Goal: Book appointment/travel/reservation

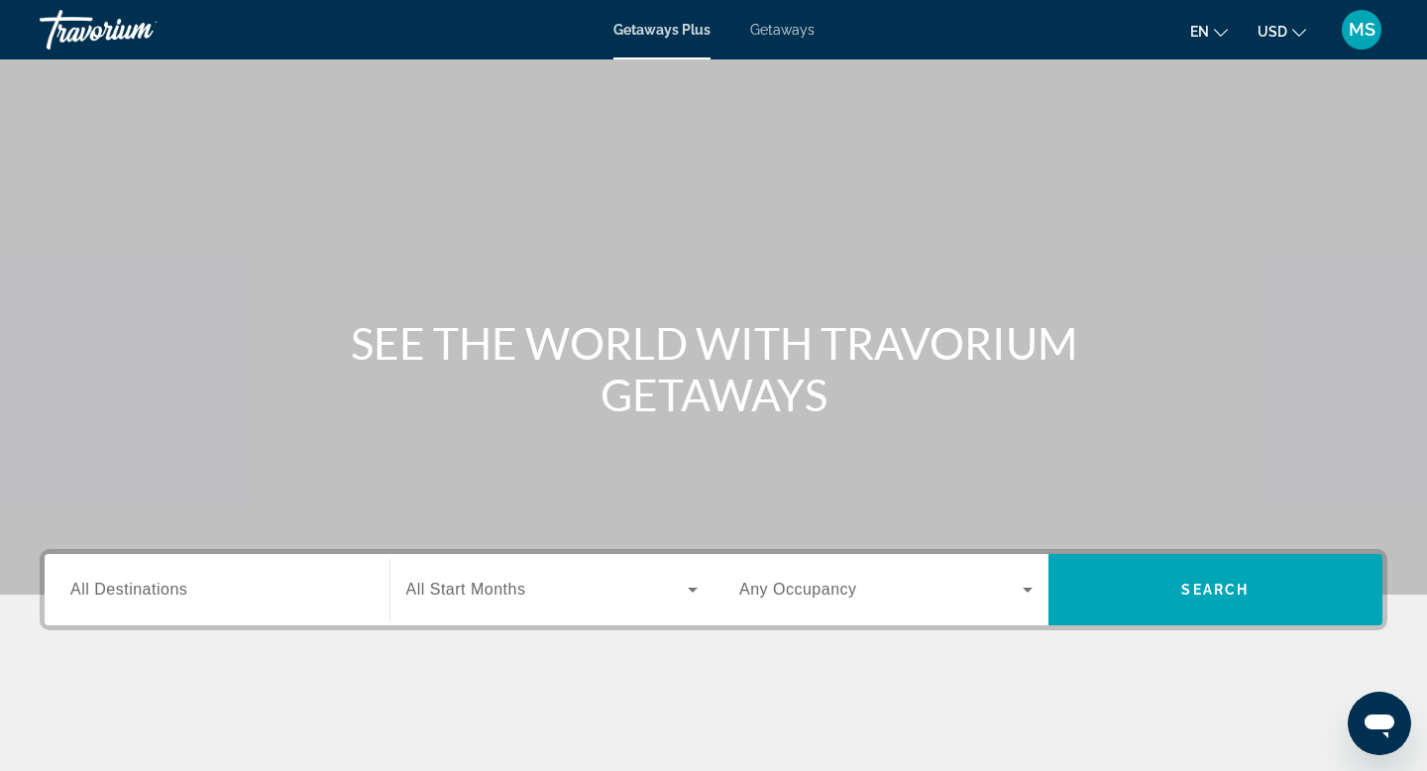
click at [765, 31] on span "Getaways" at bounding box center [782, 30] width 64 height 16
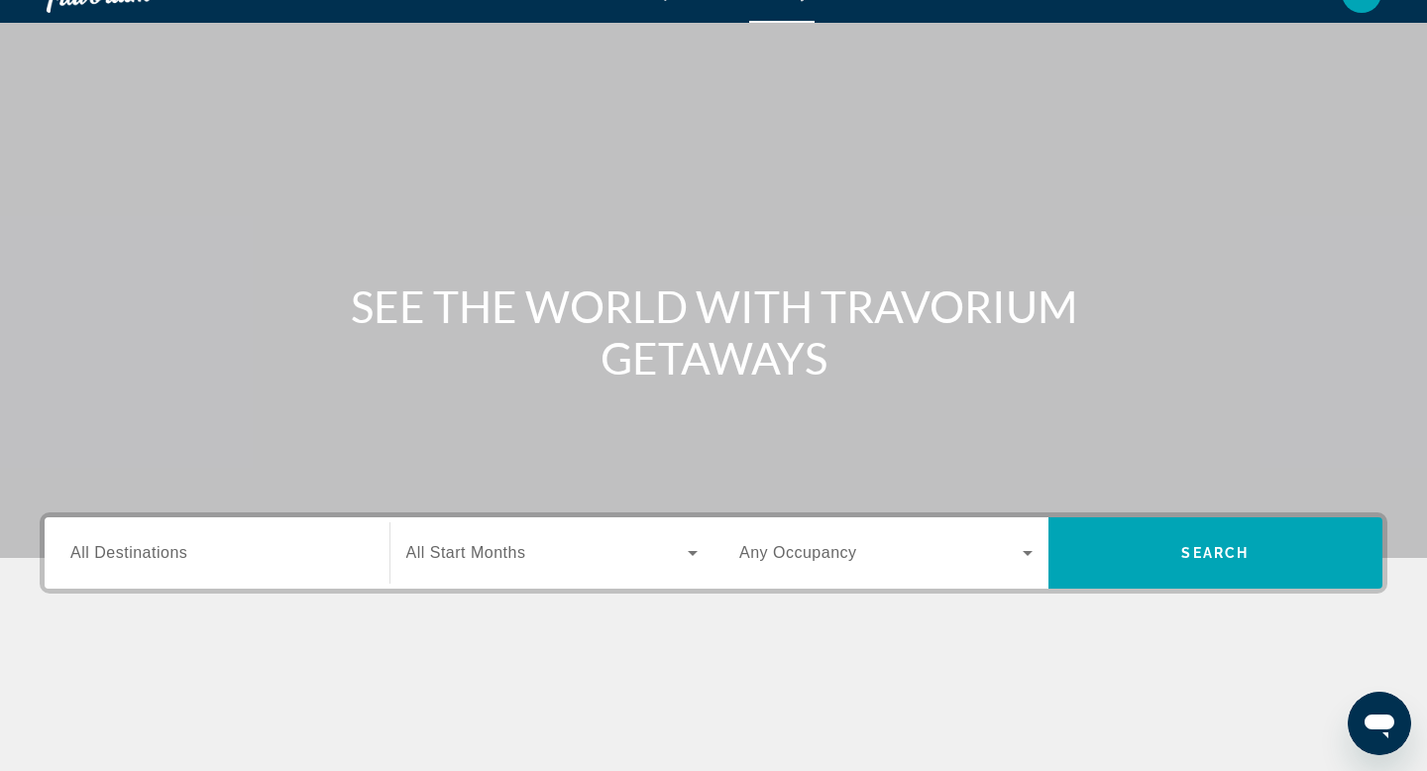
scroll to position [41, 0]
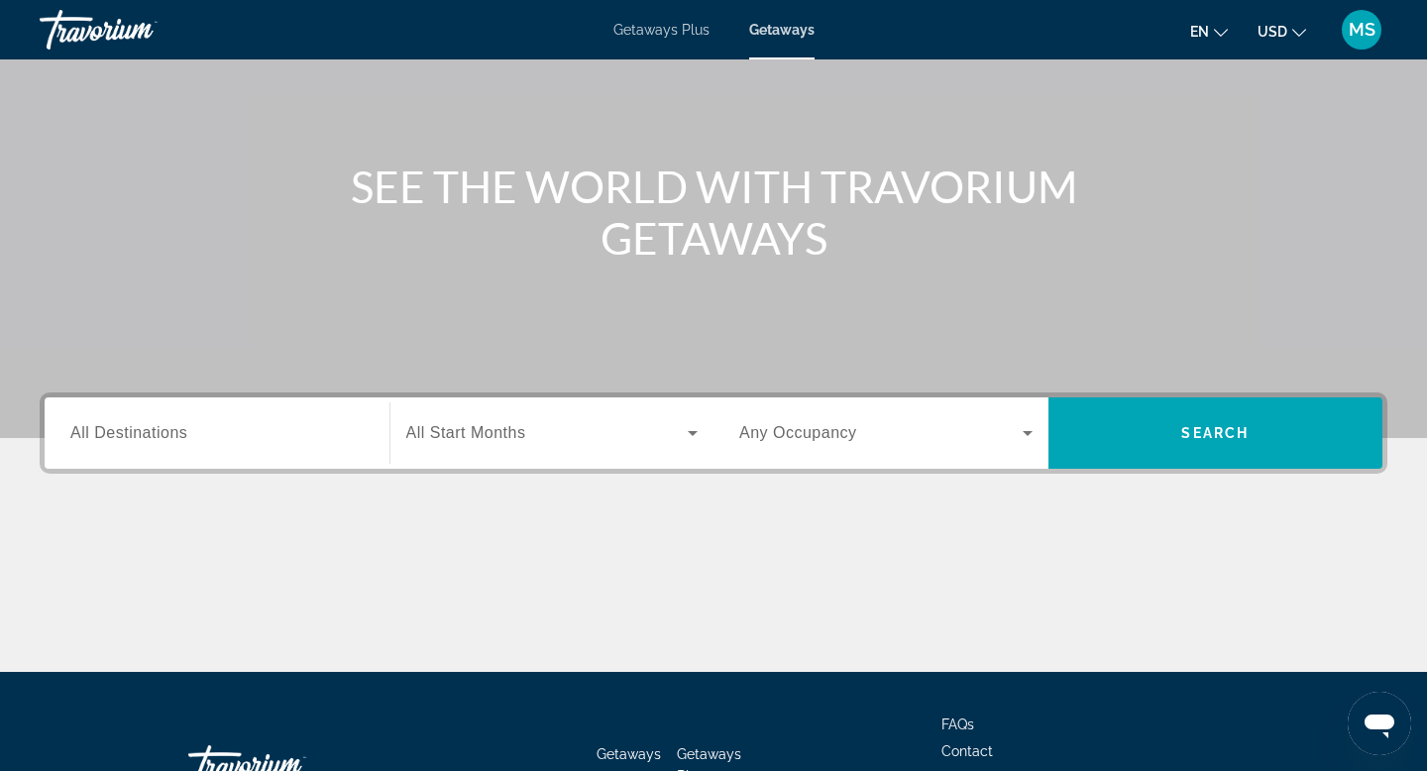
click at [267, 419] on div "Search widget" at bounding box center [216, 433] width 293 height 56
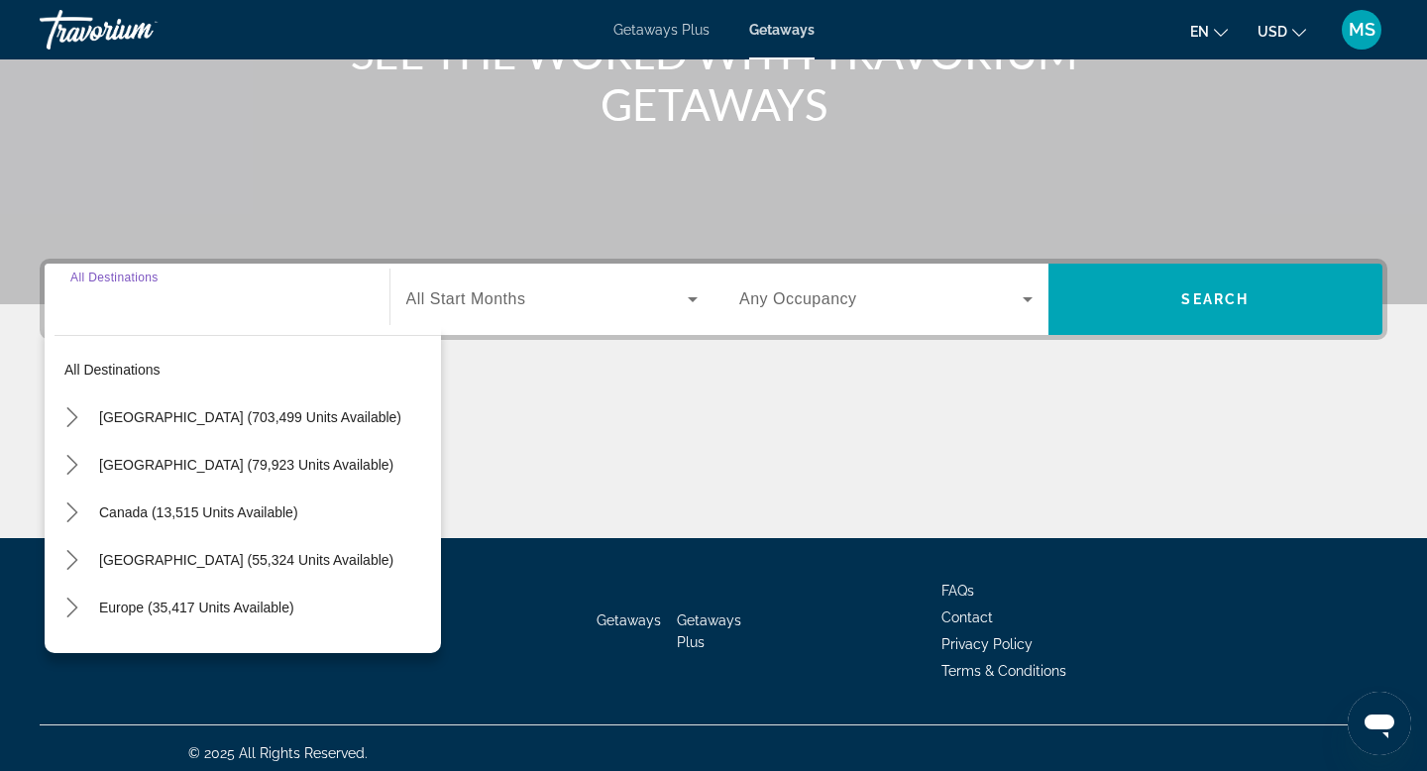
scroll to position [300, 0]
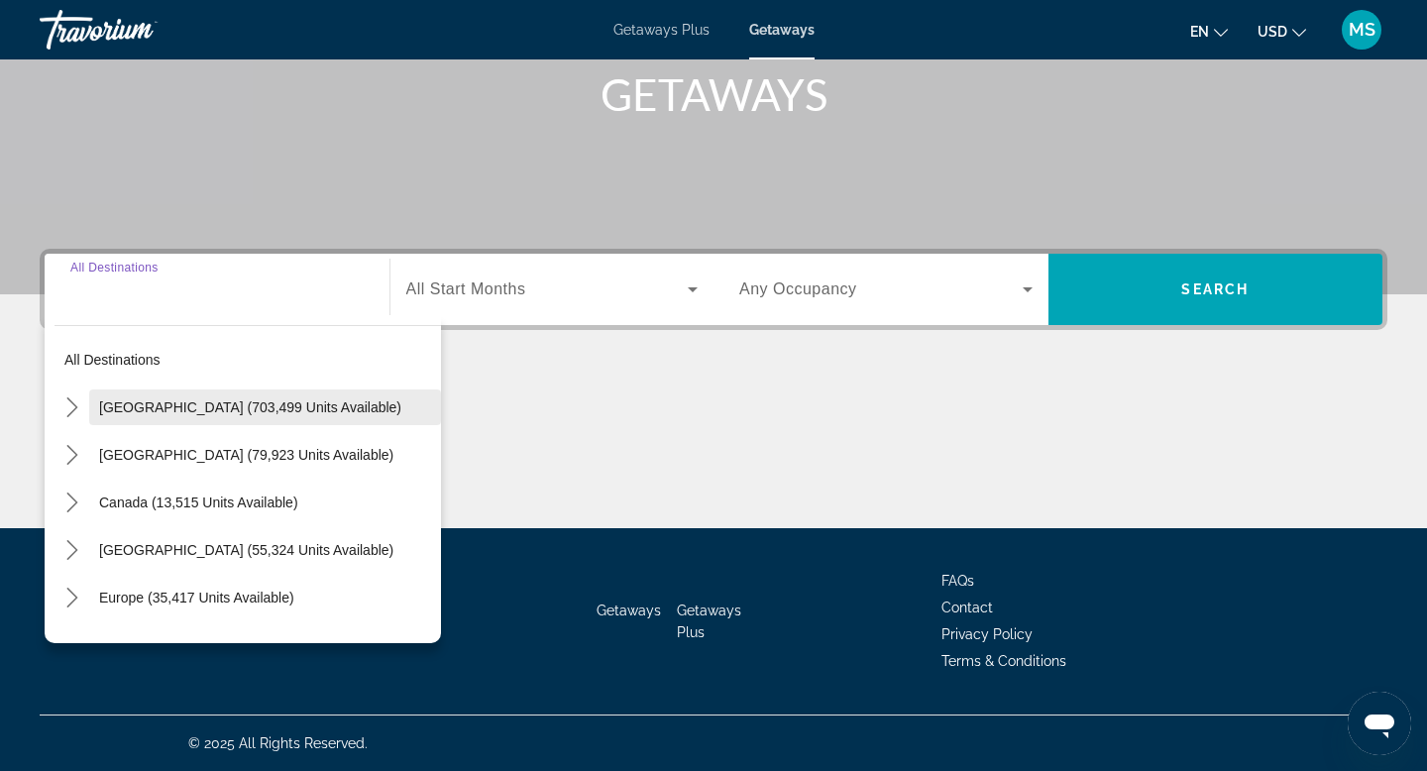
click at [281, 400] on span "[GEOGRAPHIC_DATA] (703,499 units available)" at bounding box center [250, 407] width 302 height 16
type input "**********"
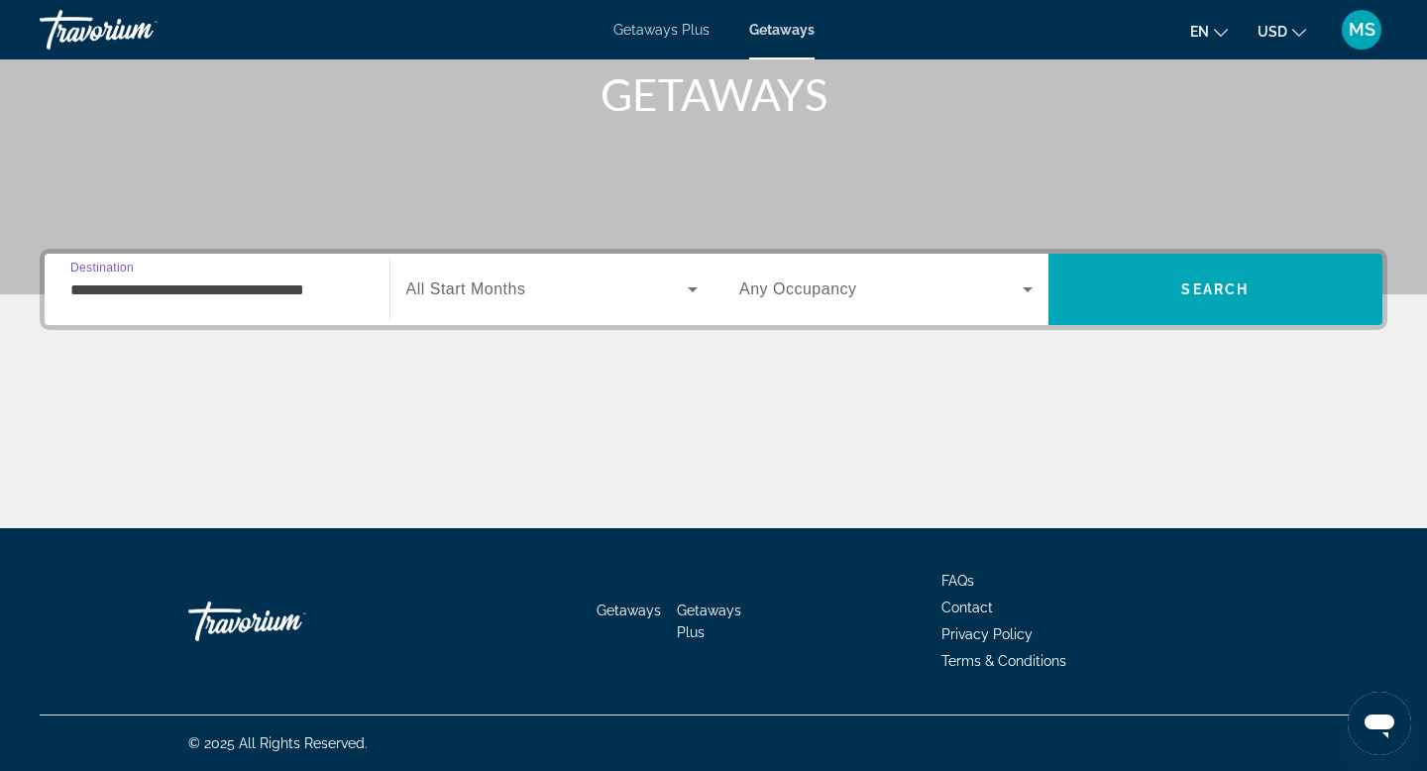
click at [560, 290] on span "Search widget" at bounding box center [547, 289] width 282 height 24
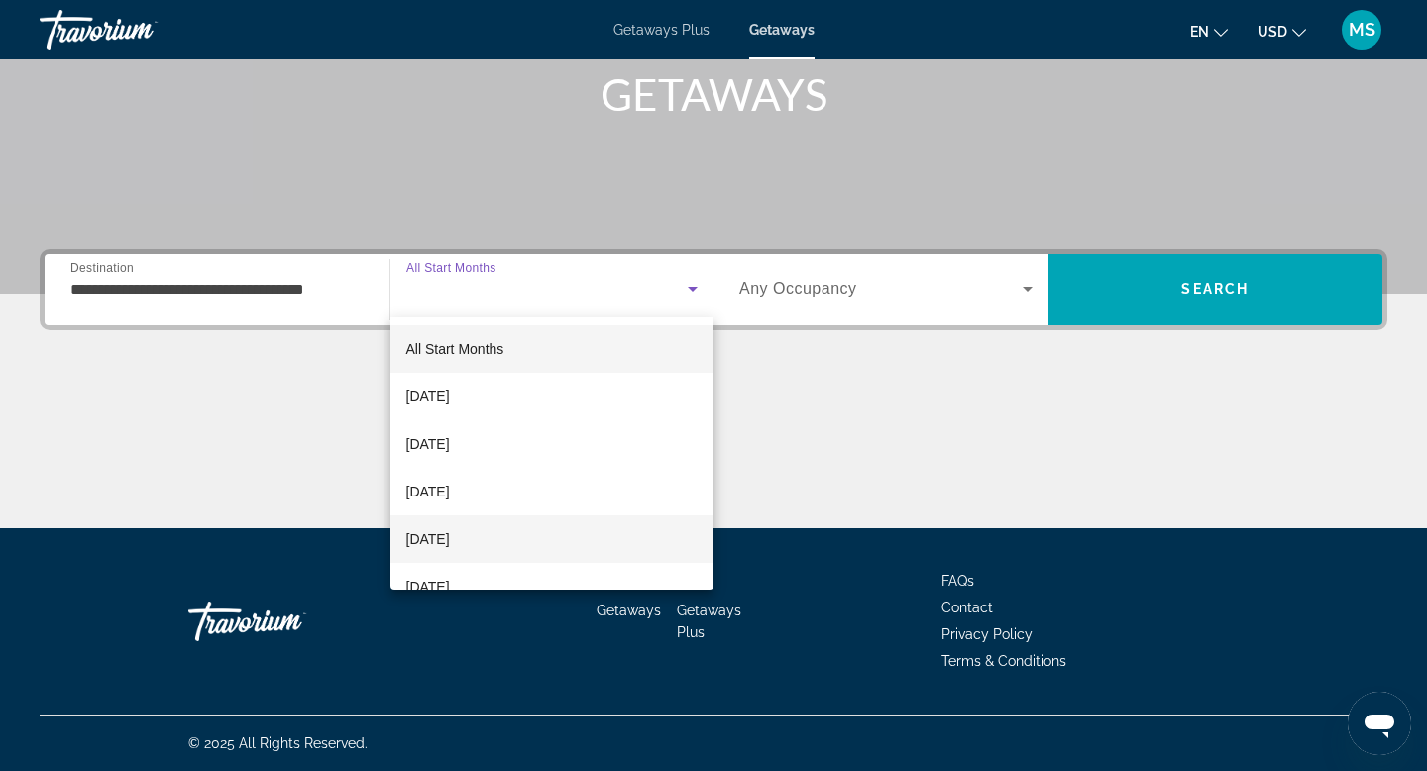
click at [450, 534] on span "[DATE]" at bounding box center [428, 539] width 44 height 24
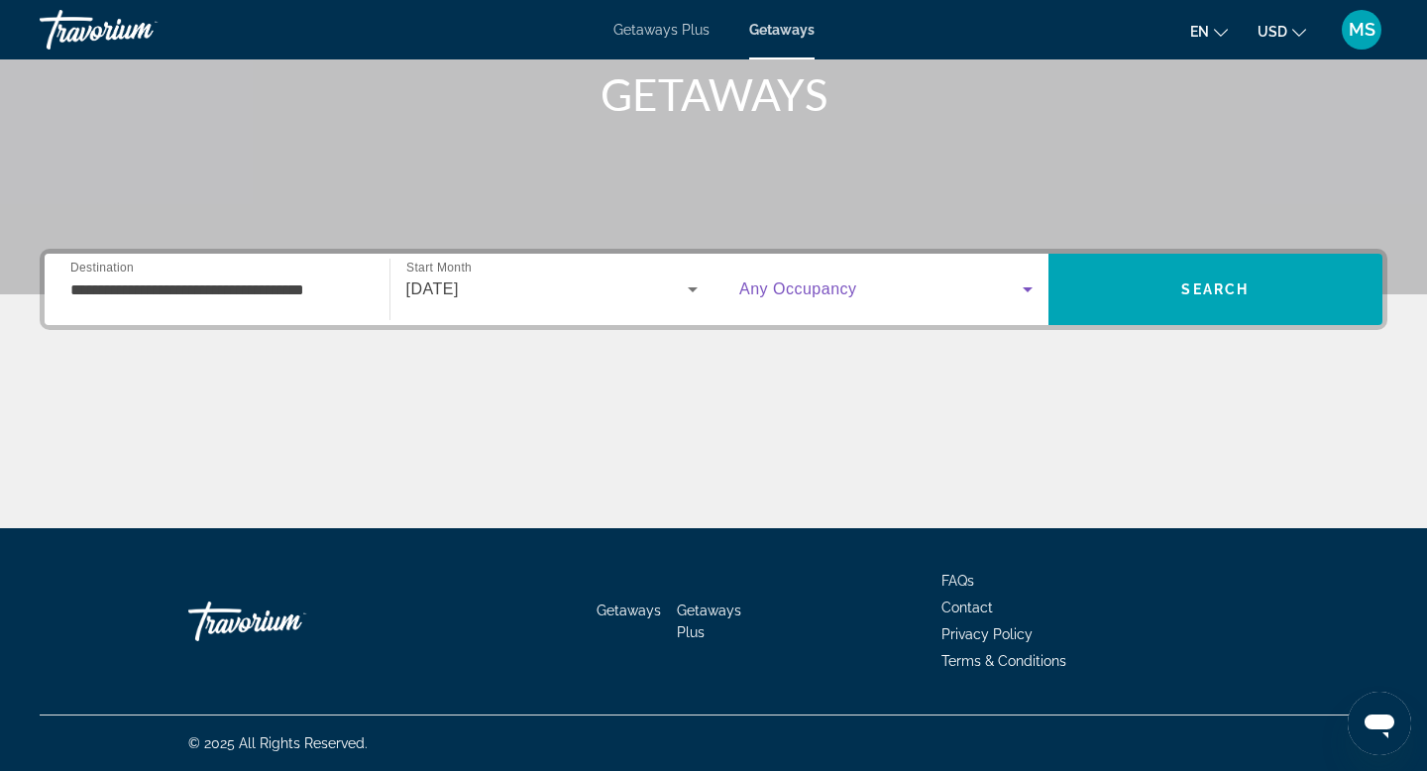
click at [873, 279] on span "Search widget" at bounding box center [880, 289] width 283 height 24
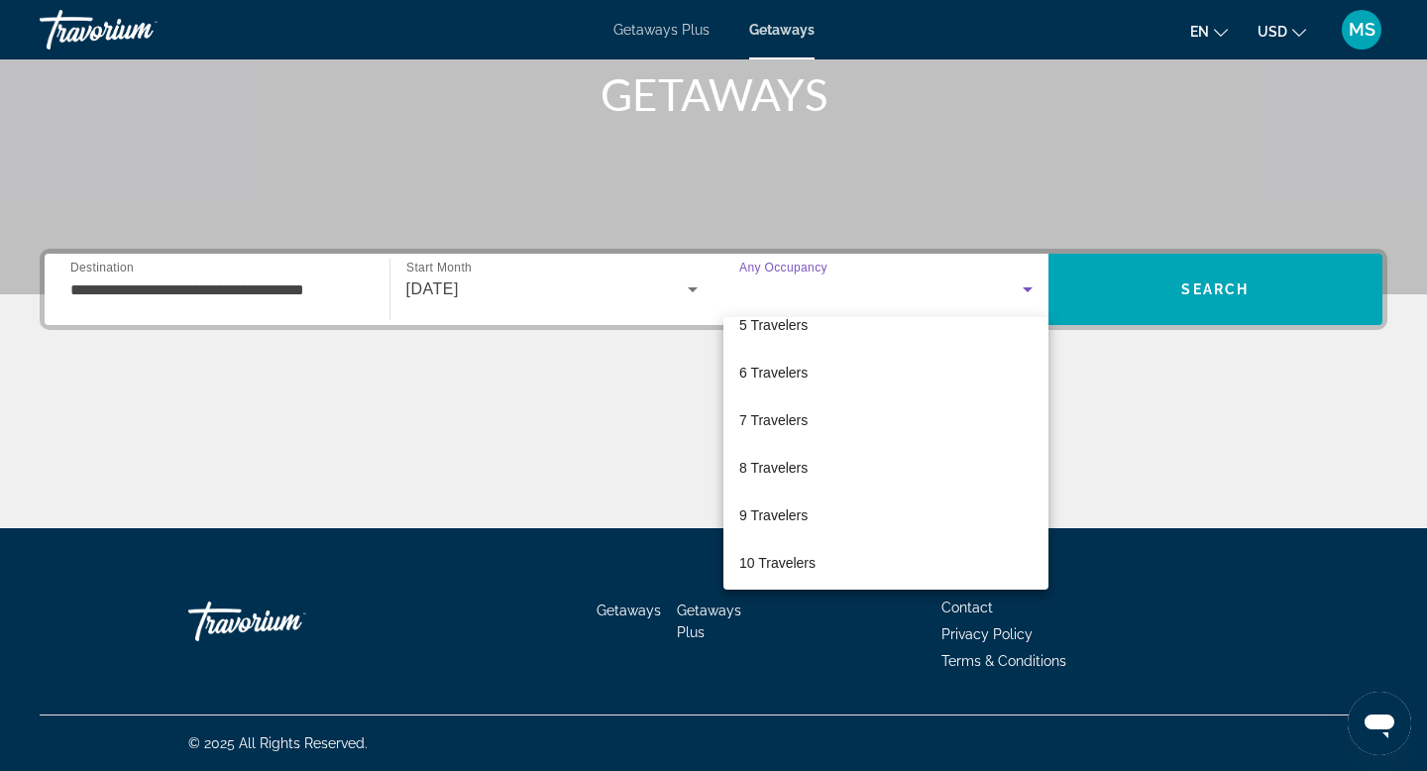
scroll to position [219, 0]
click at [803, 466] on span "8 Travelers" at bounding box center [773, 463] width 68 height 24
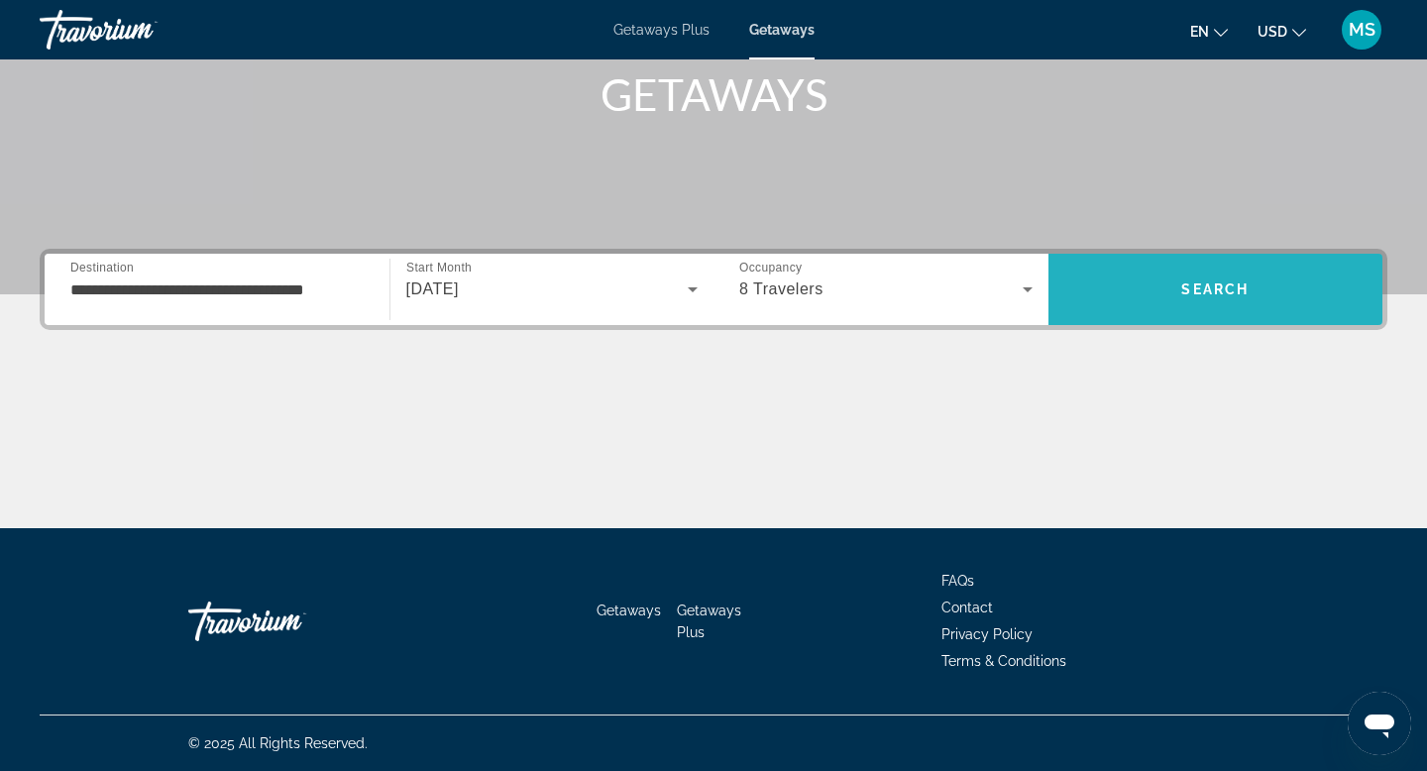
click at [1254, 292] on span "Search" at bounding box center [1215, 290] width 335 height 48
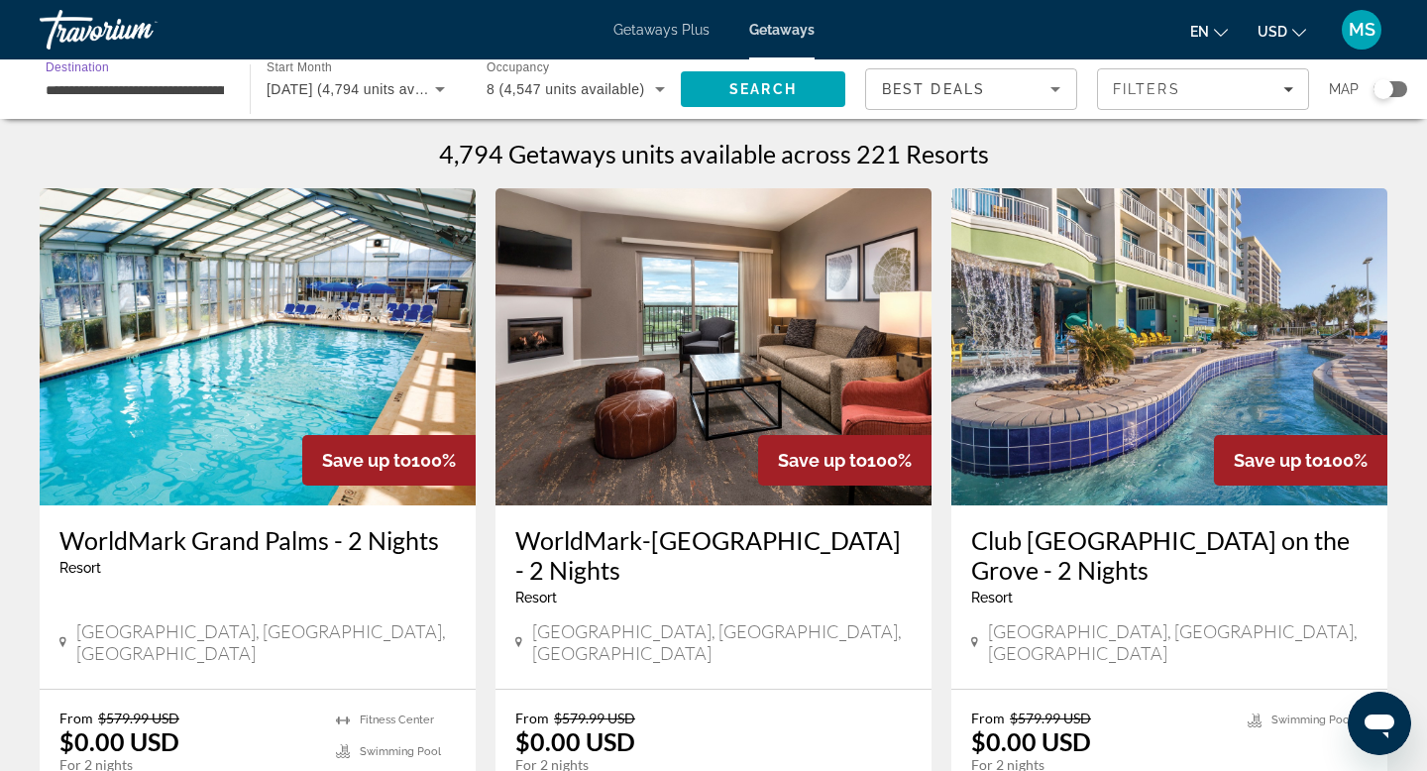
click at [100, 93] on input "**********" at bounding box center [135, 90] width 178 height 24
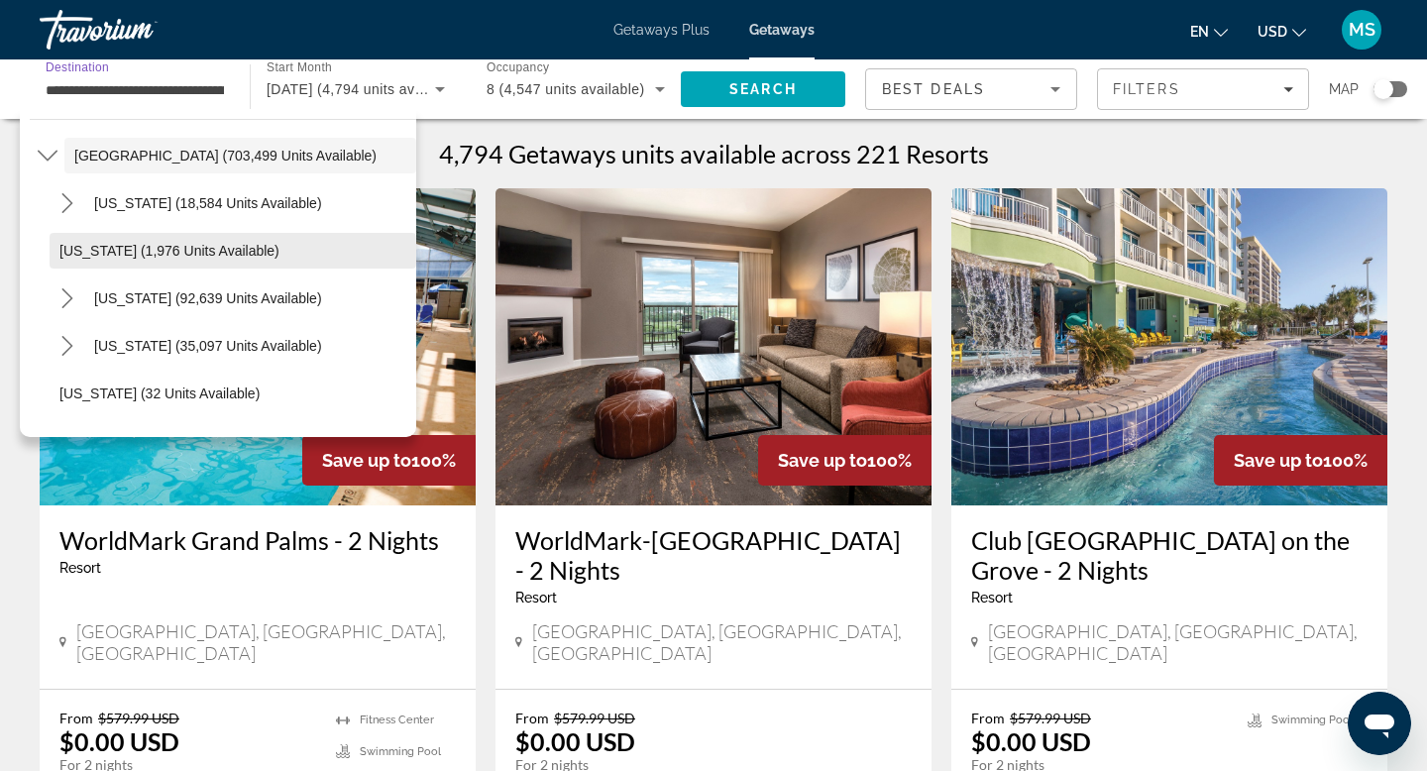
scroll to position [52, 0]
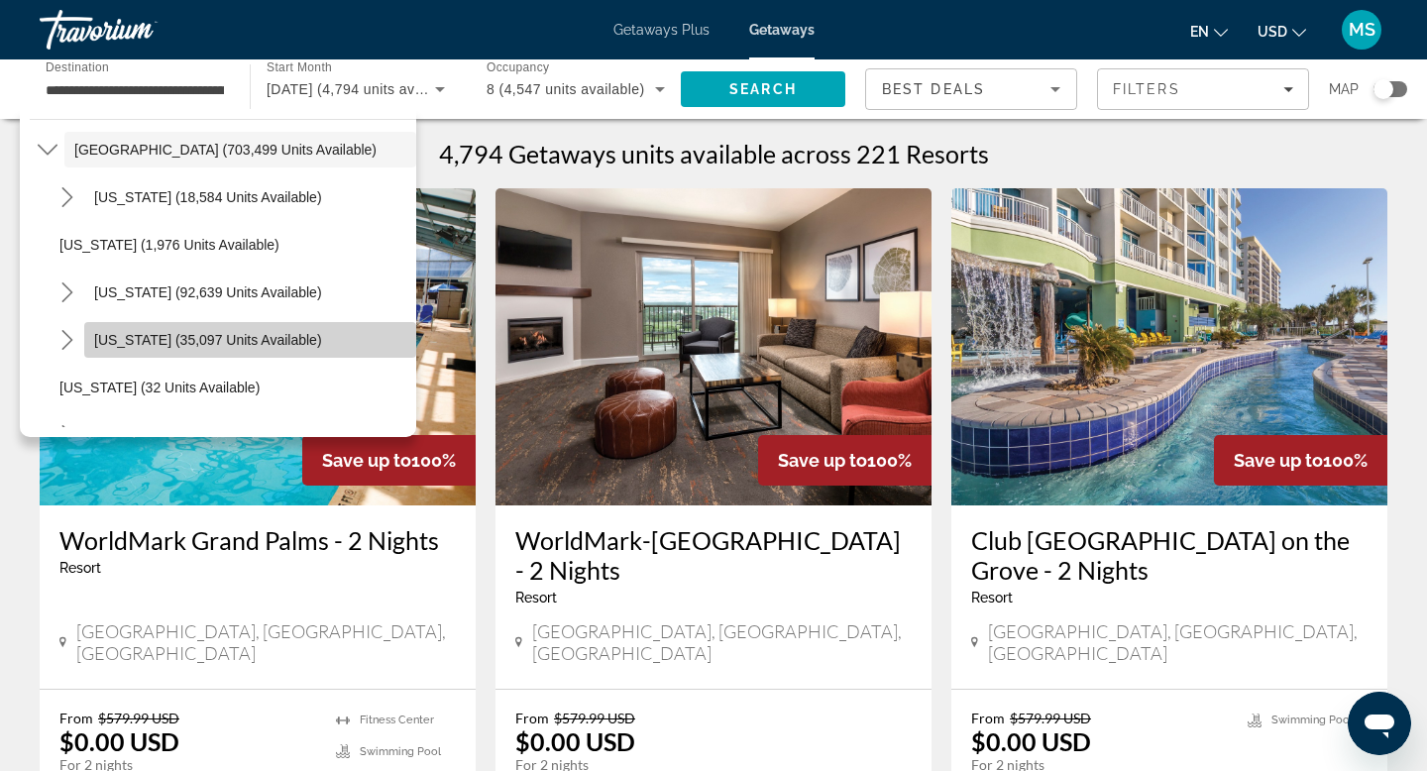
click at [162, 342] on span "[US_STATE] (35,097 units available)" at bounding box center [208, 340] width 228 height 16
type input "**********"
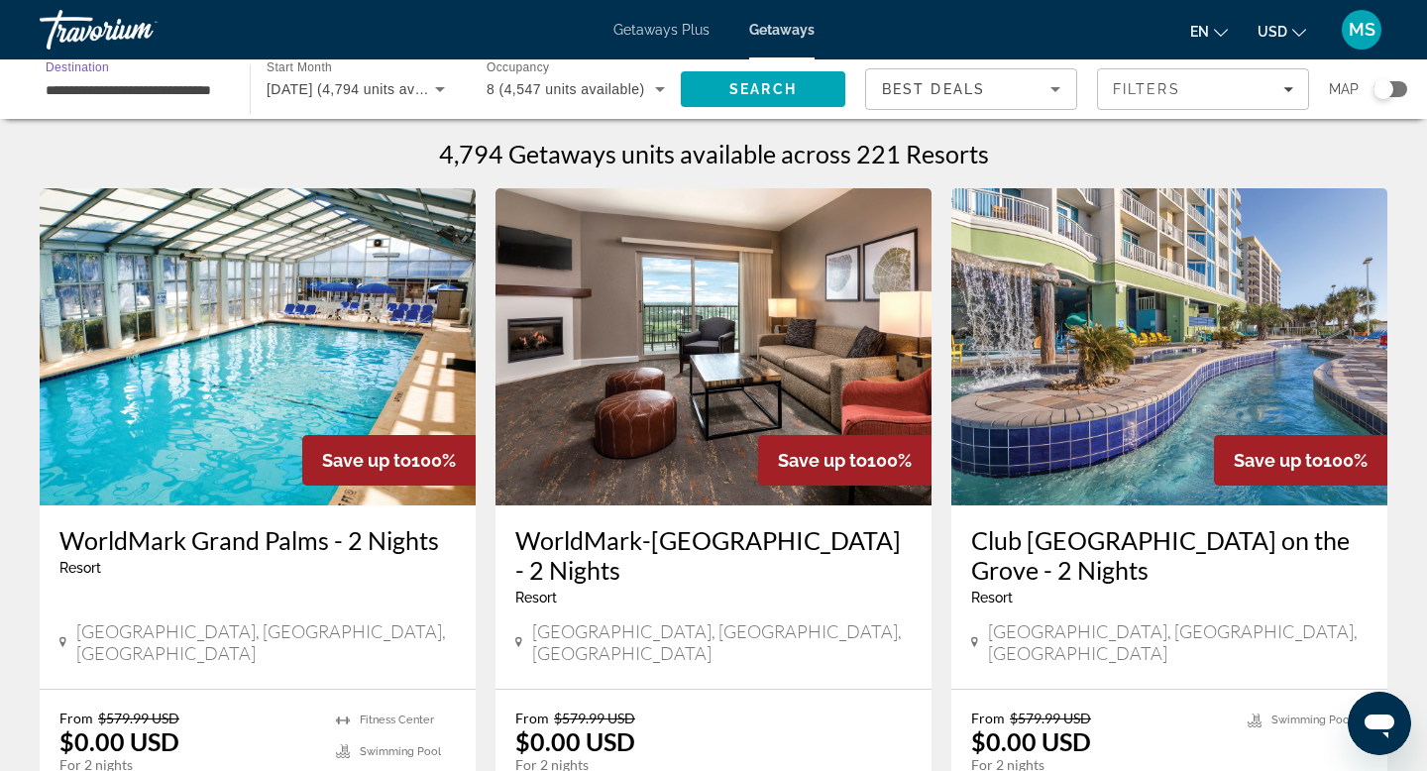
click at [79, 92] on input "**********" at bounding box center [135, 90] width 178 height 24
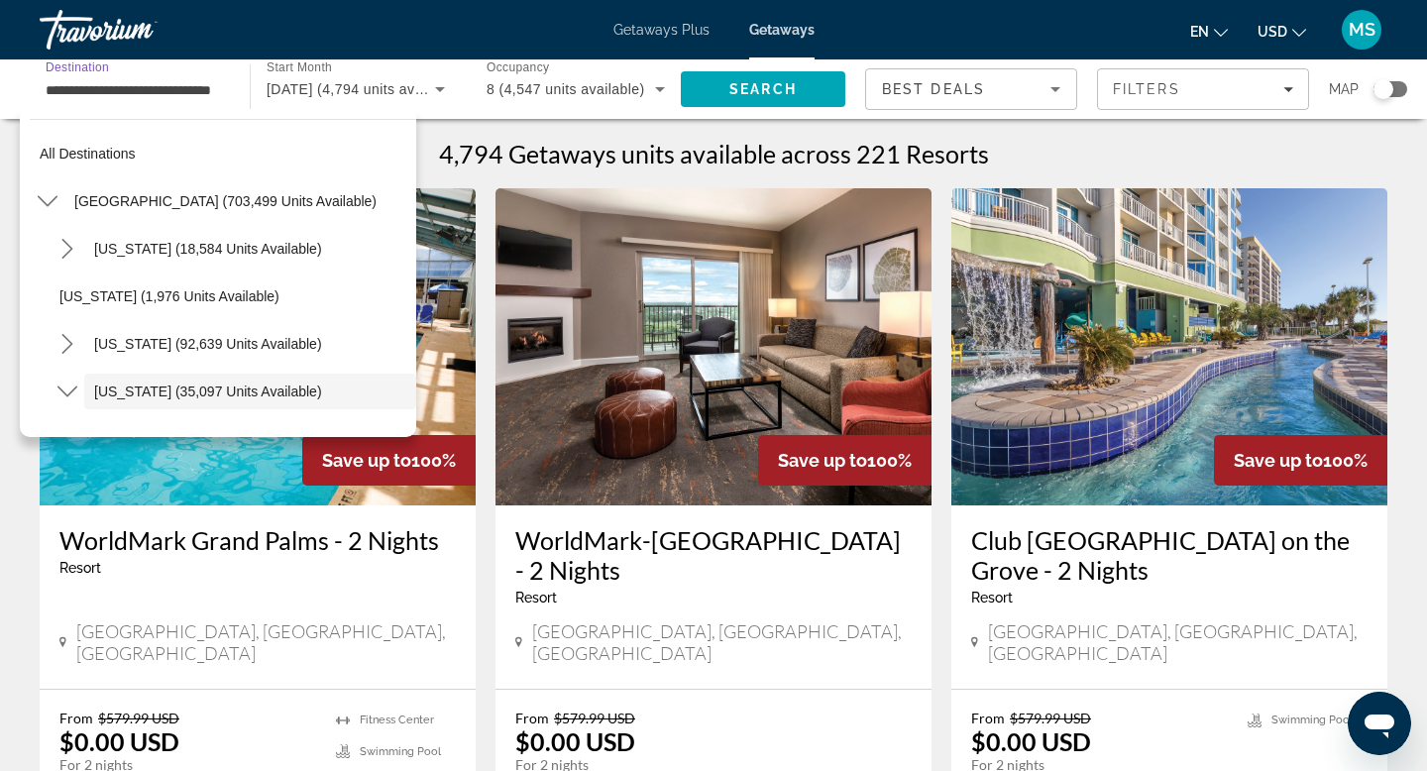
scroll to position [118, 0]
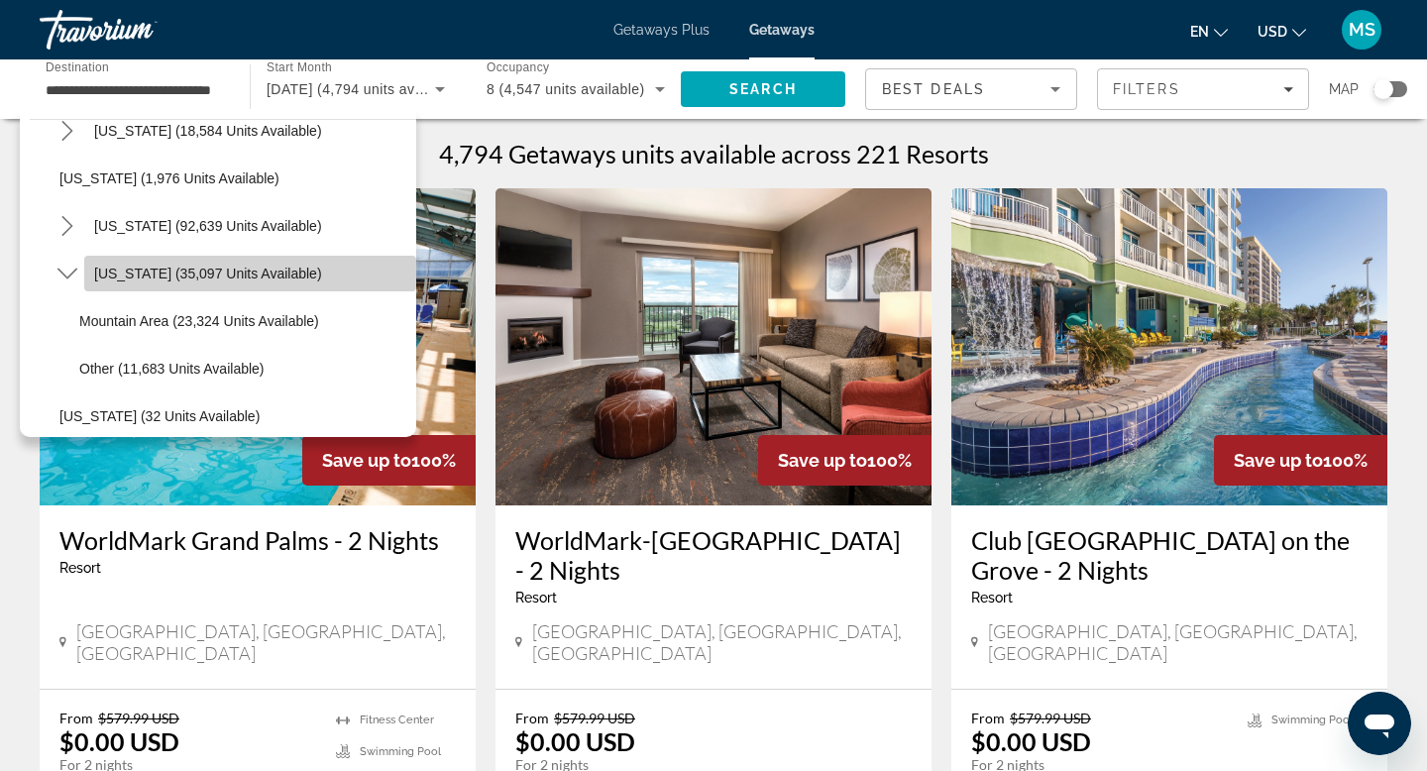
click at [133, 277] on span "[US_STATE] (35,097 units available)" at bounding box center [208, 274] width 228 height 16
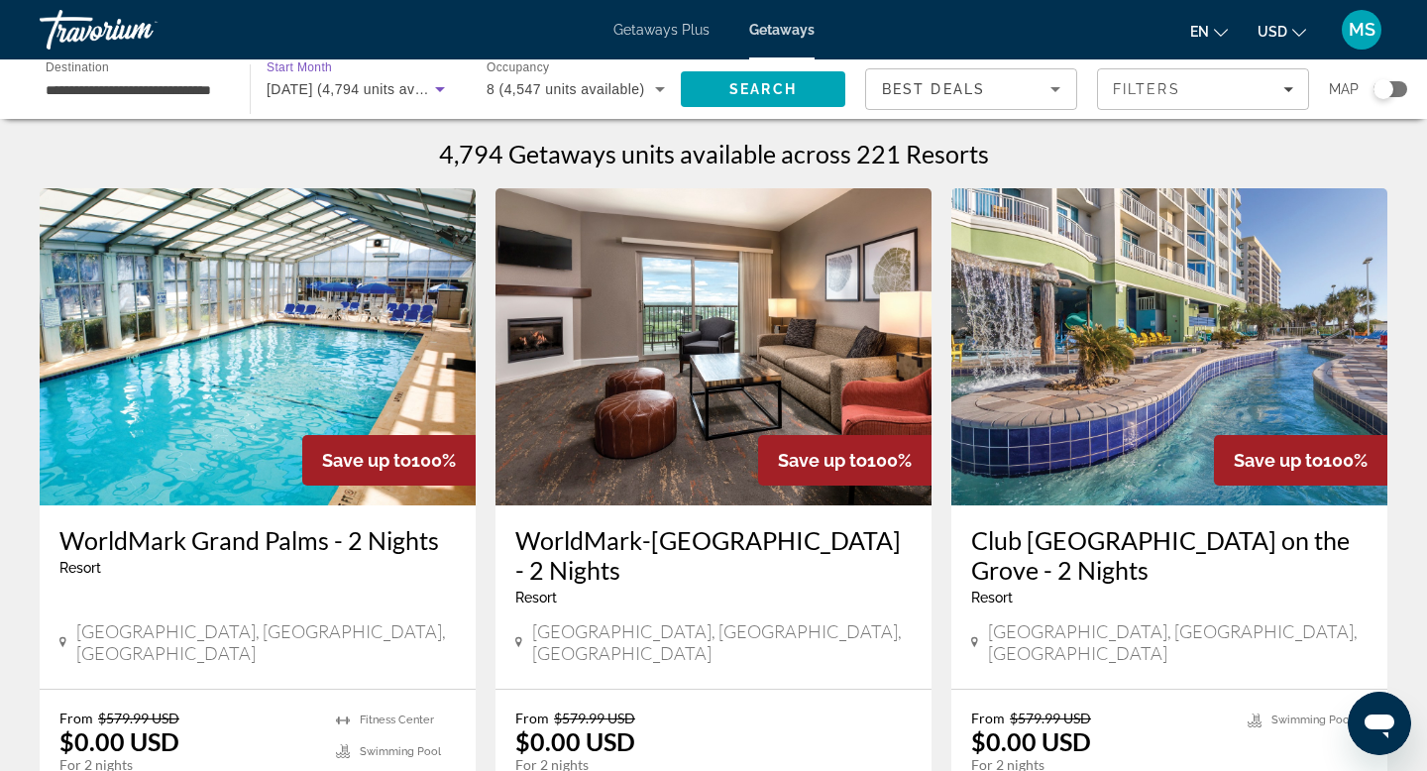
click at [318, 83] on span "January 2026 (4,794 units available)" at bounding box center [365, 89] width 196 height 16
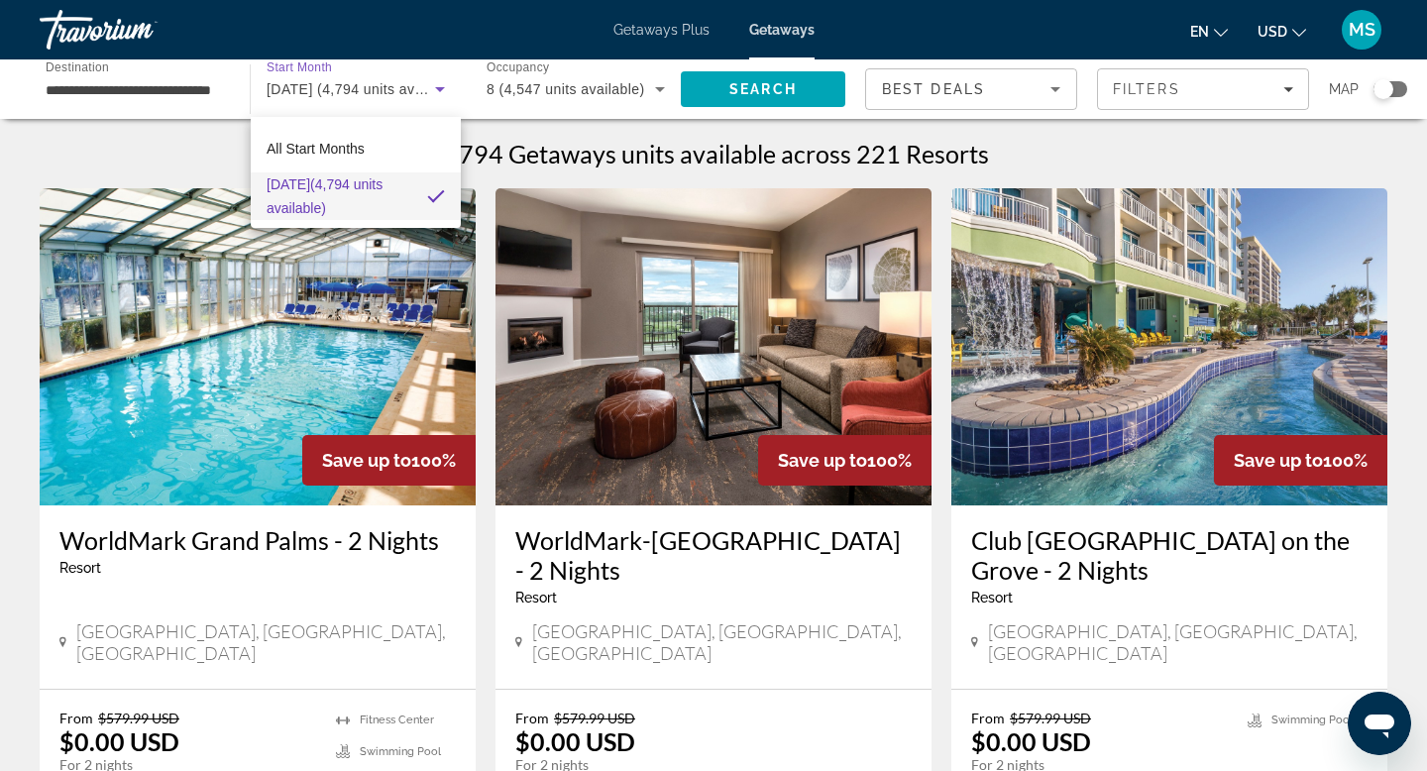
click at [169, 83] on div at bounding box center [713, 385] width 1427 height 771
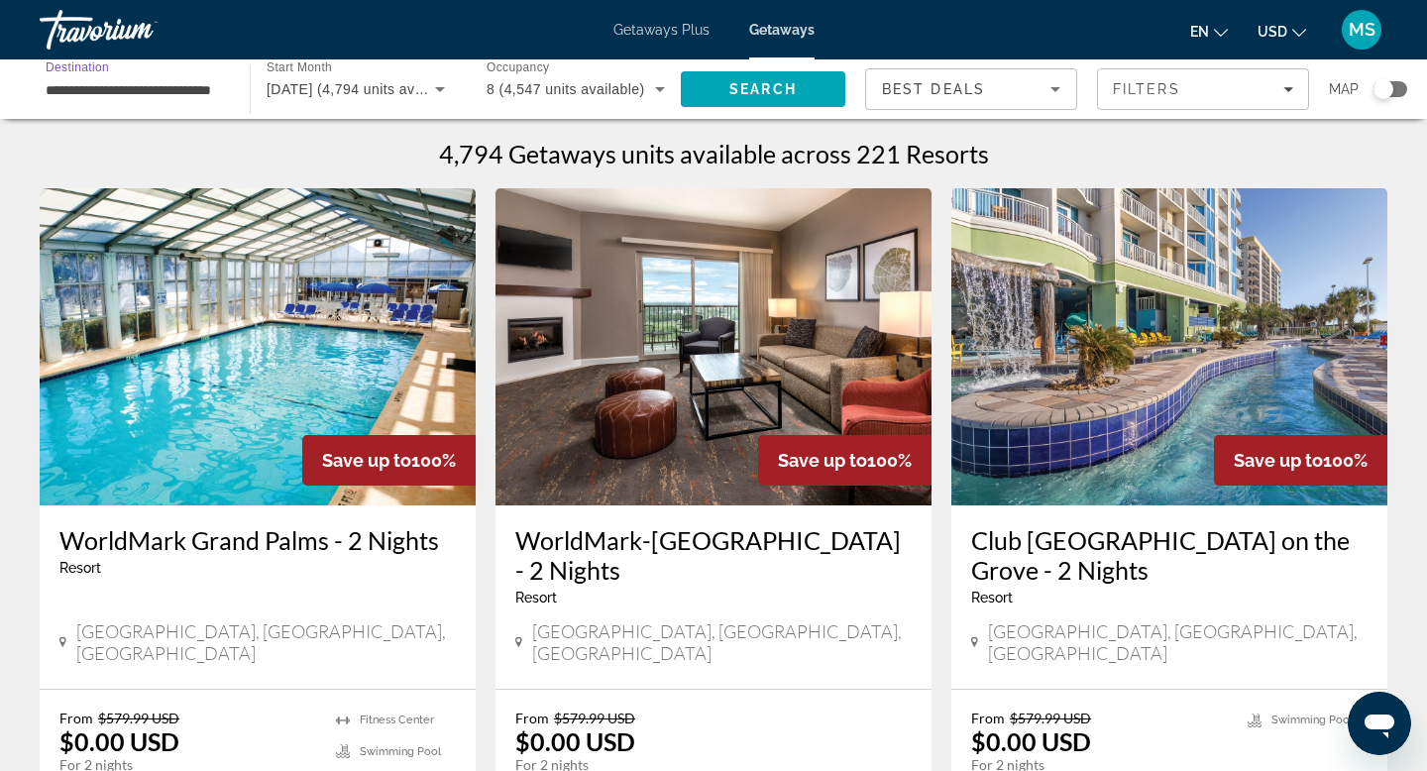
click at [97, 92] on input "**********" at bounding box center [135, 90] width 178 height 24
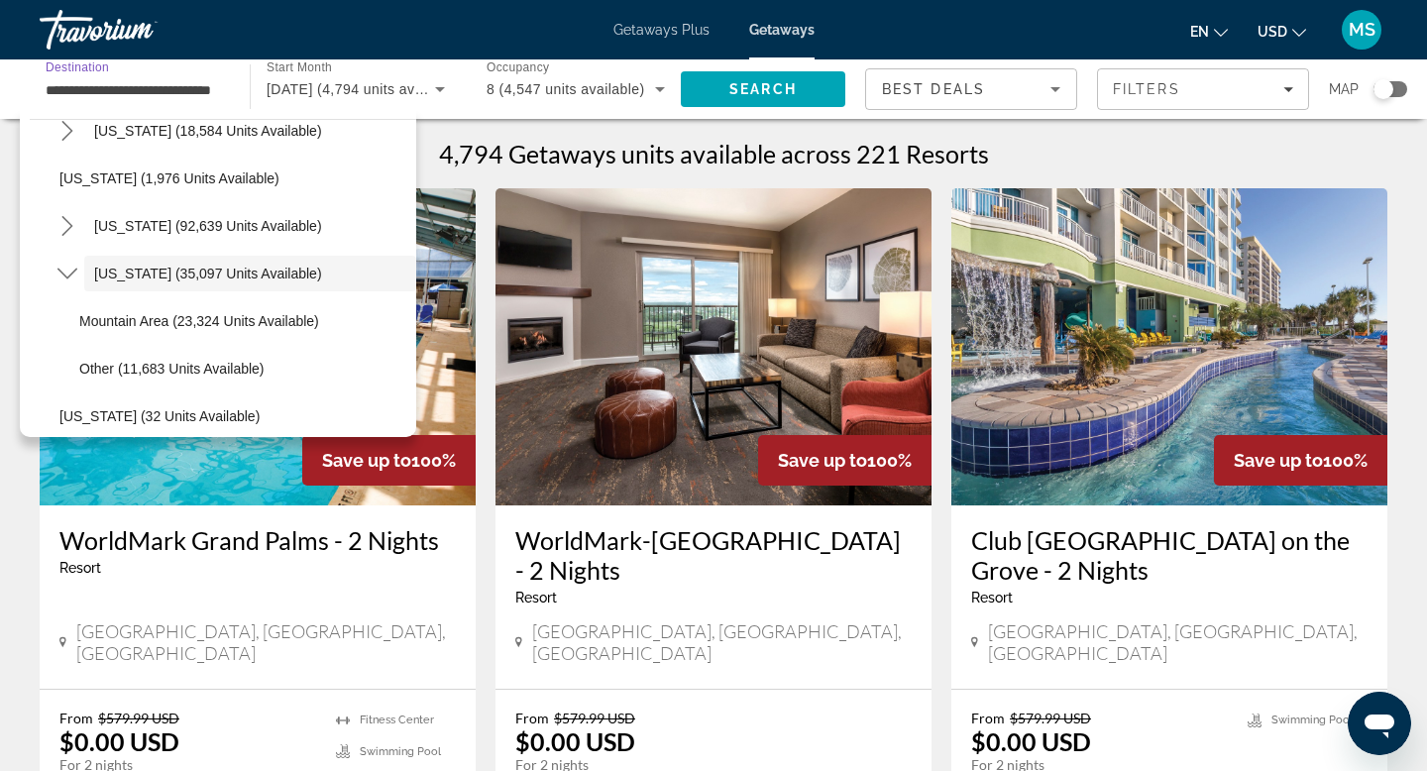
click at [98, 92] on input "**********" at bounding box center [135, 90] width 178 height 24
click at [143, 86] on input "**********" at bounding box center [135, 90] width 178 height 24
click at [437, 165] on div "4,794 Getaways units available across 221 Resorts" at bounding box center [714, 154] width 1348 height 30
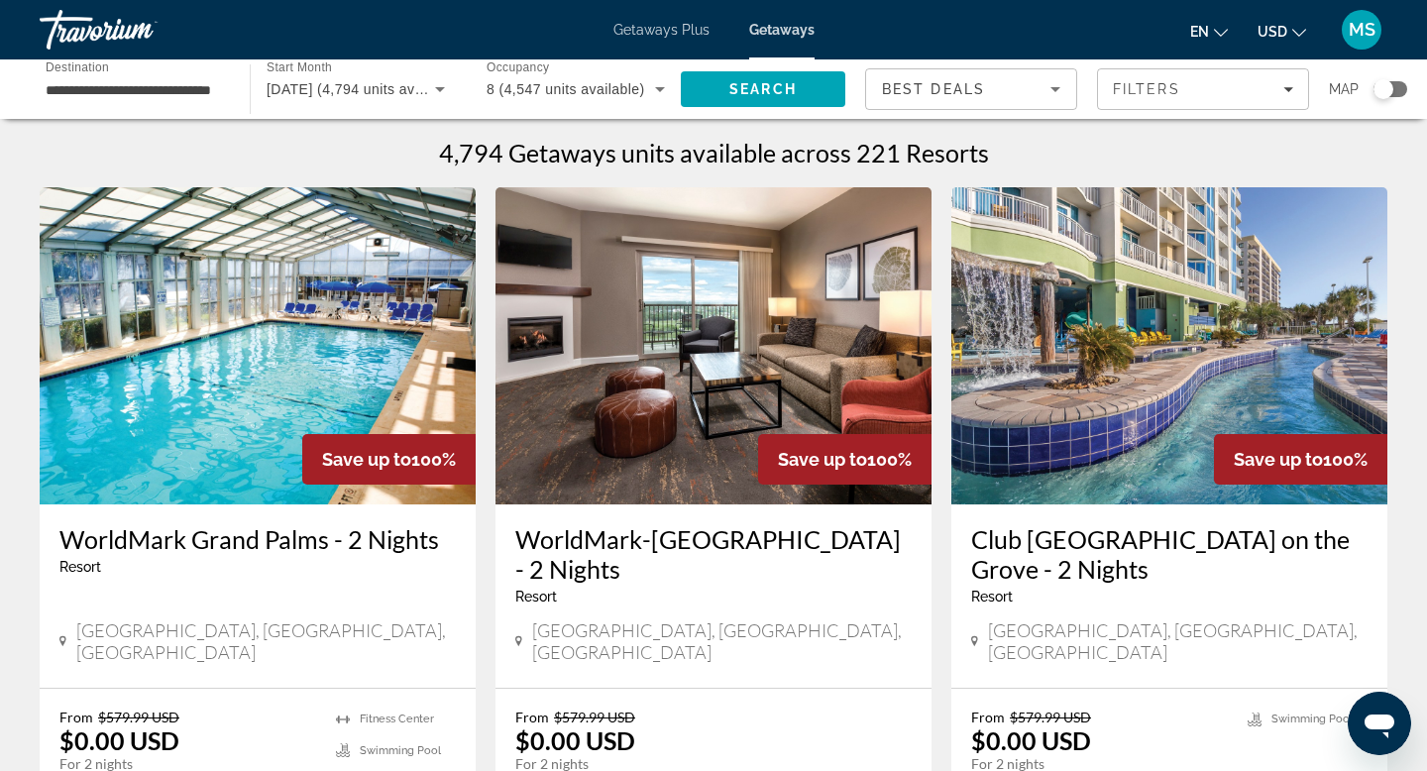
scroll to position [29, 0]
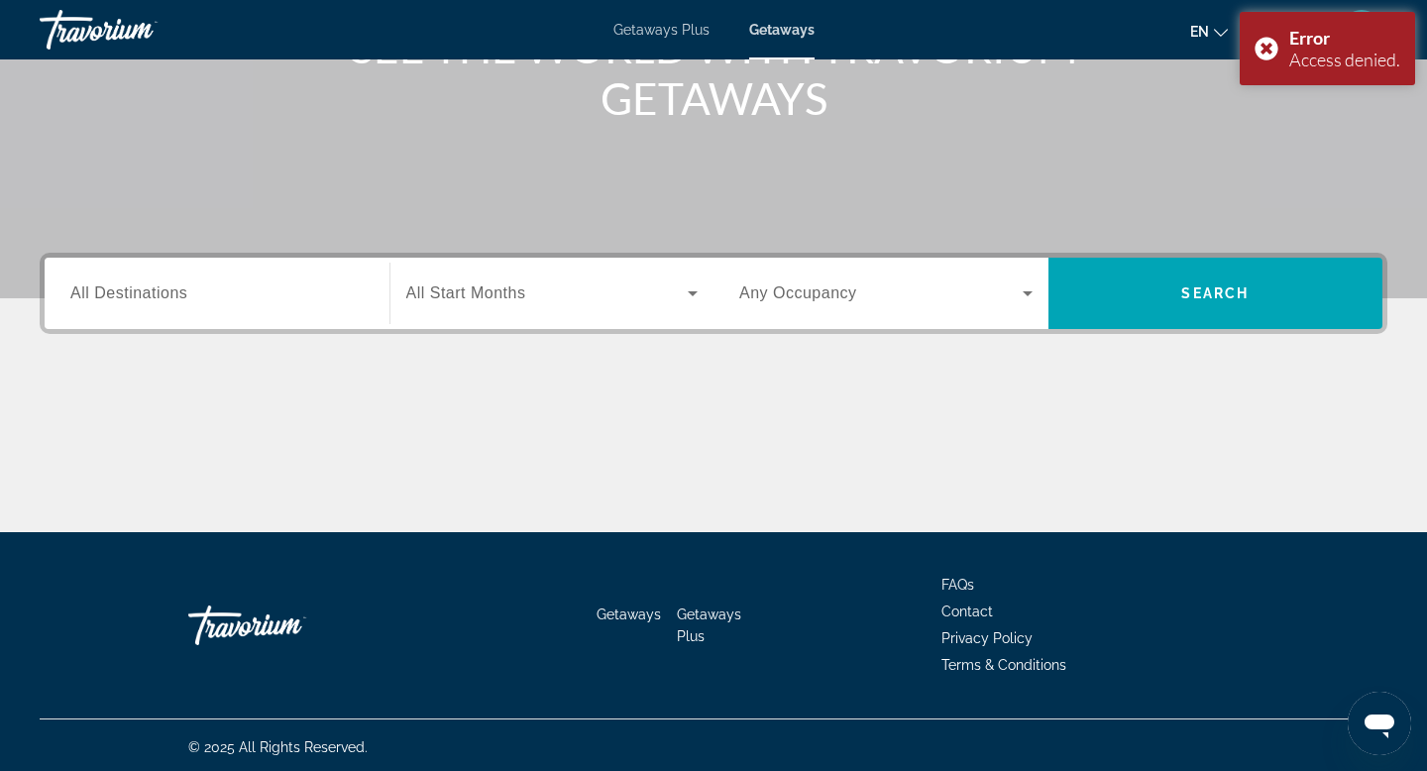
scroll to position [300, 0]
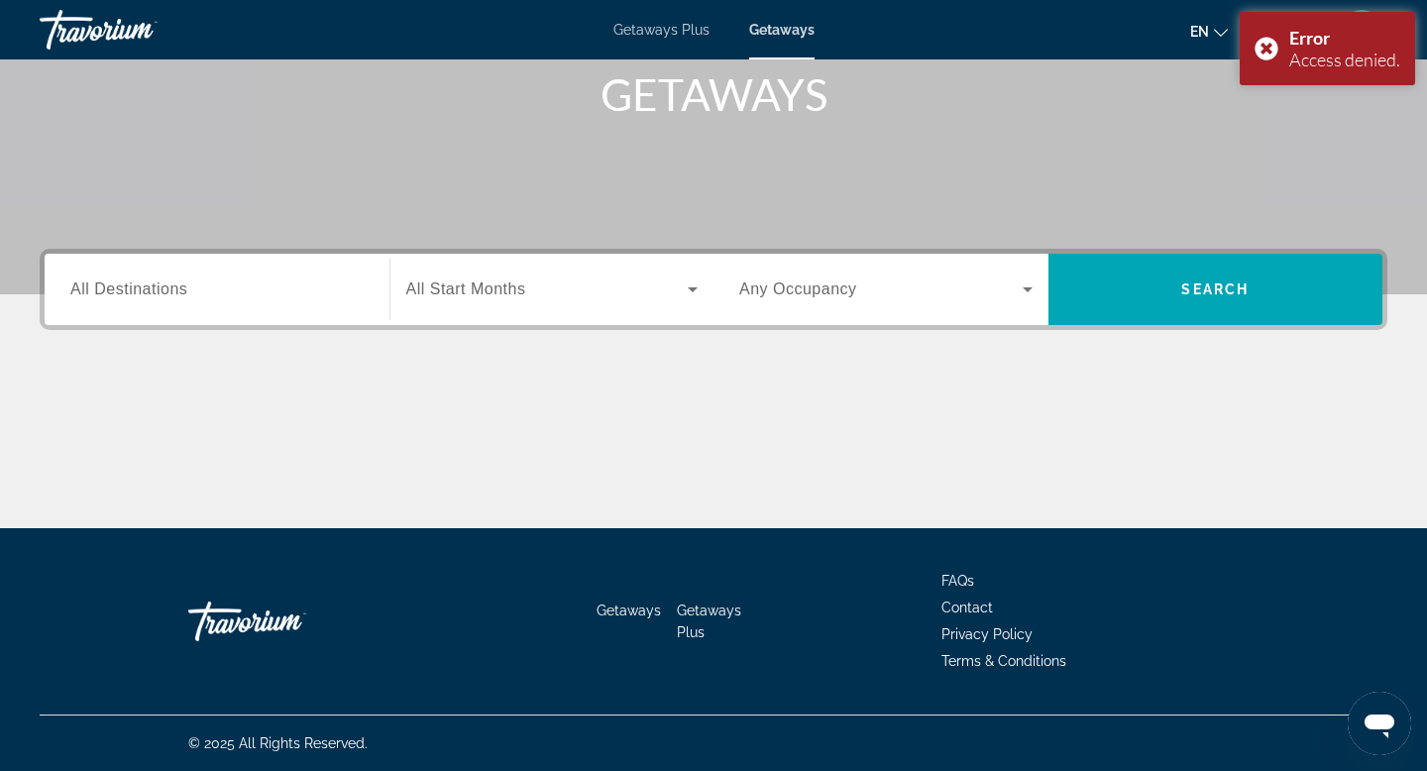
click at [235, 258] on div "Destination All Destinations" at bounding box center [216, 289] width 325 height 71
click at [158, 284] on span "All Destinations" at bounding box center [128, 288] width 117 height 17
click at [158, 284] on input "Destination All Destinations" at bounding box center [216, 290] width 293 height 24
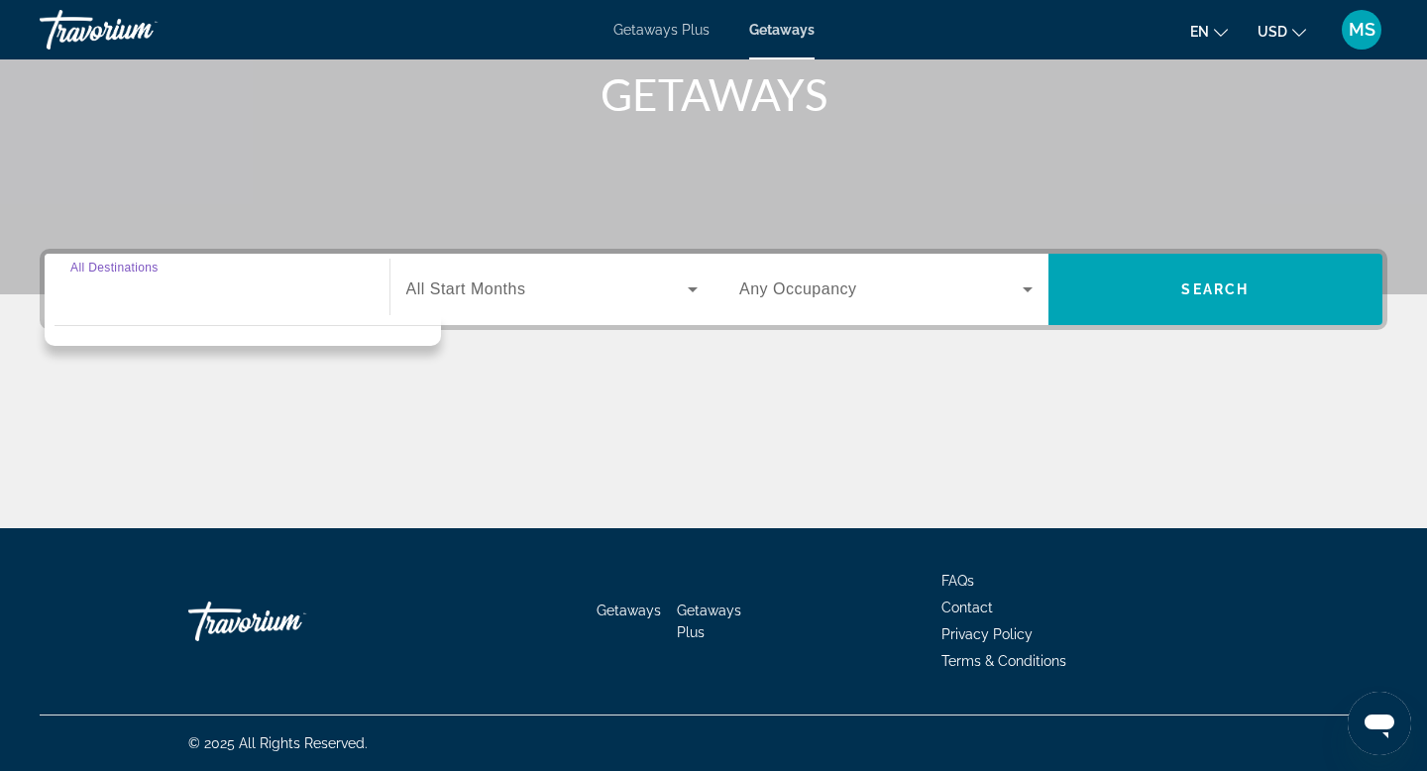
click at [147, 291] on input "Destination All Destinations" at bounding box center [216, 290] width 293 height 24
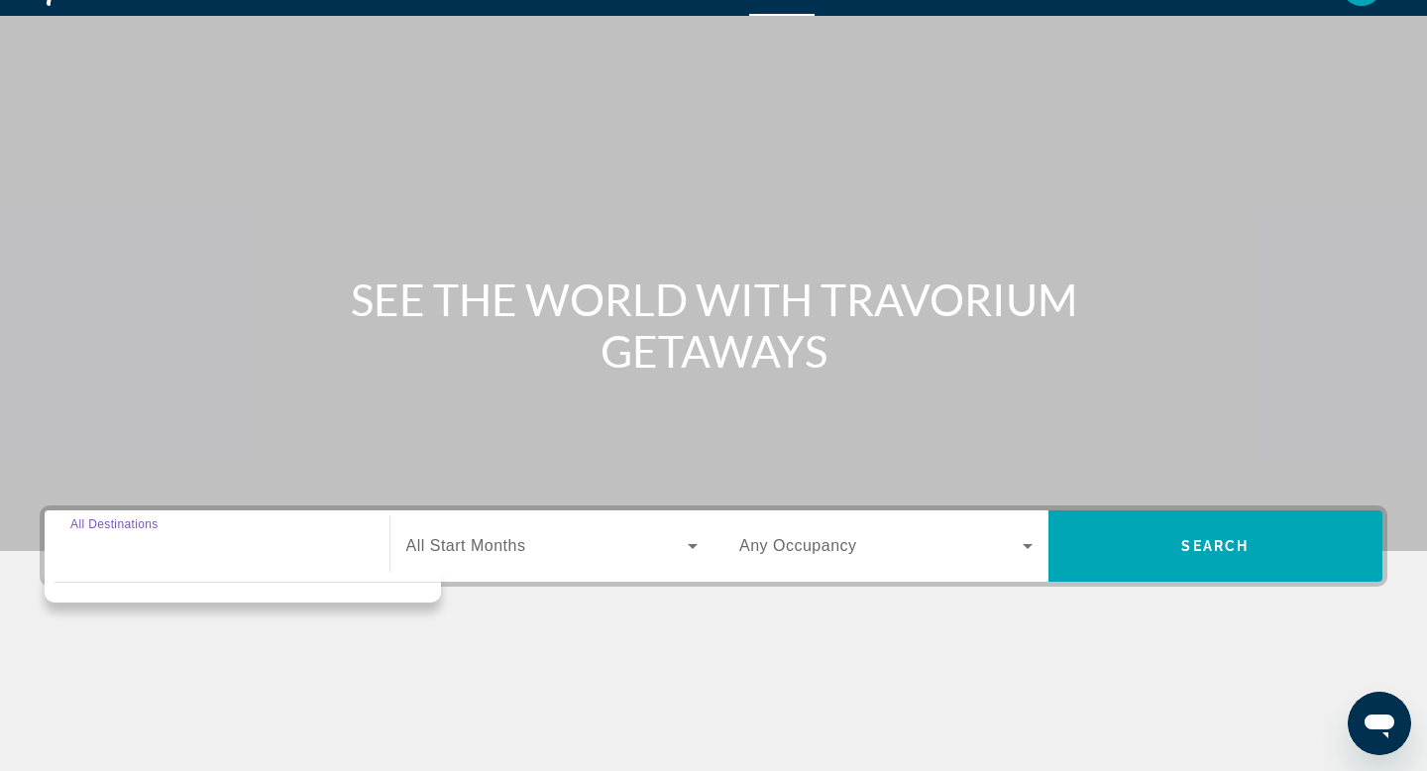
scroll to position [0, 0]
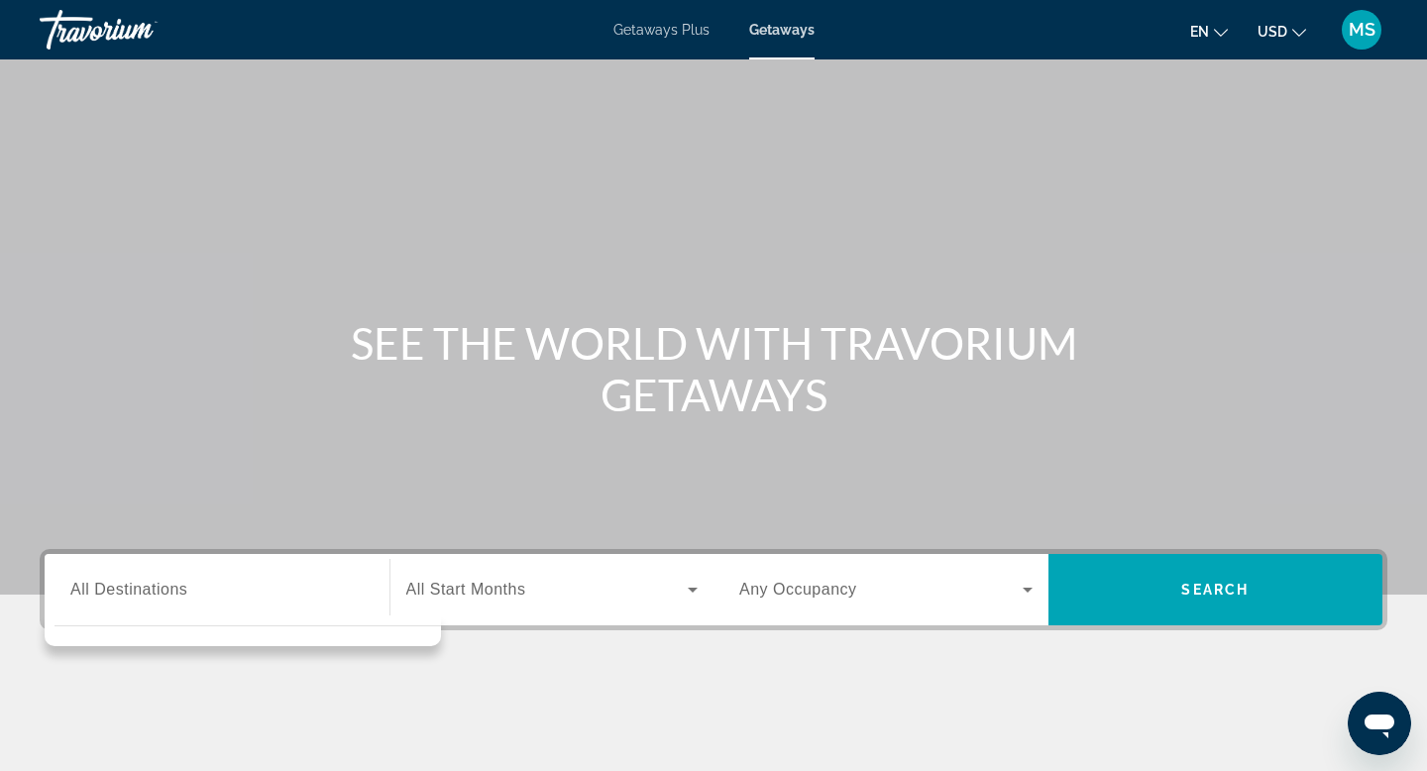
click at [816, 45] on div "Getaways Plus Getaways en English Español Français Italiano Português русский U…" at bounding box center [713, 30] width 1427 height 52
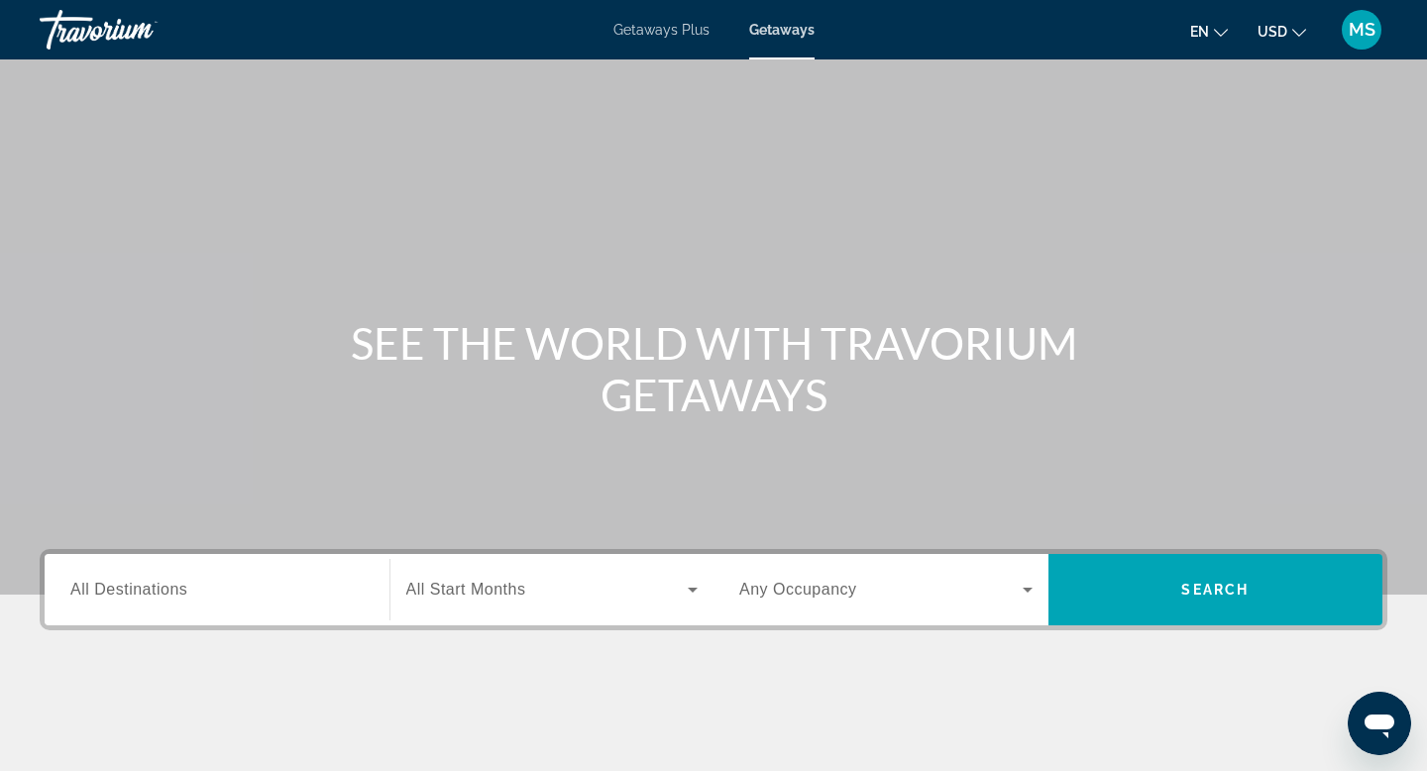
click at [816, 45] on div "Getaways Plus Getaways en English Español Français Italiano Português русский U…" at bounding box center [713, 30] width 1427 height 52
click at [435, 582] on span "All Start Months" at bounding box center [466, 589] width 120 height 17
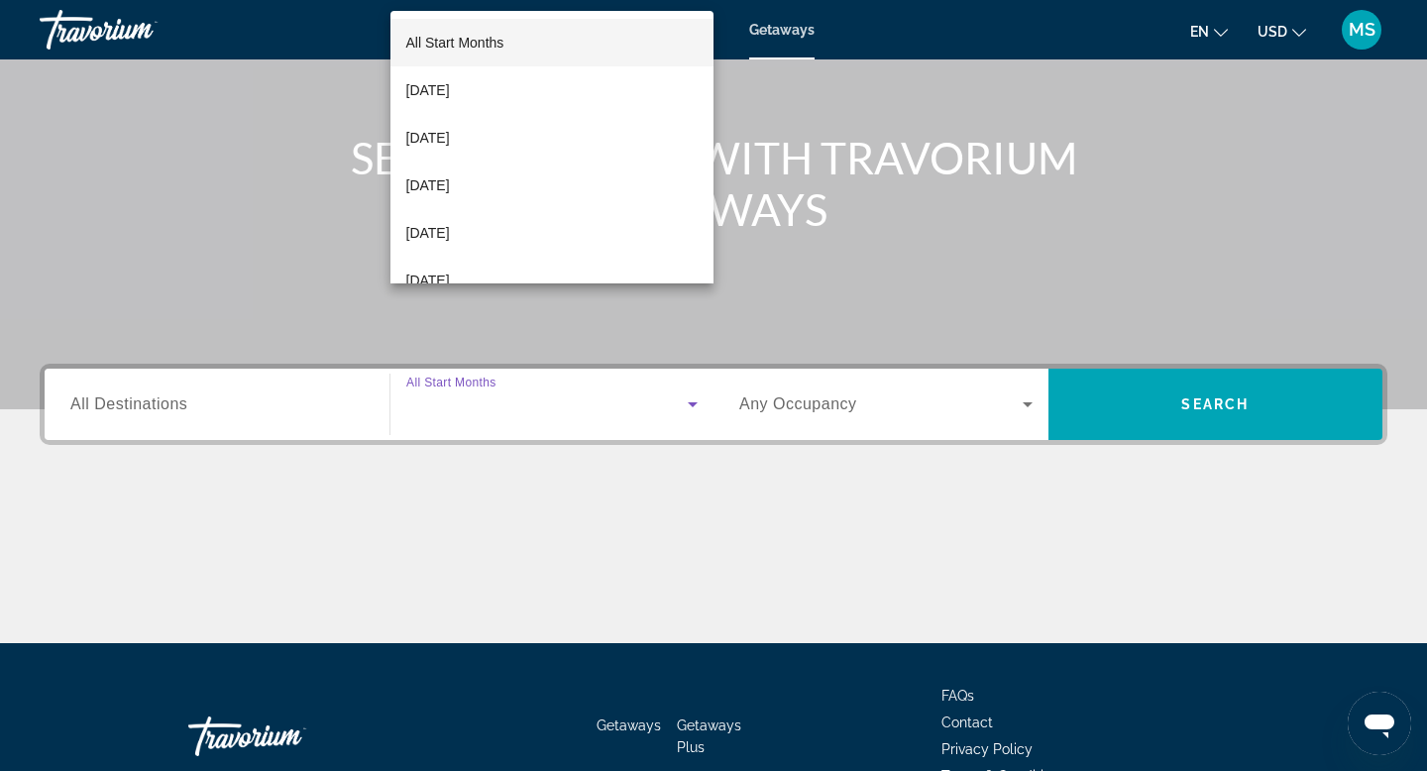
scroll to position [300, 0]
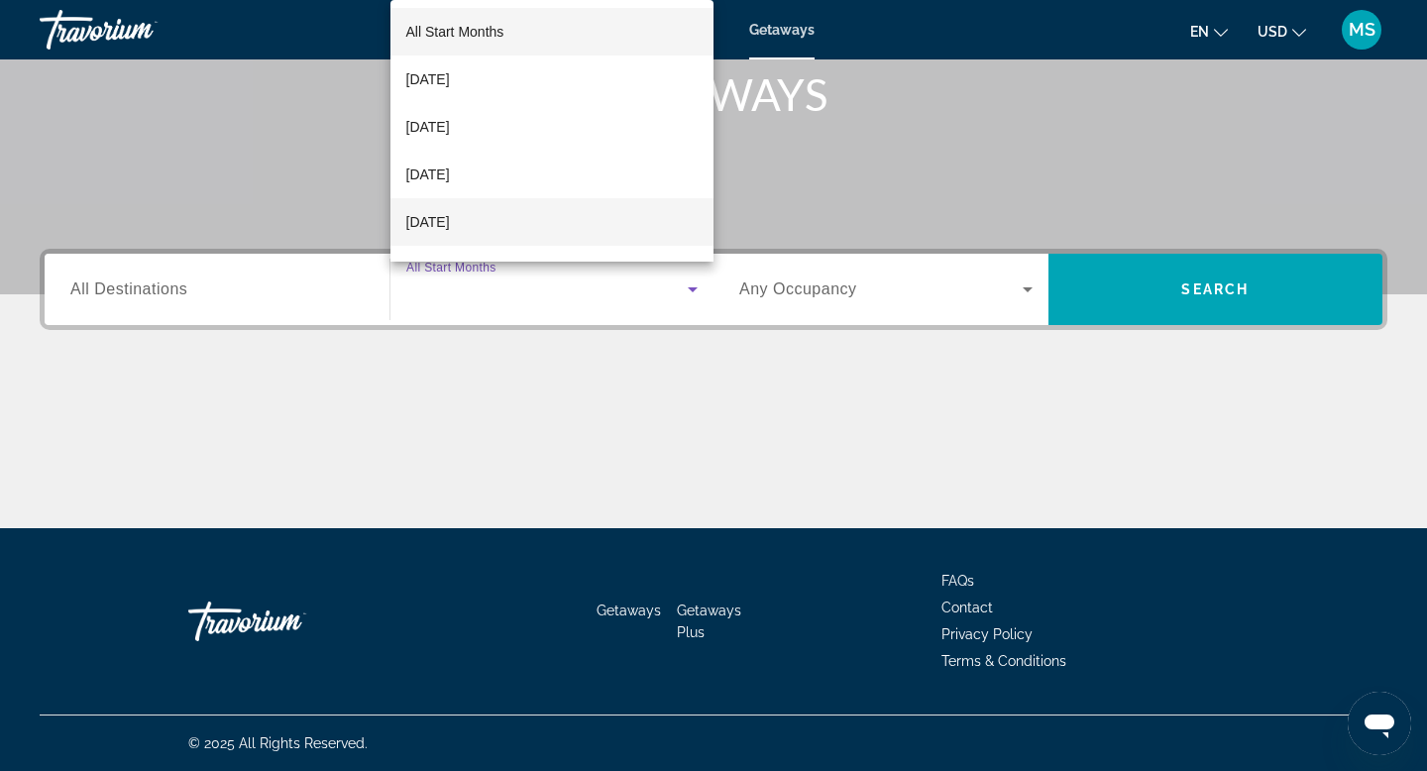
click at [450, 228] on span "[DATE]" at bounding box center [428, 222] width 44 height 24
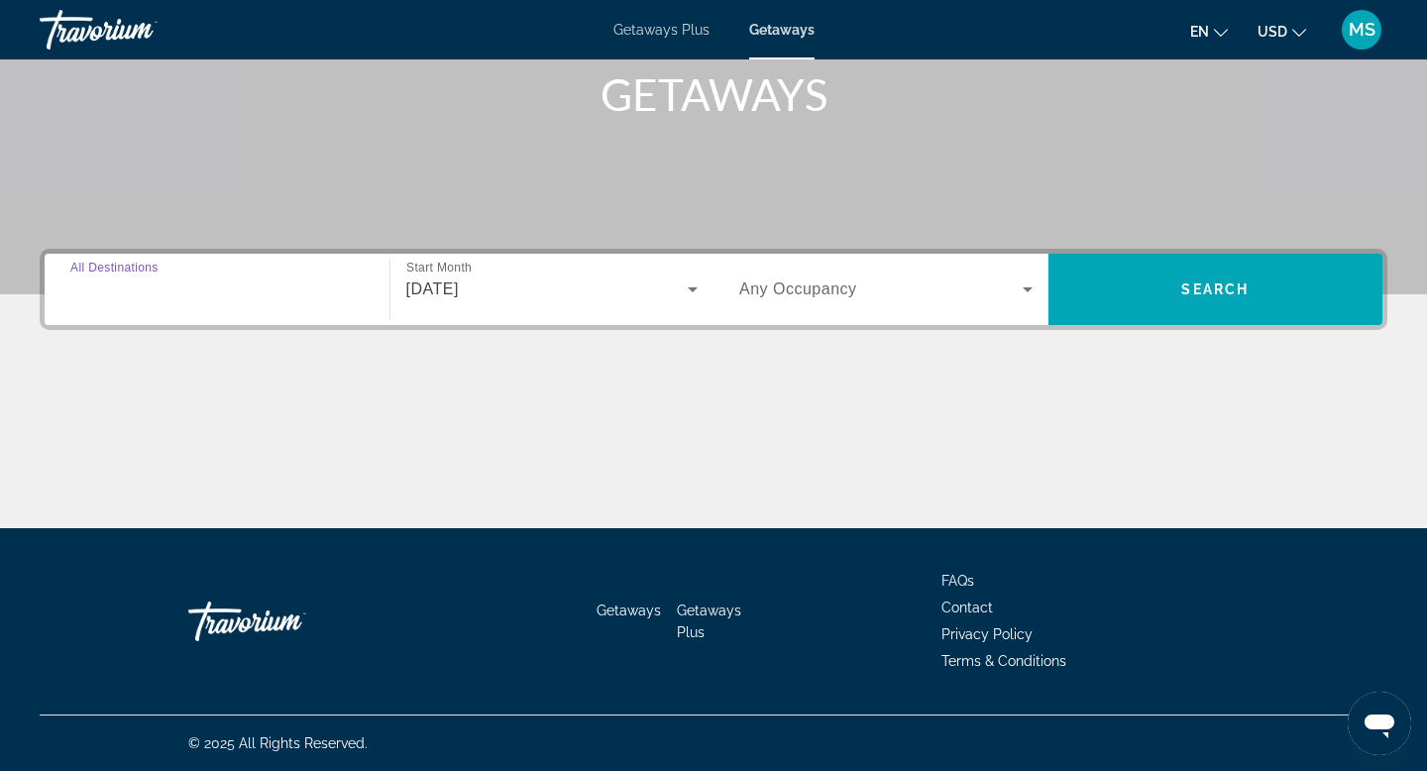
click at [263, 295] on input "Destination All Destinations" at bounding box center [216, 290] width 293 height 24
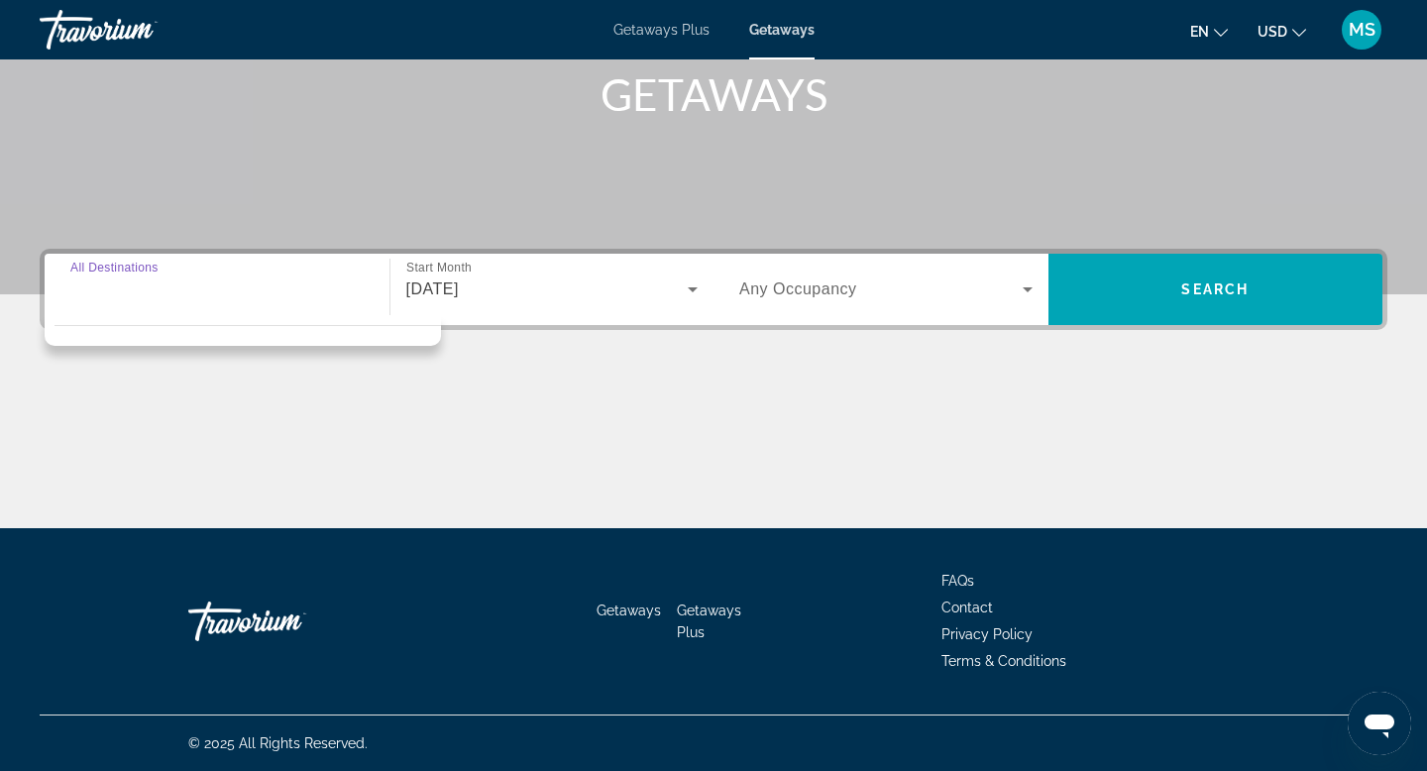
click at [263, 295] on input "Destination All Destinations" at bounding box center [216, 290] width 293 height 24
drag, startPoint x: 263, startPoint y: 295, endPoint x: 754, endPoint y: 296, distance: 491.5
click at [754, 296] on div "Destination All Destinations Start Month All Start Months January 2026 Occupanc…" at bounding box center [714, 289] width 1338 height 71
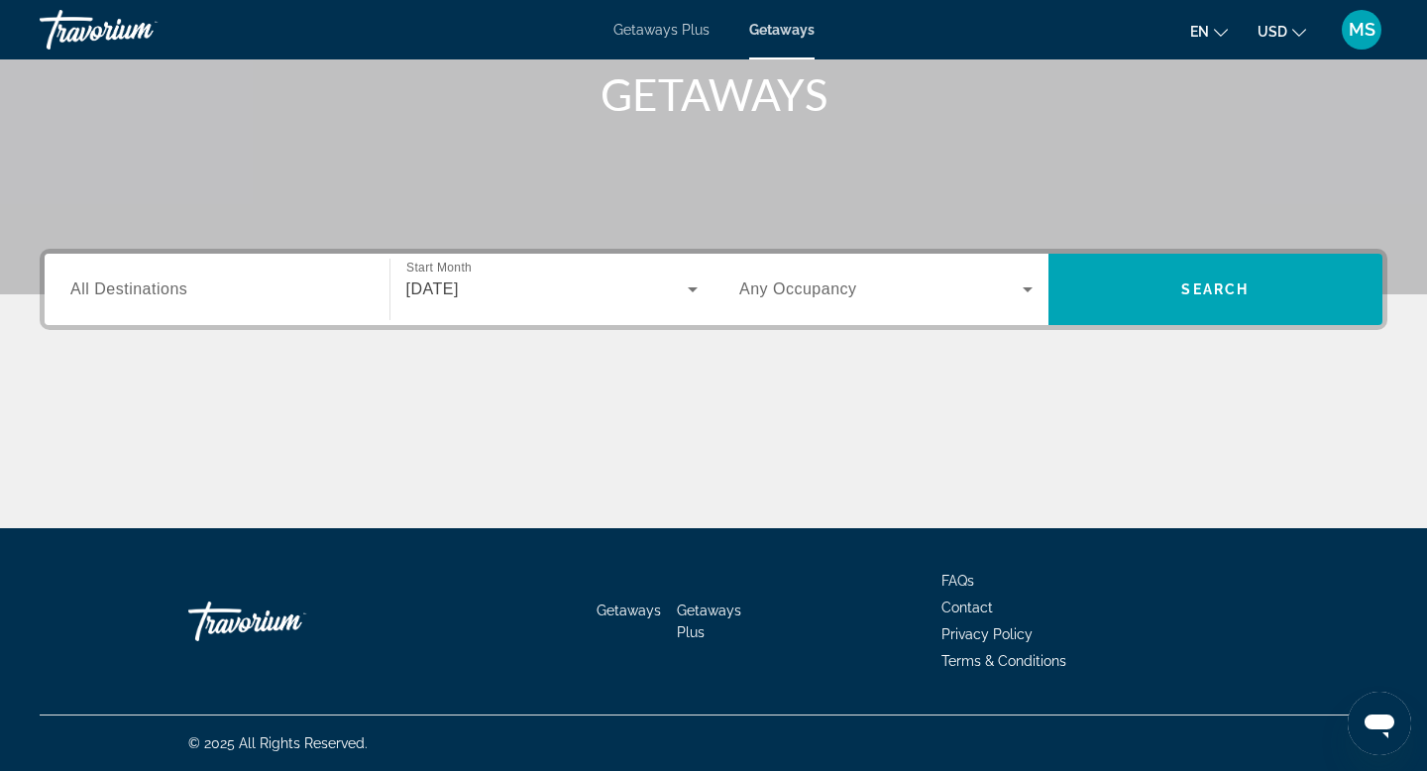
click at [754, 296] on span "Any Occupancy" at bounding box center [798, 288] width 118 height 17
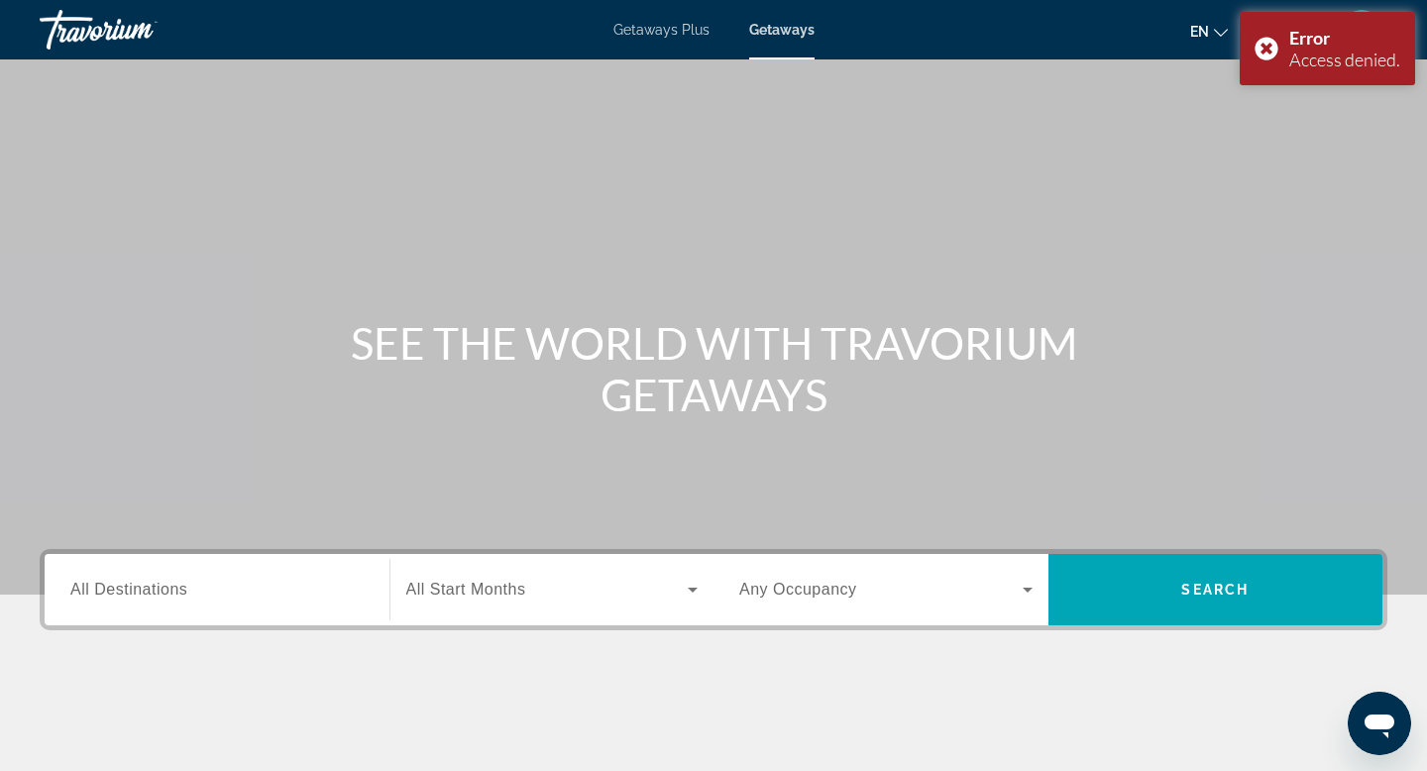
click at [85, 602] on div "Search widget" at bounding box center [216, 590] width 293 height 56
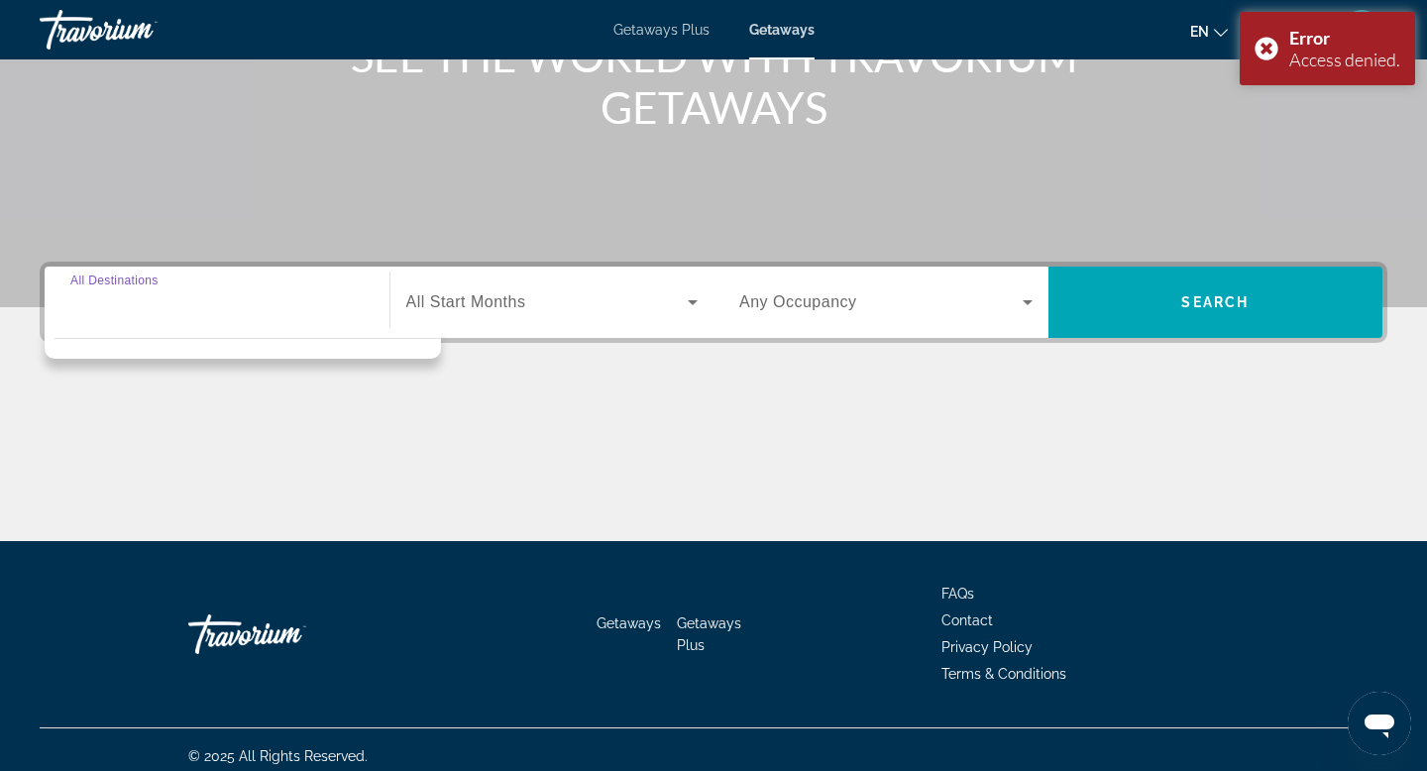
scroll to position [300, 0]
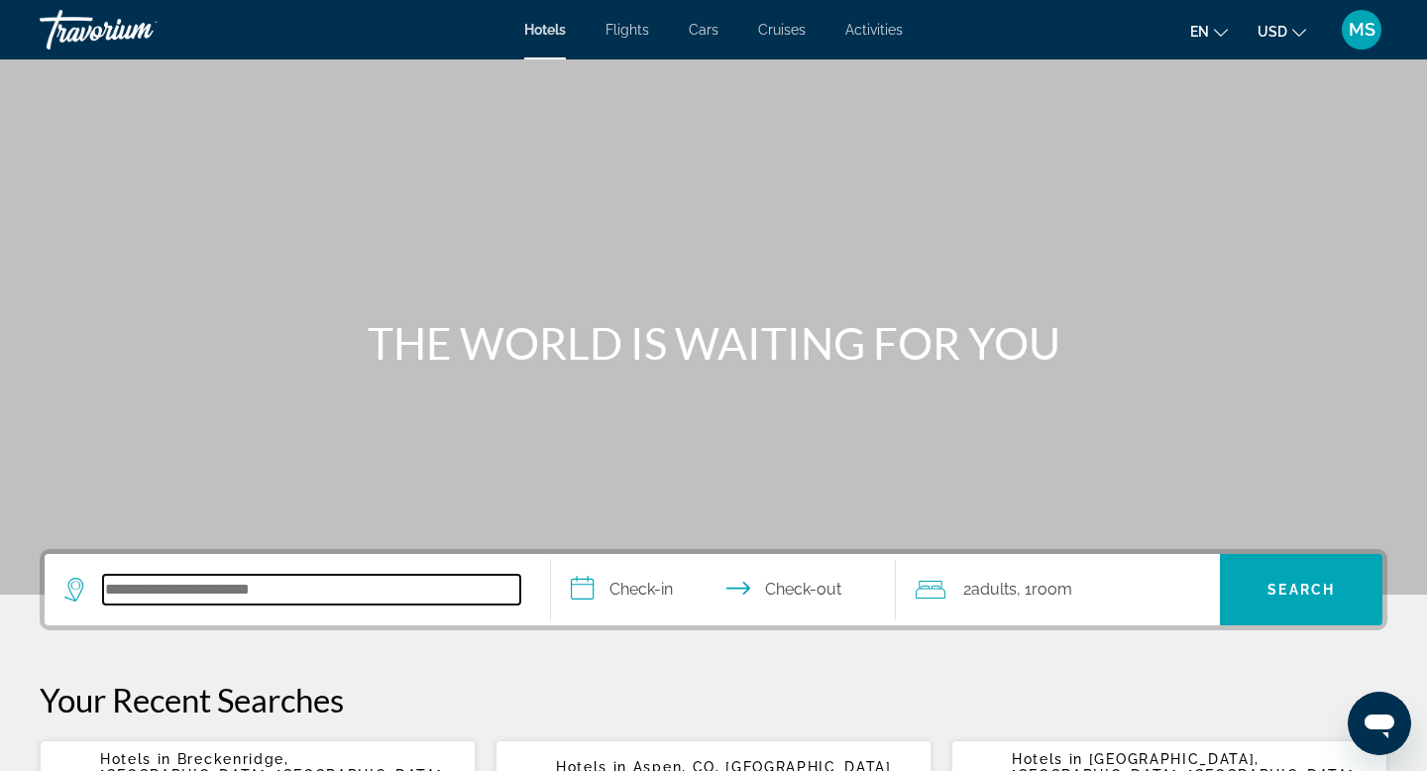
click at [162, 589] on input "Search hotel destination" at bounding box center [311, 590] width 417 height 30
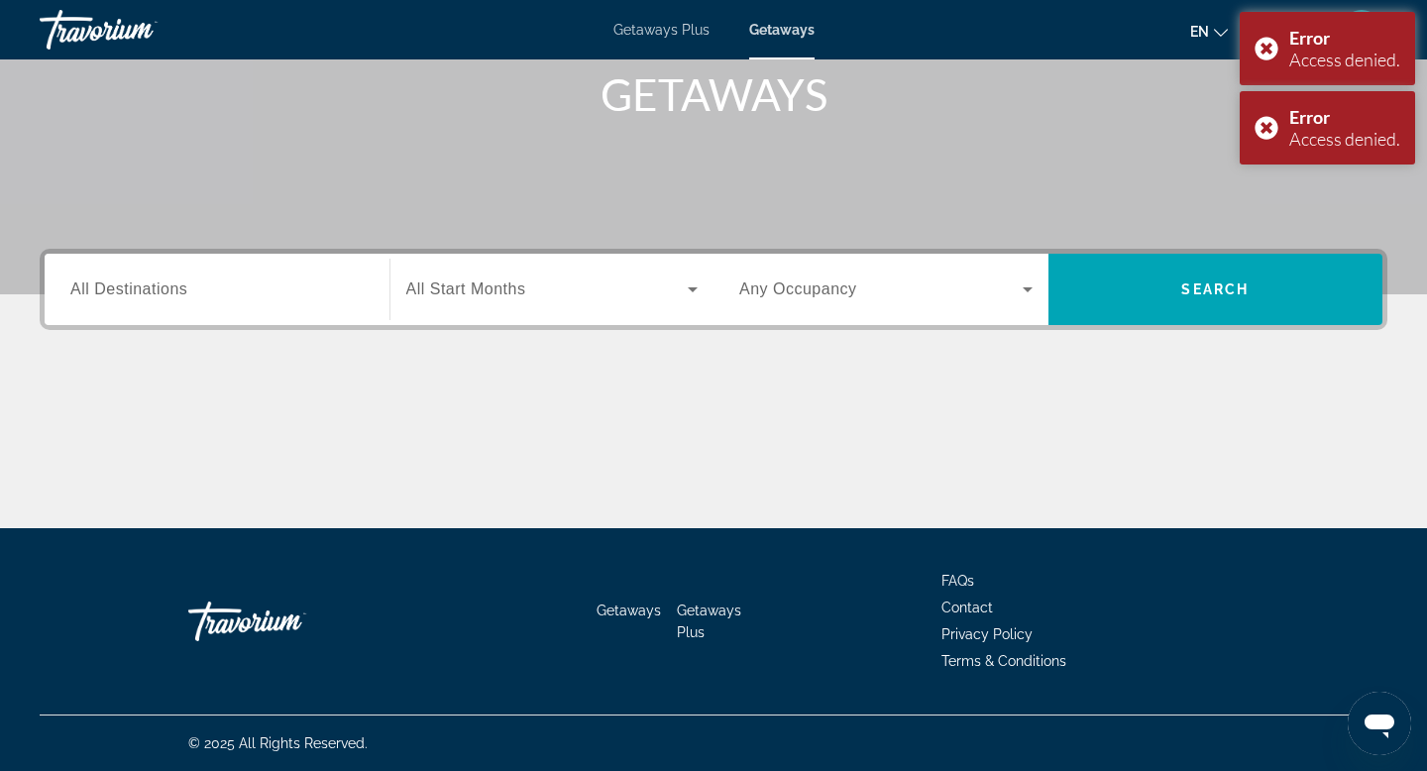
click at [133, 281] on span "All Destinations" at bounding box center [128, 288] width 117 height 17
click at [133, 281] on input "Destination All Destinations" at bounding box center [216, 290] width 293 height 24
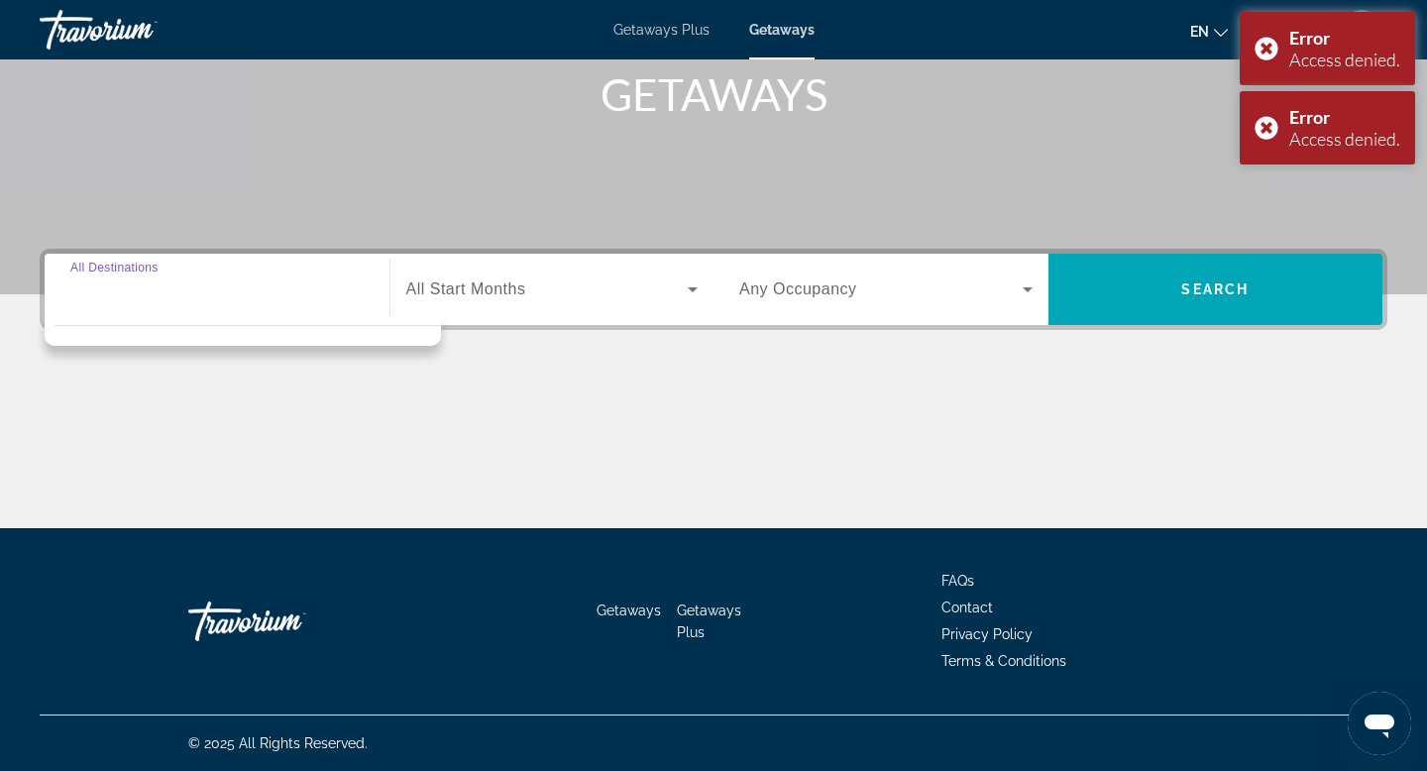
click at [133, 281] on input "Destination All Destinations" at bounding box center [216, 290] width 293 height 24
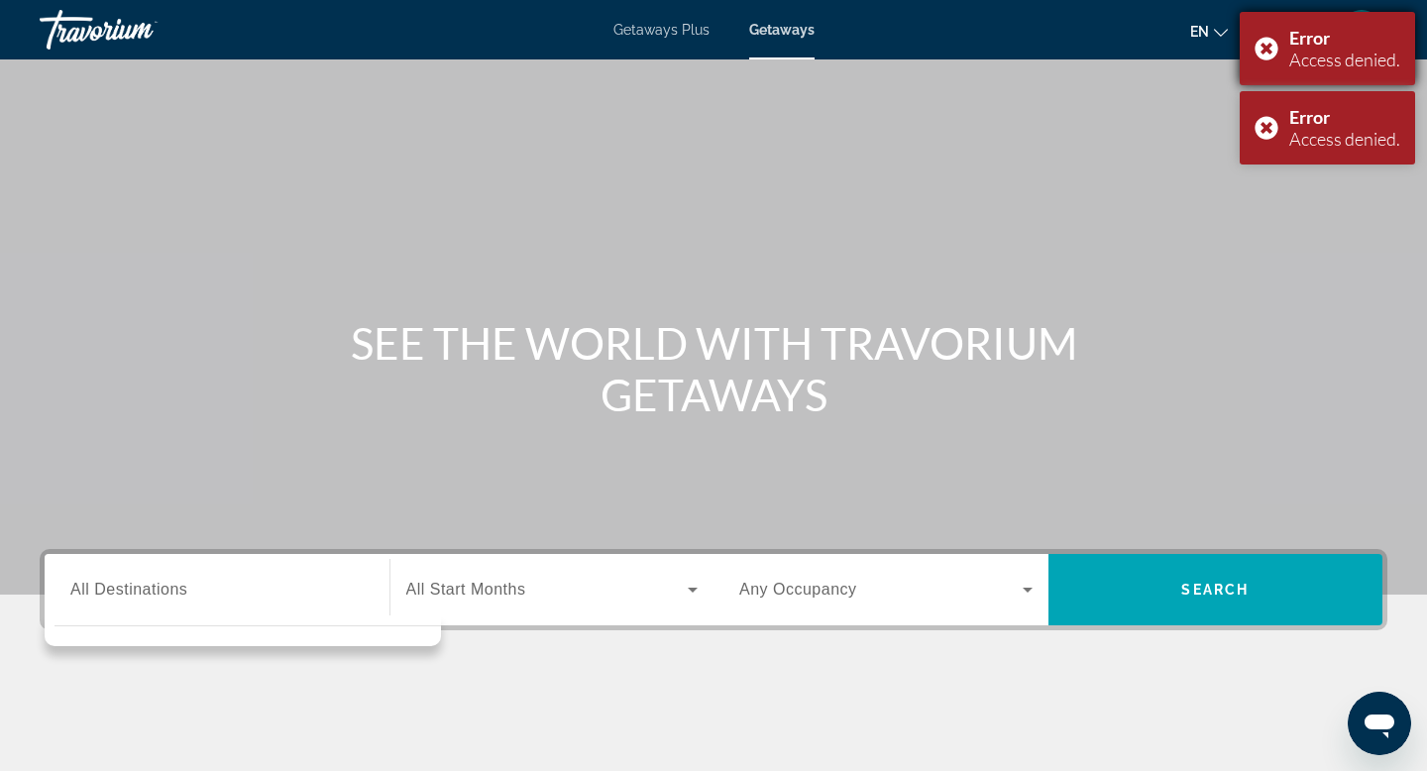
click at [1260, 49] on div "Error Access denied." at bounding box center [1327, 48] width 175 height 73
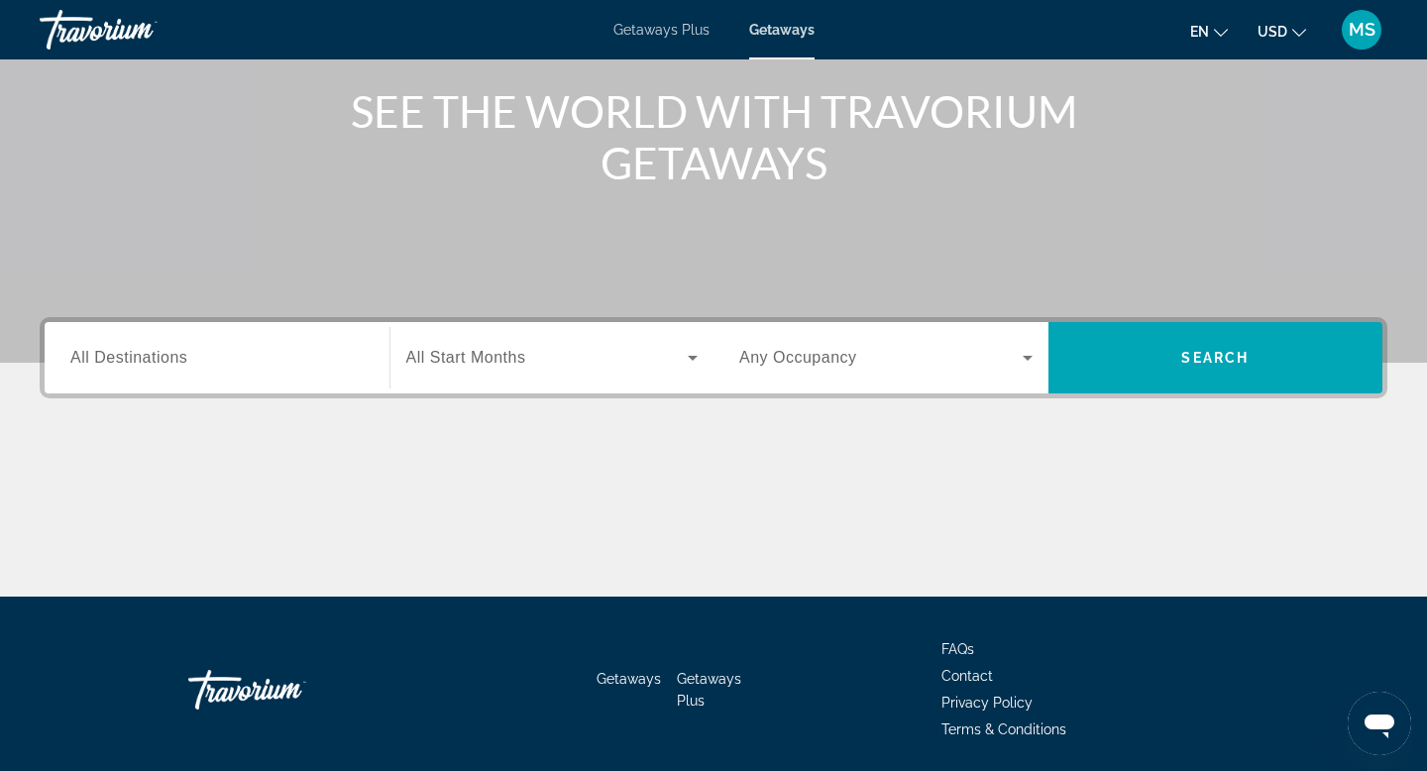
scroll to position [300, 0]
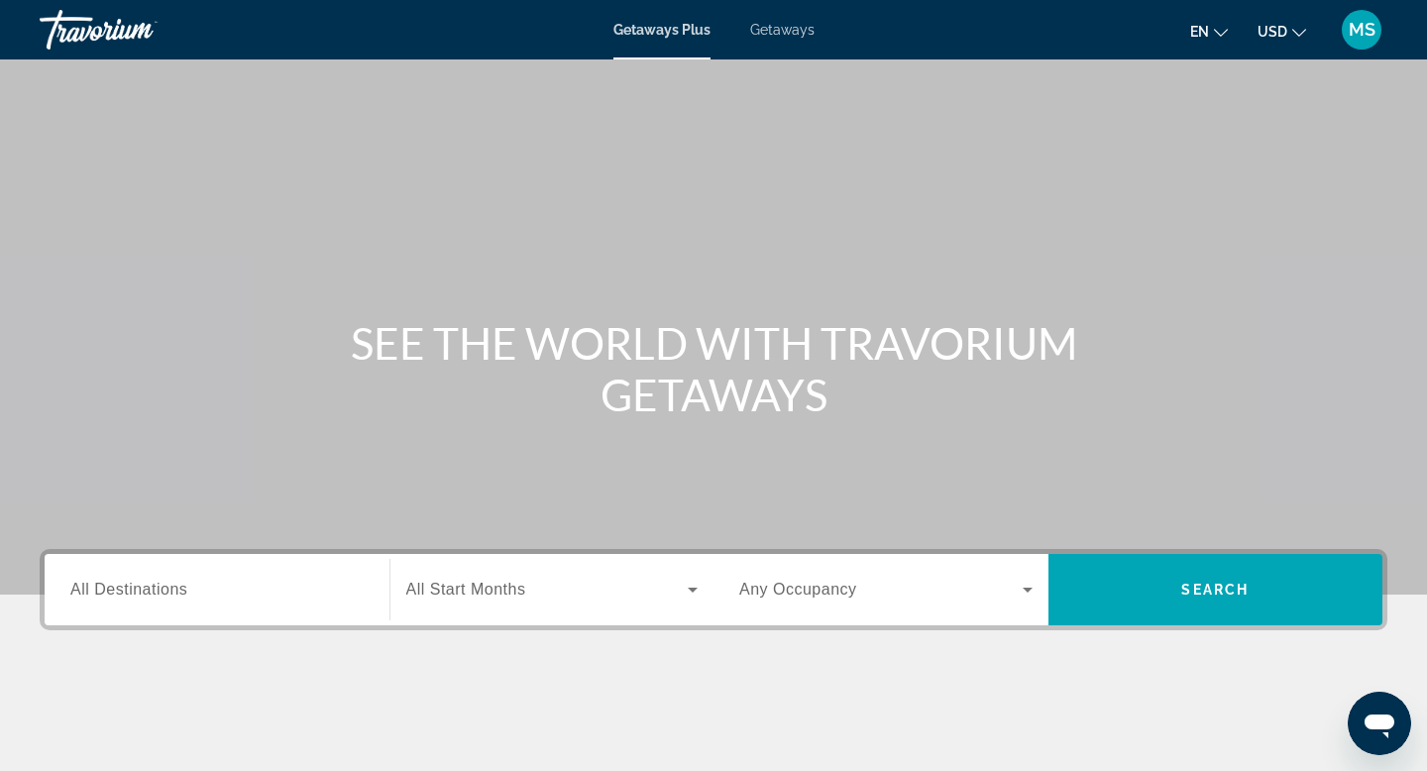
click at [163, 619] on div "Destination All Destinations" at bounding box center [216, 589] width 325 height 71
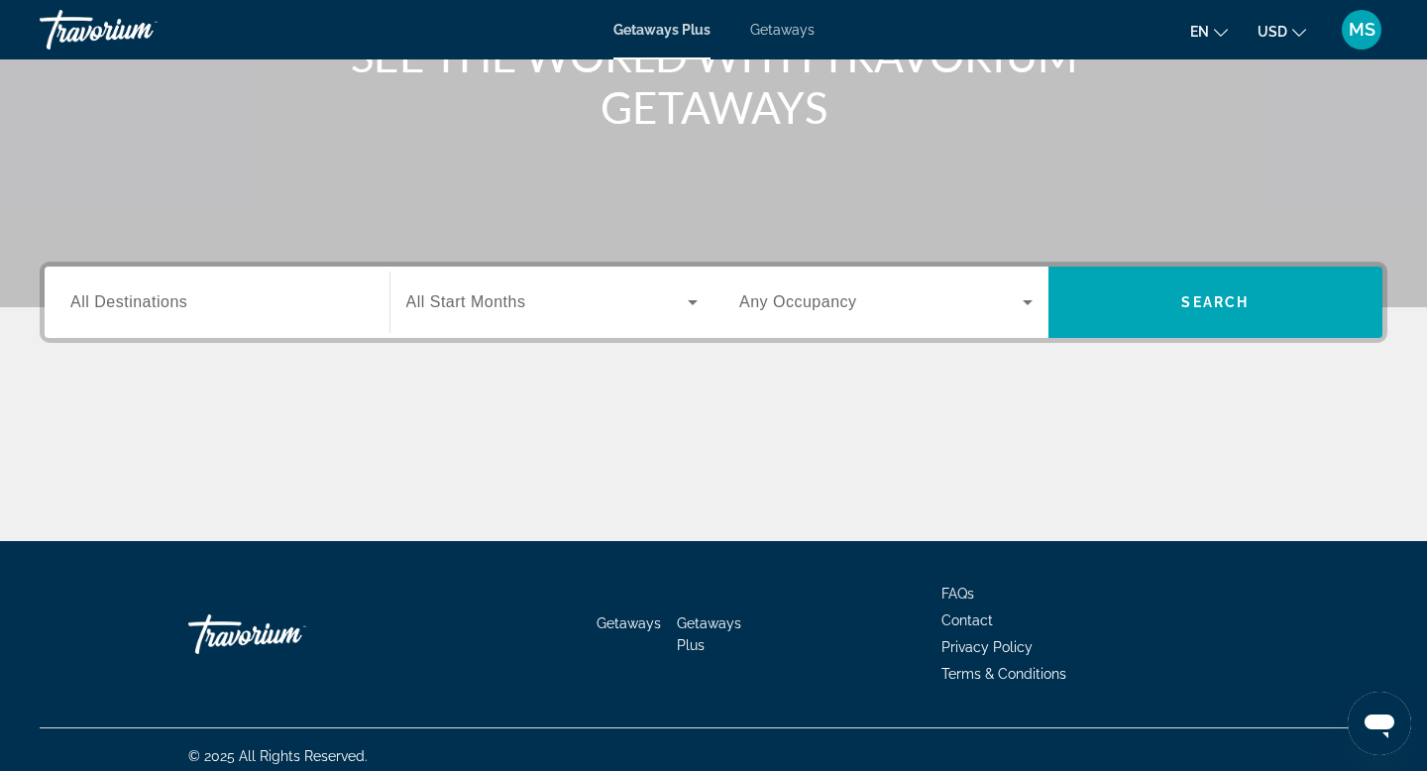
scroll to position [300, 0]
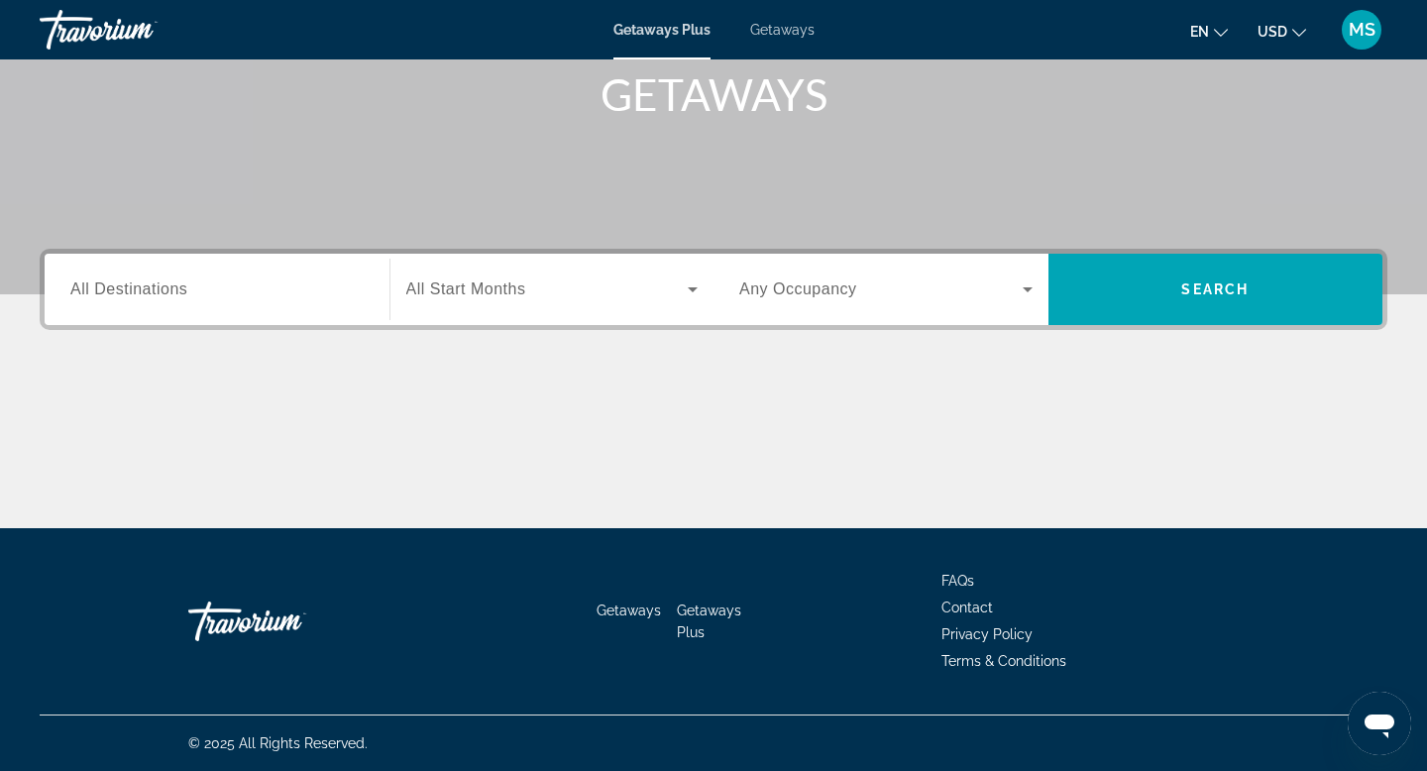
click at [164, 259] on div "Destination All Destinations" at bounding box center [216, 289] width 325 height 71
click at [160, 303] on div "Search widget" at bounding box center [216, 290] width 293 height 56
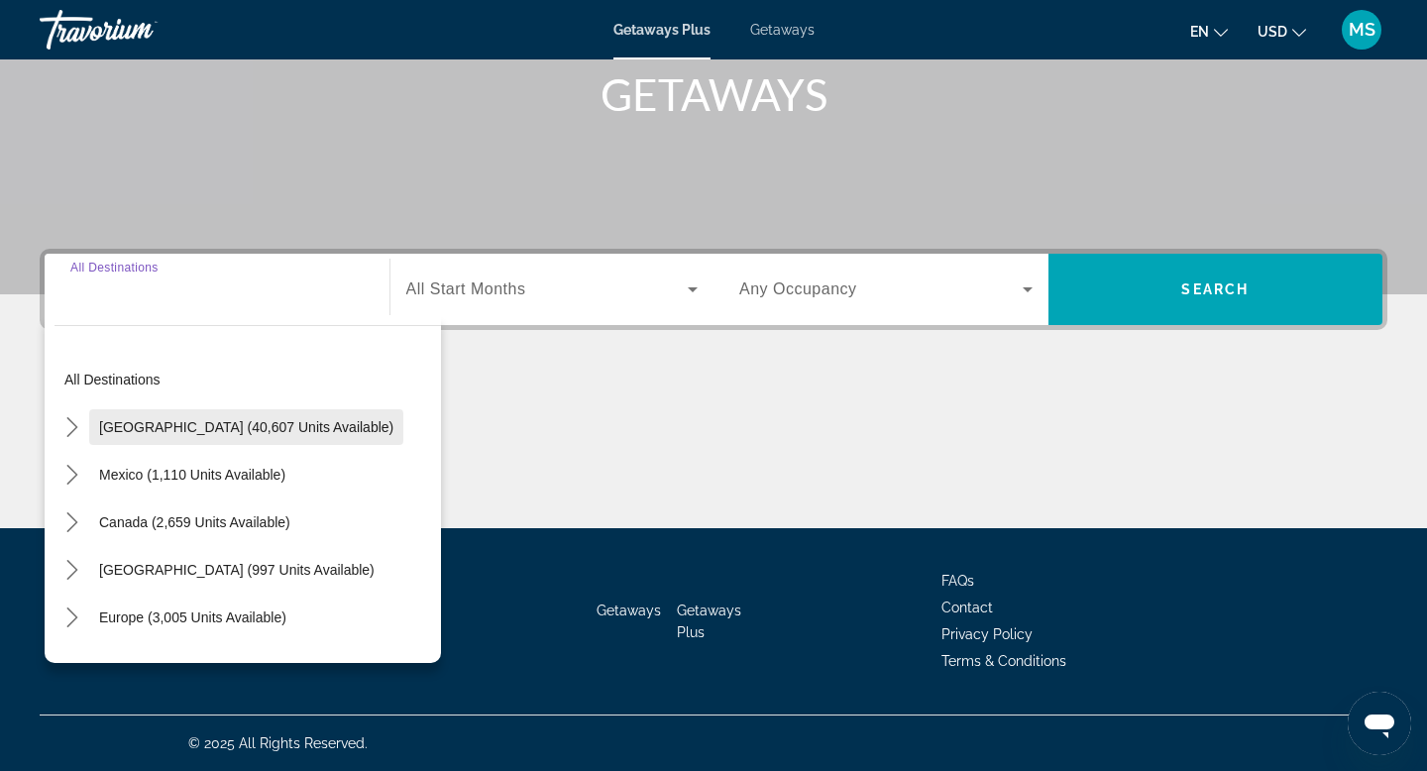
click at [132, 435] on span "Select destination: United States (40,607 units available)" at bounding box center [246, 427] width 314 height 48
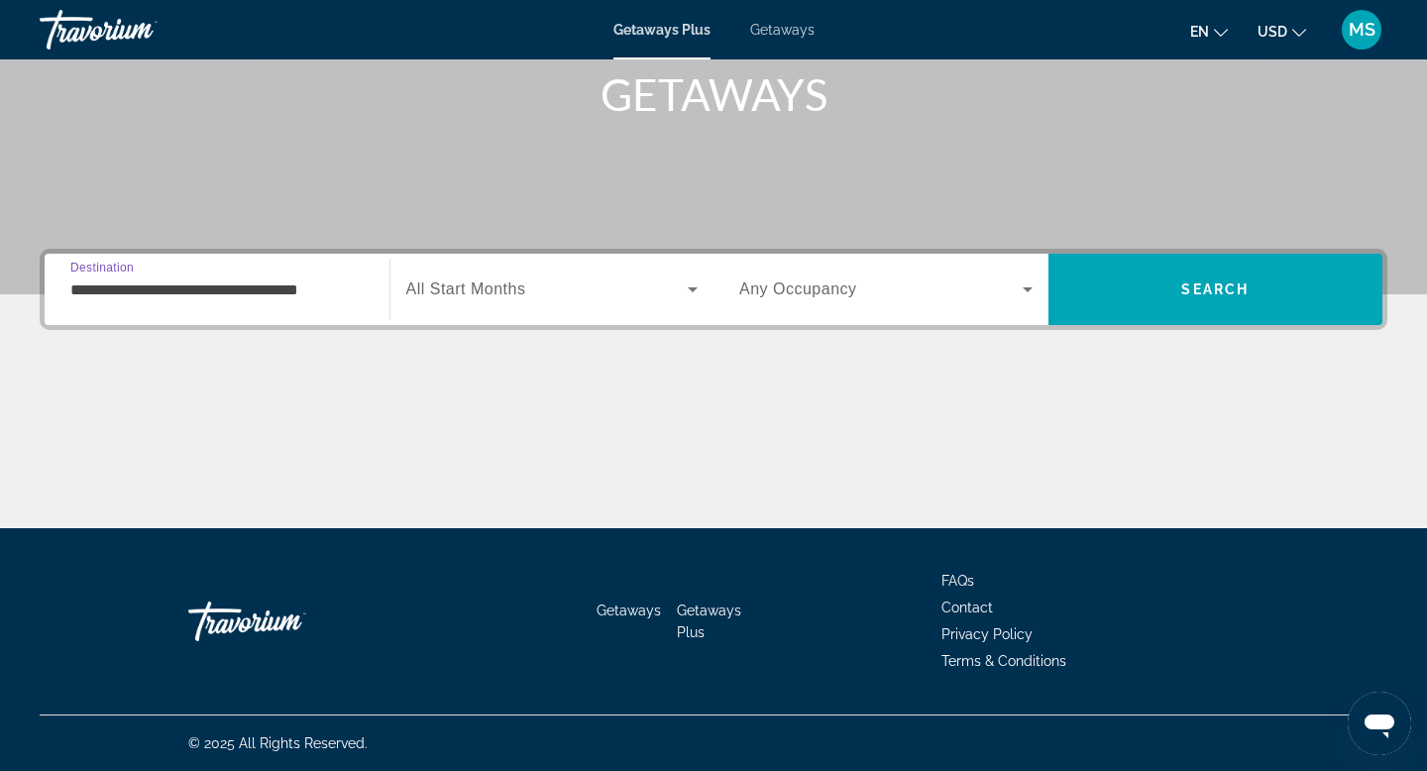
click at [146, 288] on input "**********" at bounding box center [216, 290] width 293 height 24
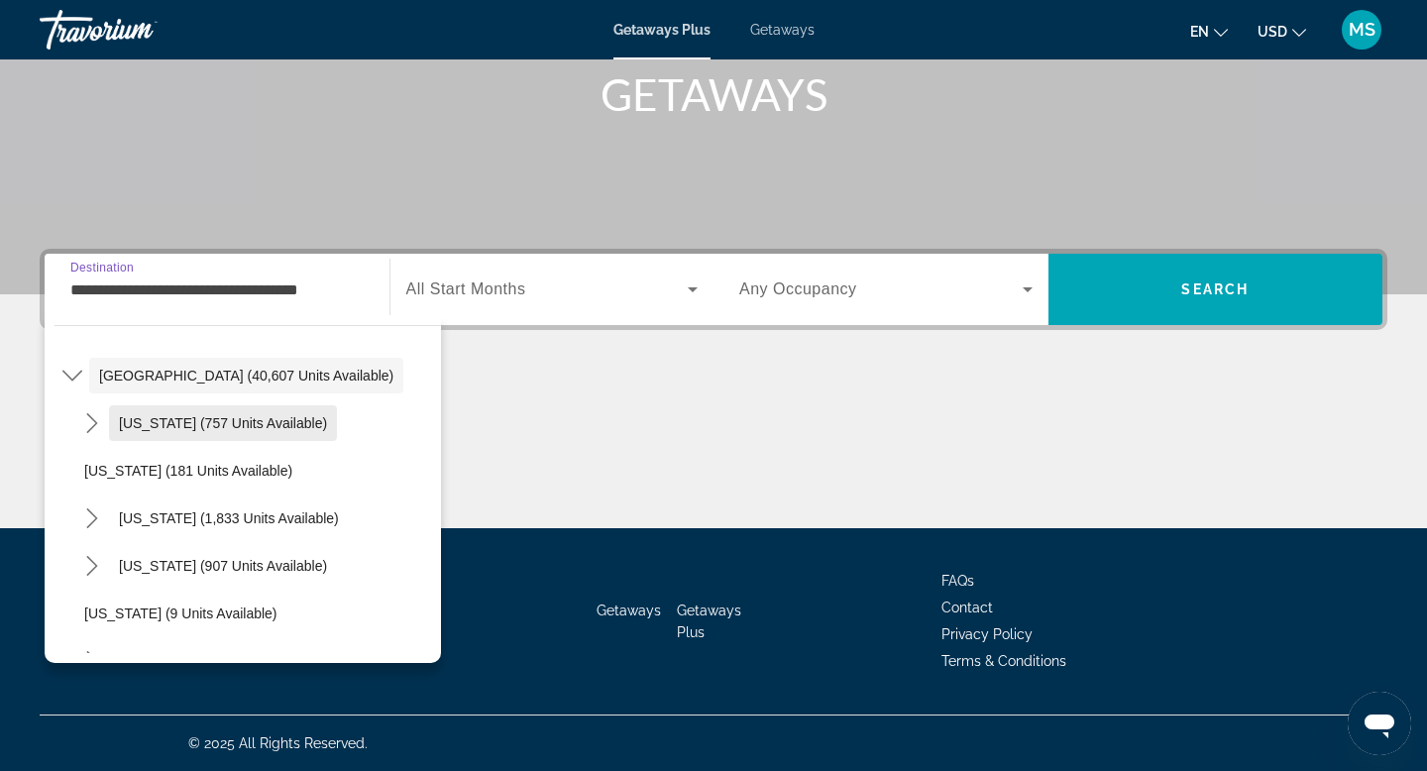
scroll to position [54, 0]
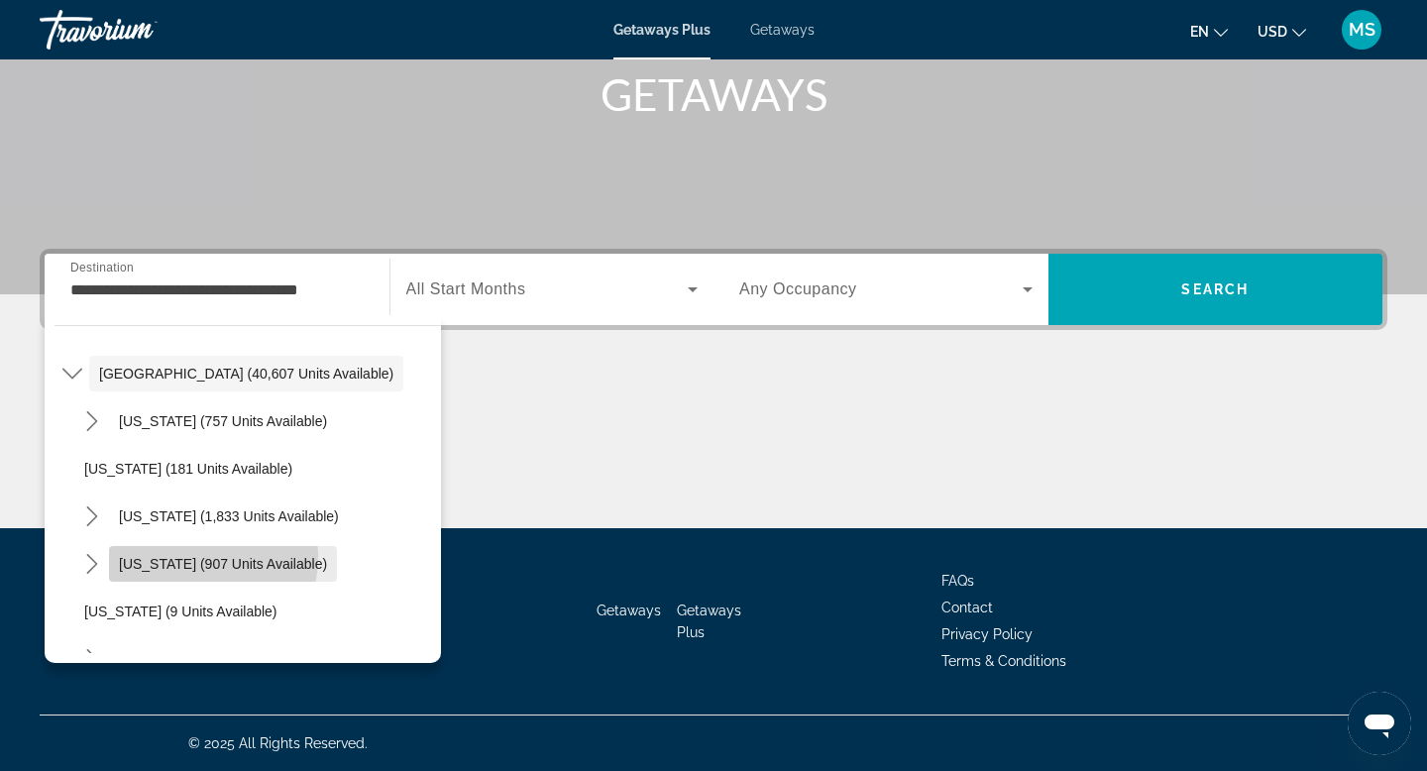
click at [156, 556] on span "[US_STATE] (907 units available)" at bounding box center [223, 564] width 208 height 16
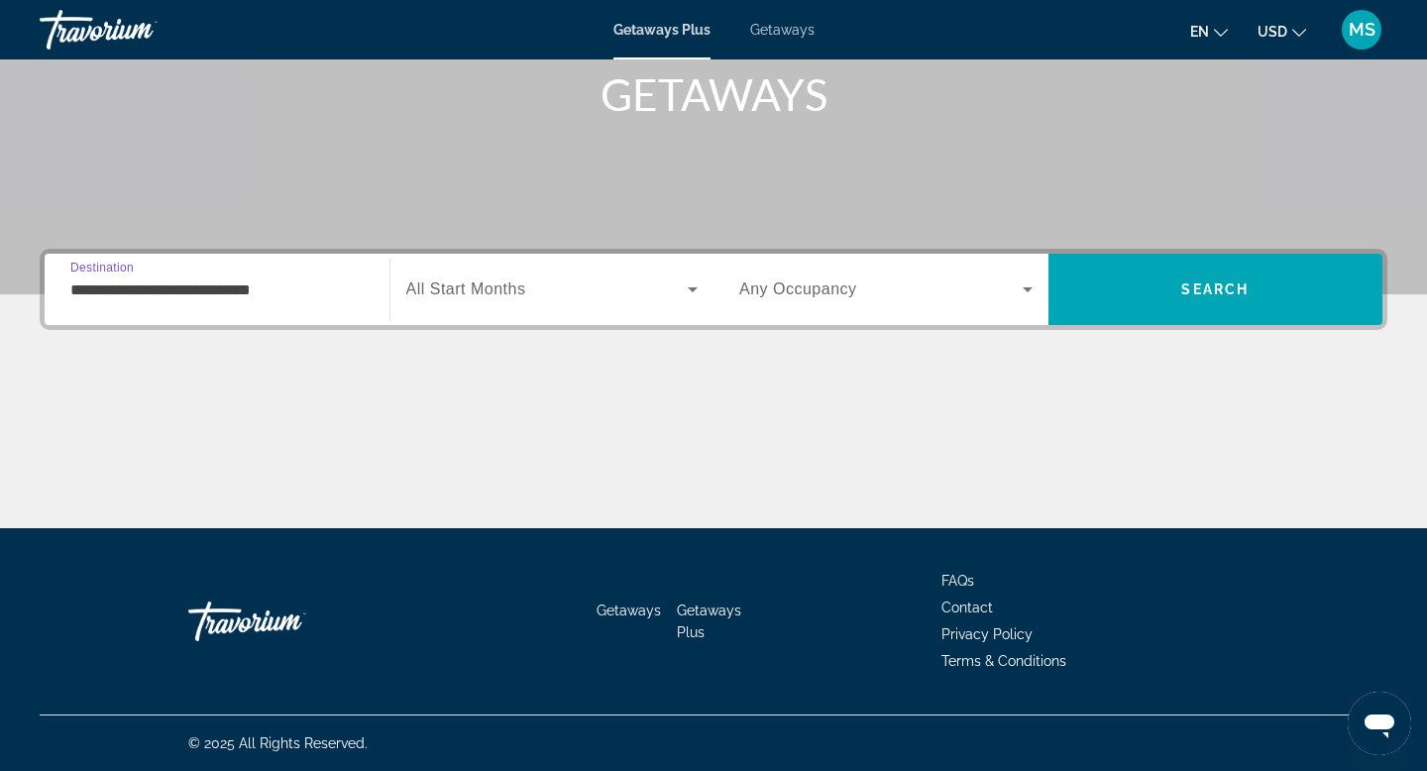
click at [156, 290] on input "**********" at bounding box center [216, 290] width 293 height 24
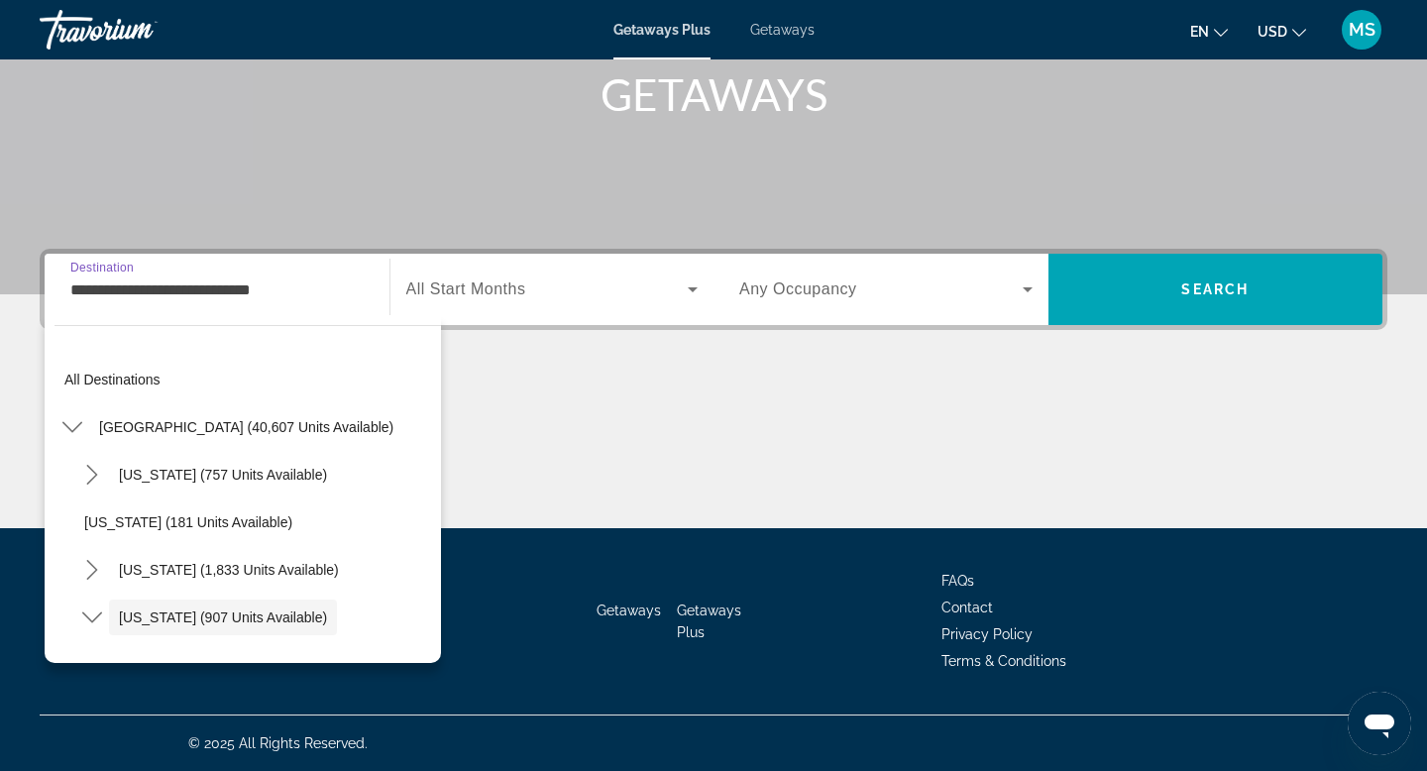
scroll to position [118, 0]
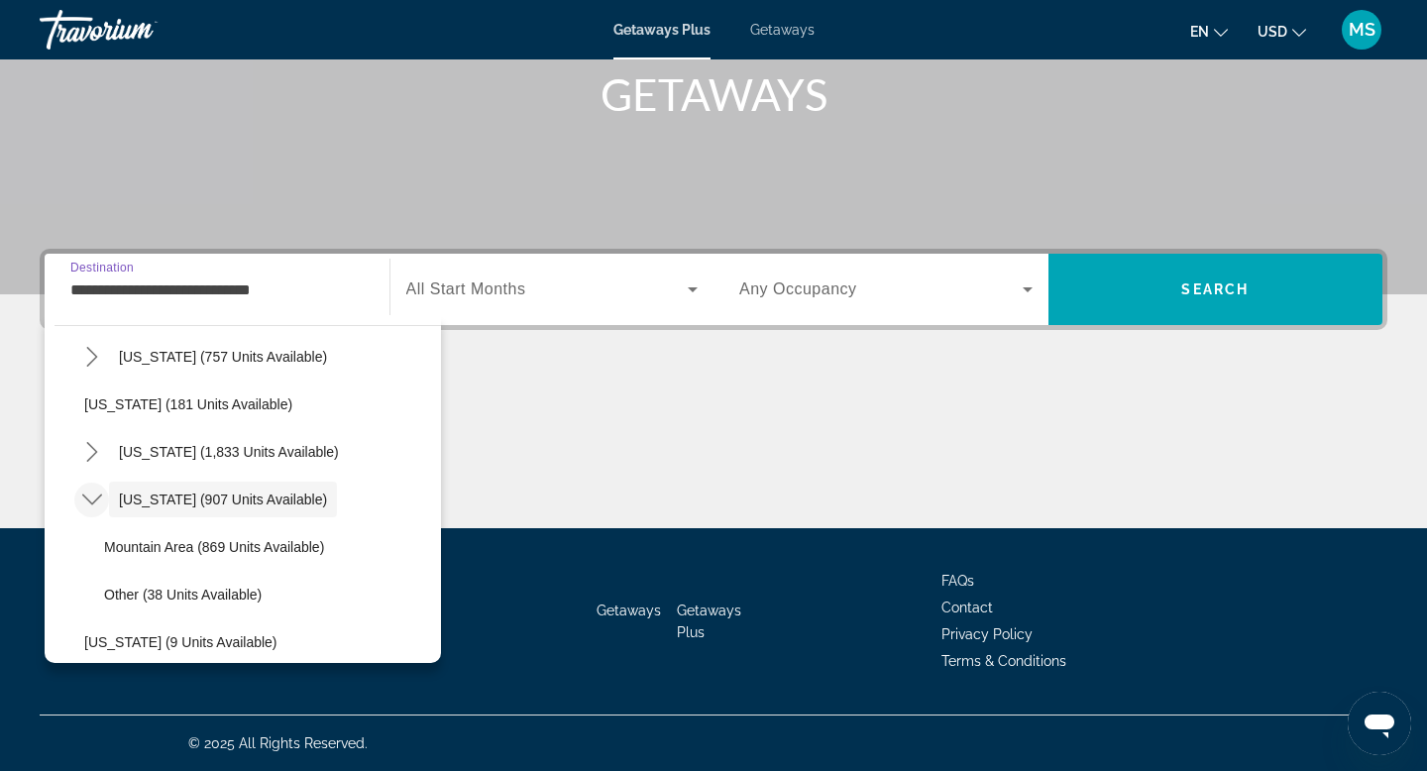
click at [92, 504] on icon "Toggle Colorado (907 units available) submenu" at bounding box center [92, 499] width 20 height 20
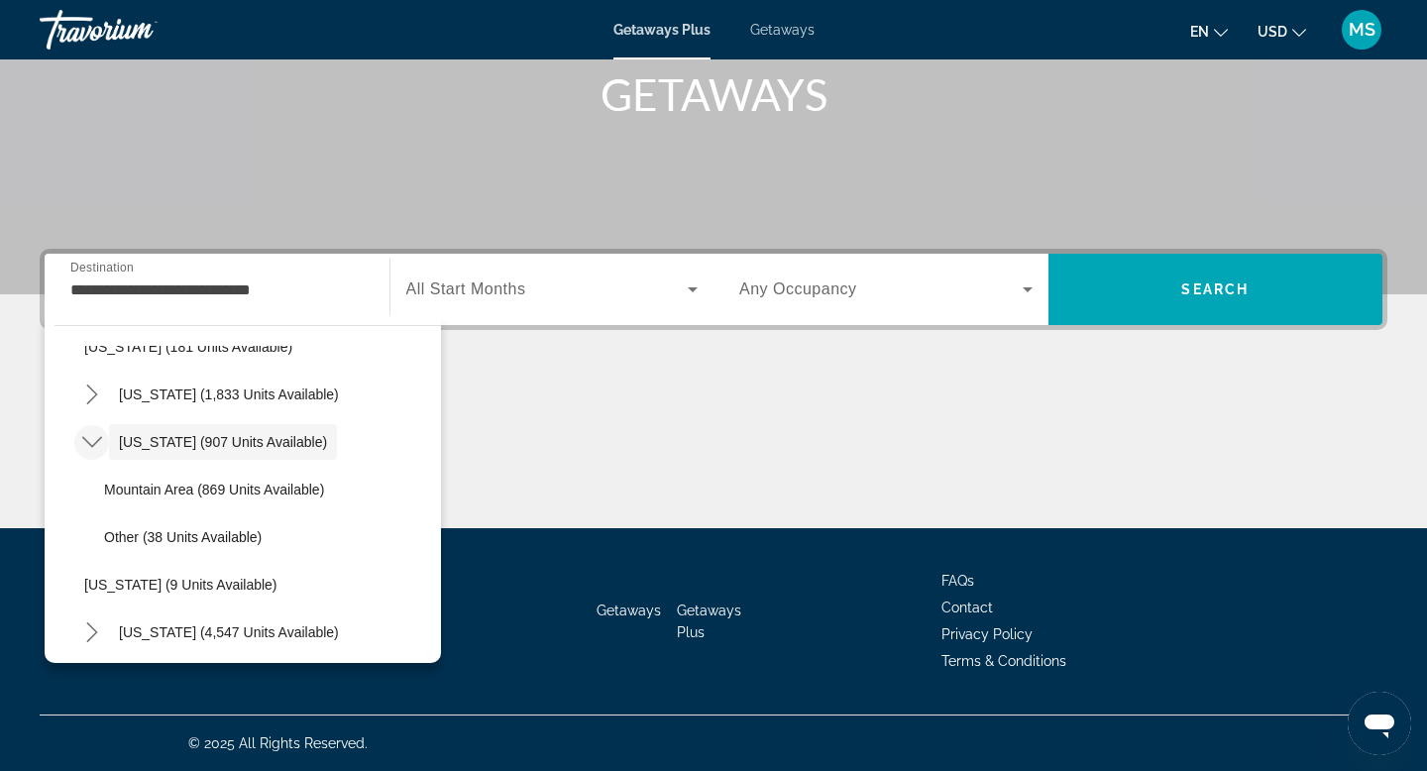
scroll to position [176, 0]
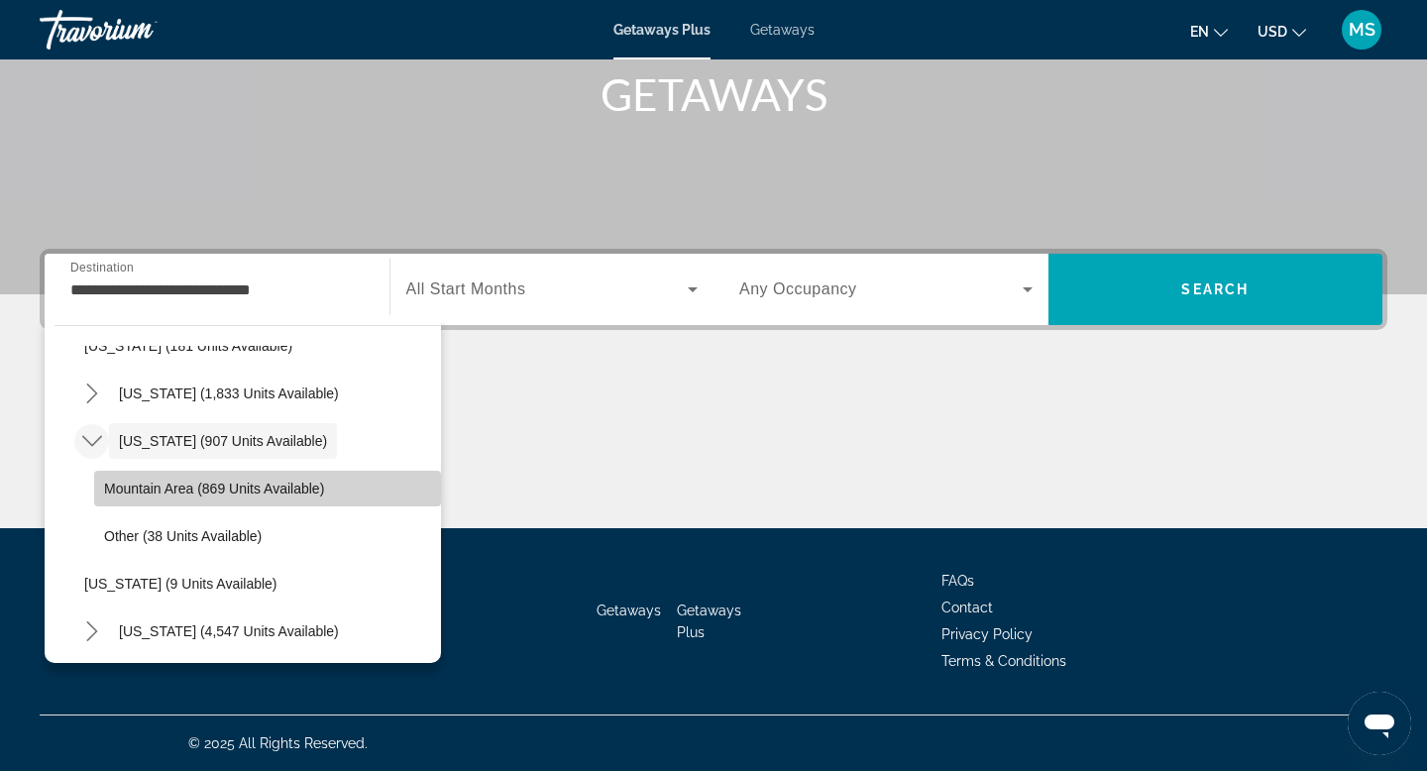
click at [124, 487] on span "Mountain Area (869 units available)" at bounding box center [214, 489] width 220 height 16
type input "**********"
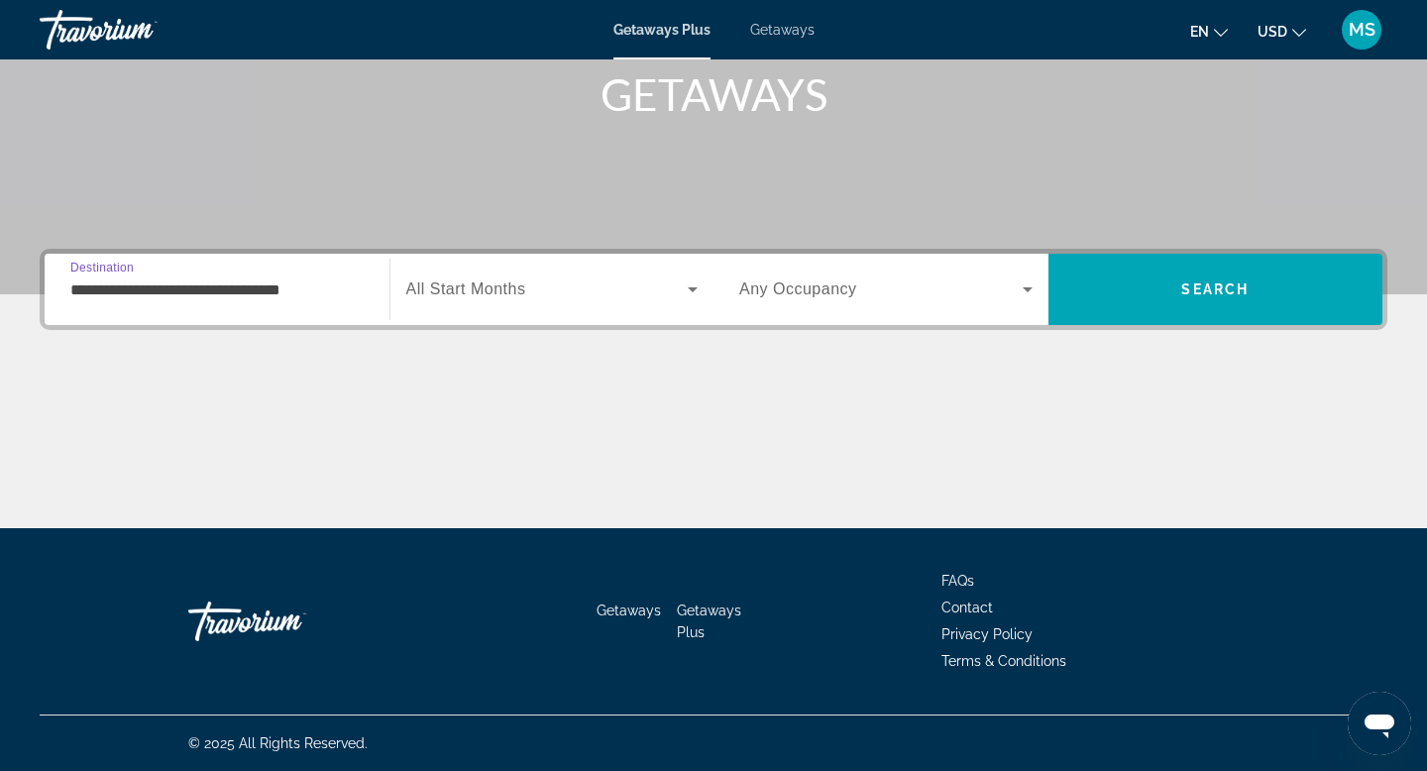
click at [505, 287] on span "All Start Months" at bounding box center [466, 288] width 120 height 17
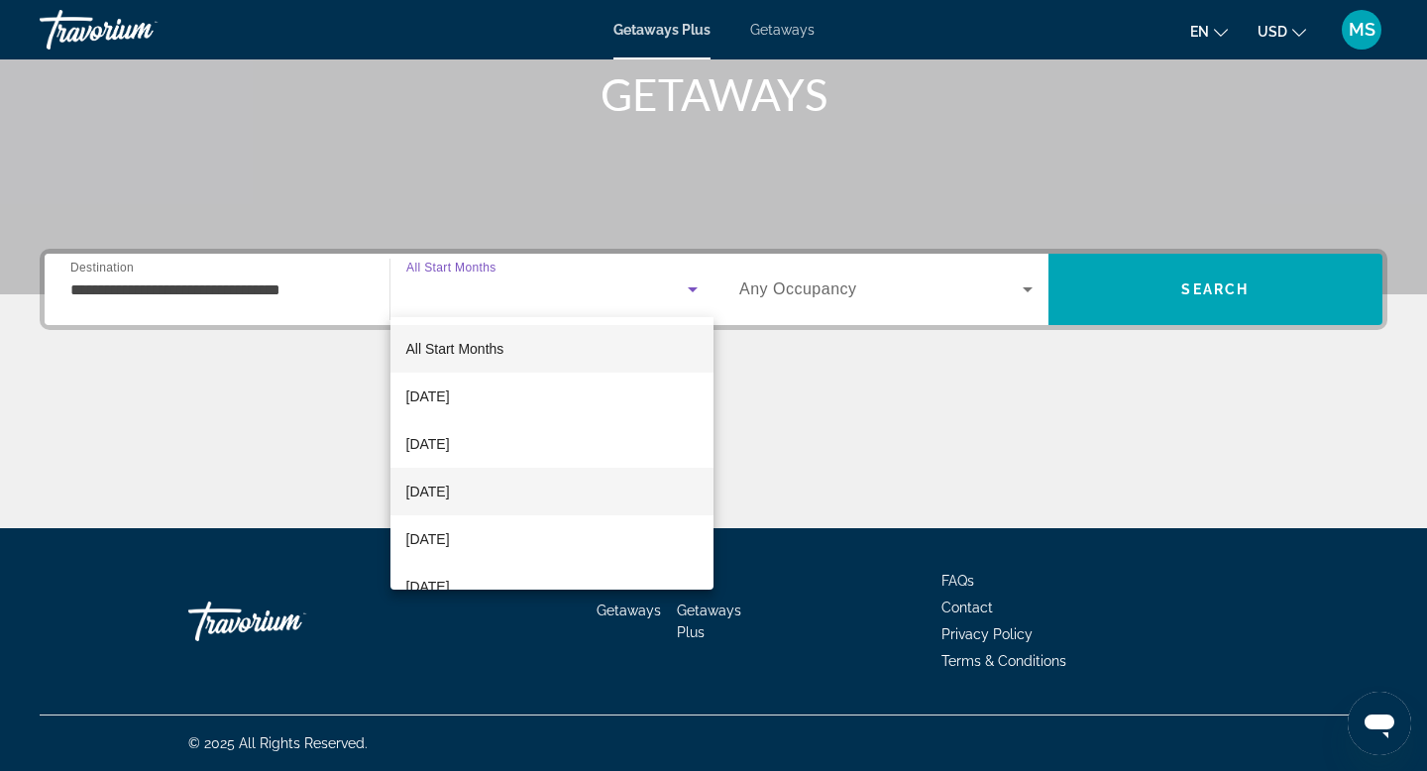
scroll to position [61, 0]
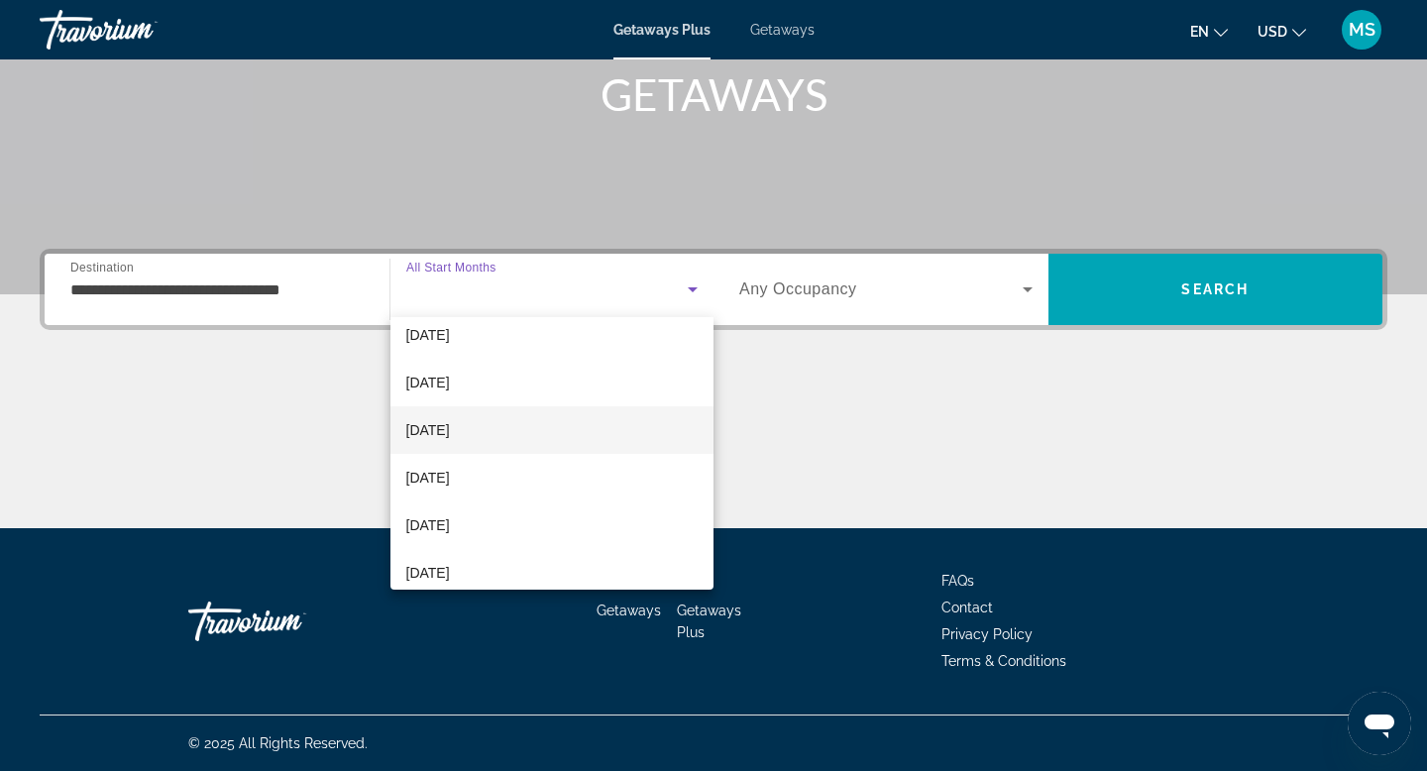
click at [450, 480] on span "[DATE]" at bounding box center [428, 478] width 44 height 24
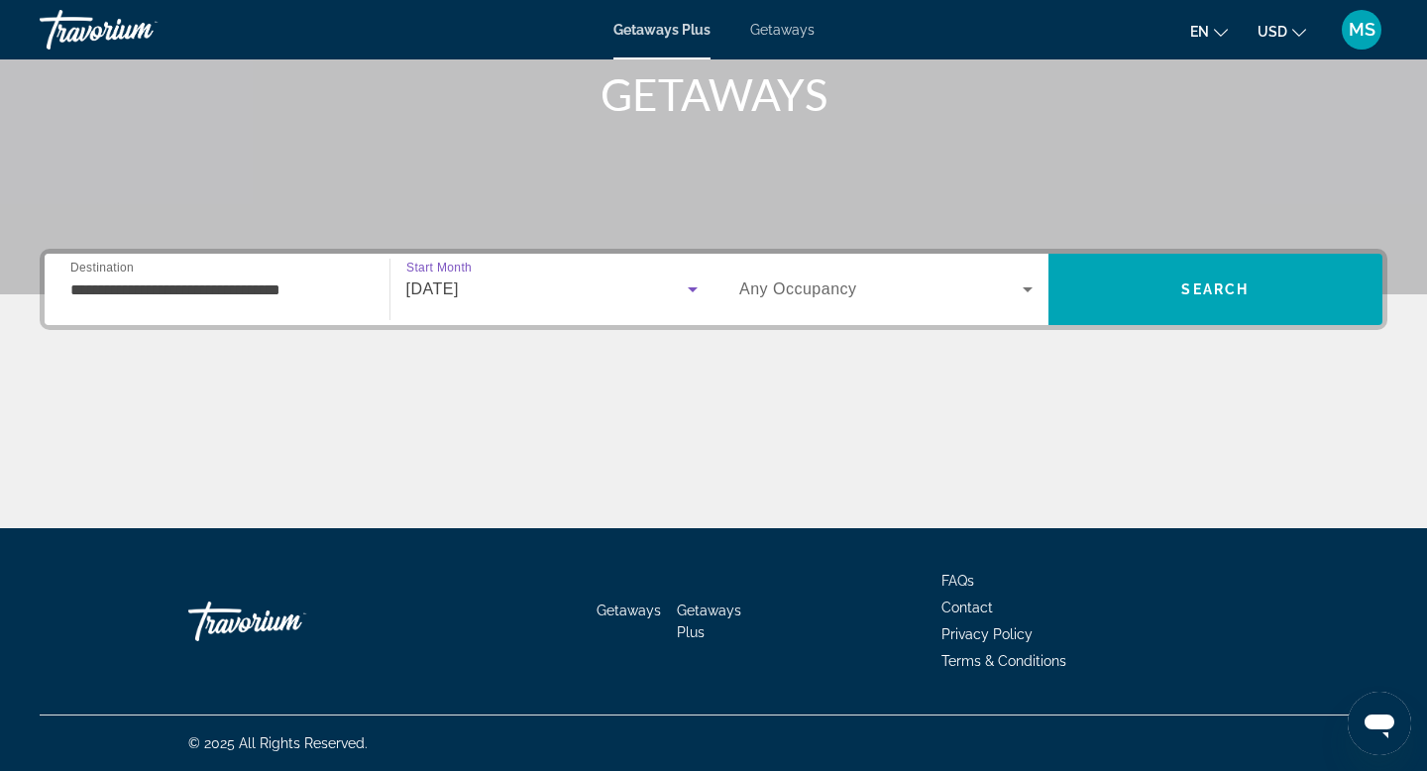
click at [852, 296] on span "Any Occupancy" at bounding box center [798, 288] width 118 height 17
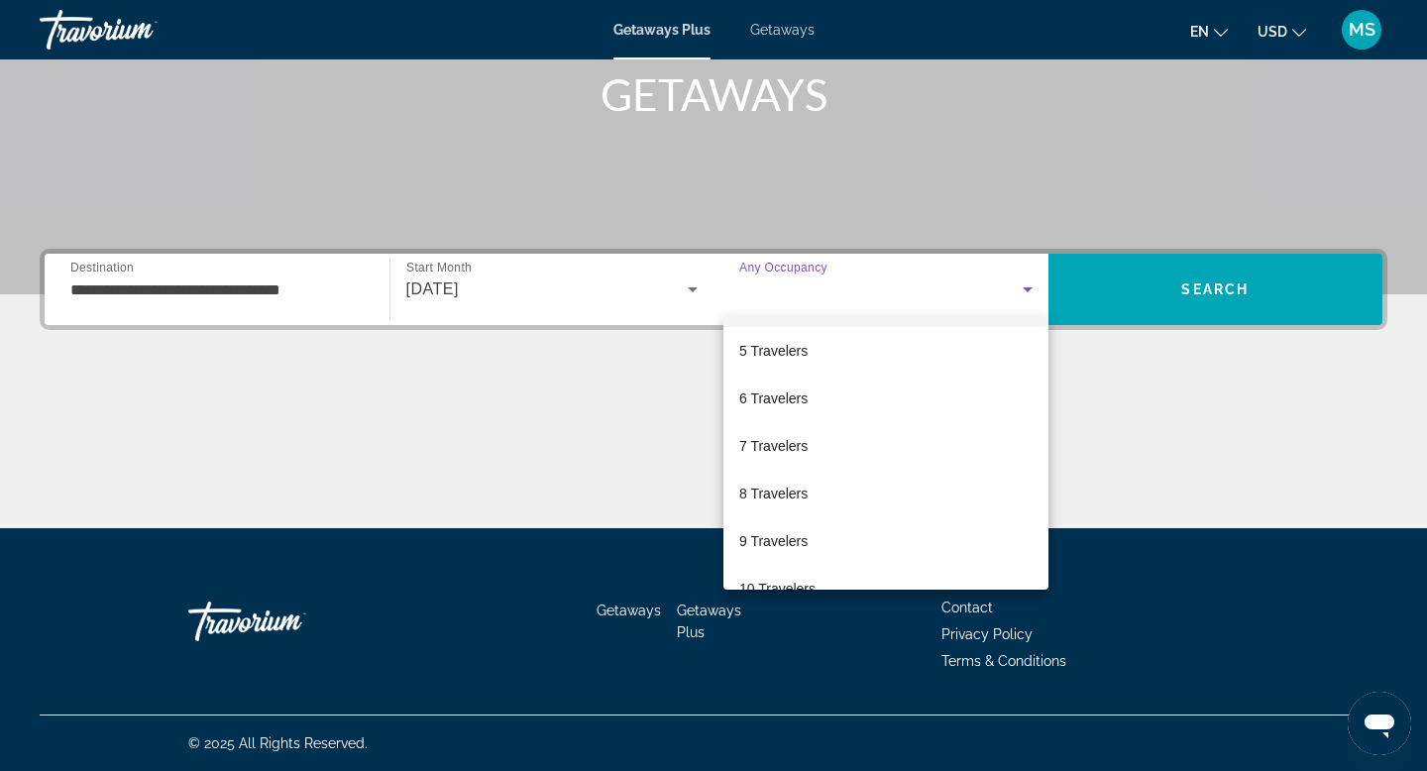
scroll to position [190, 0]
click at [787, 452] on span "7 Travelers" at bounding box center [773, 444] width 68 height 24
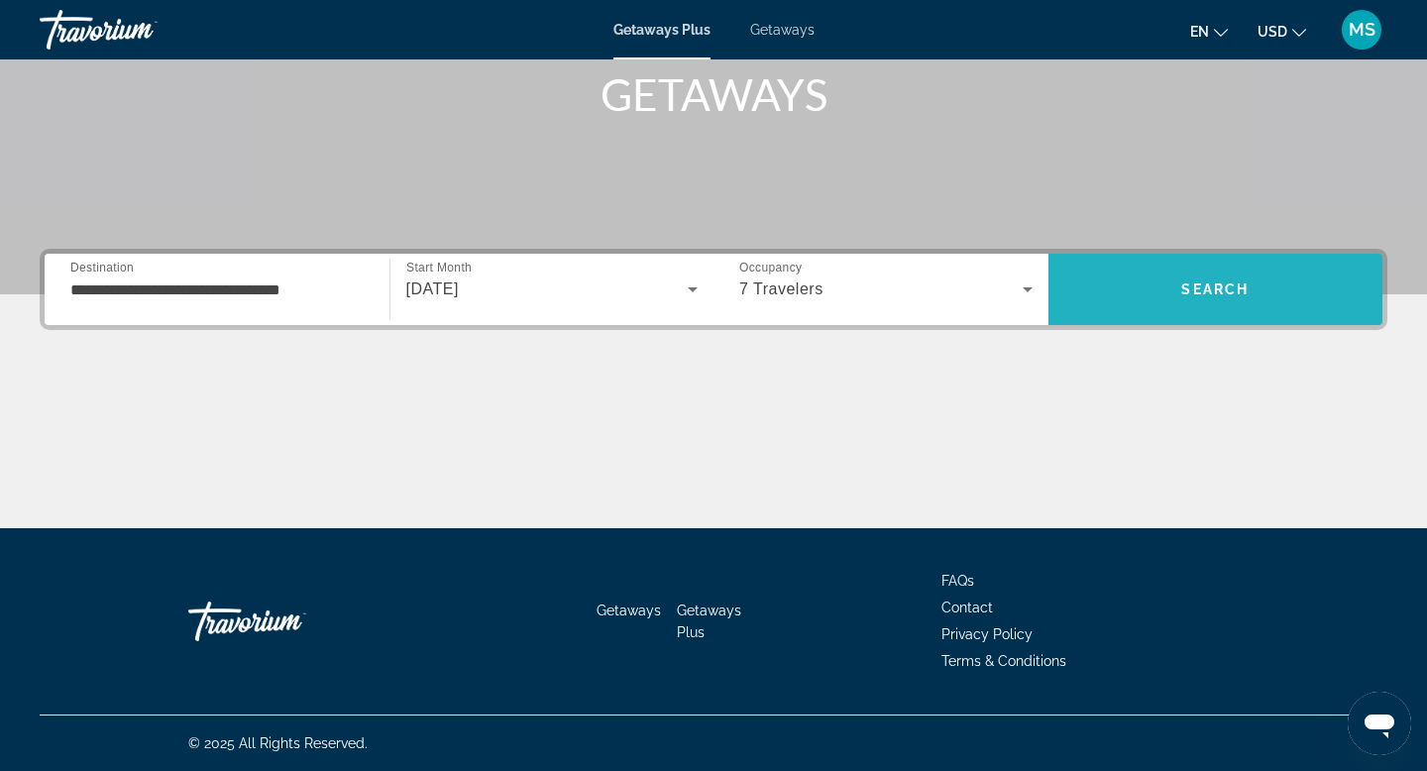
click at [1280, 296] on span "Search" at bounding box center [1215, 290] width 335 height 48
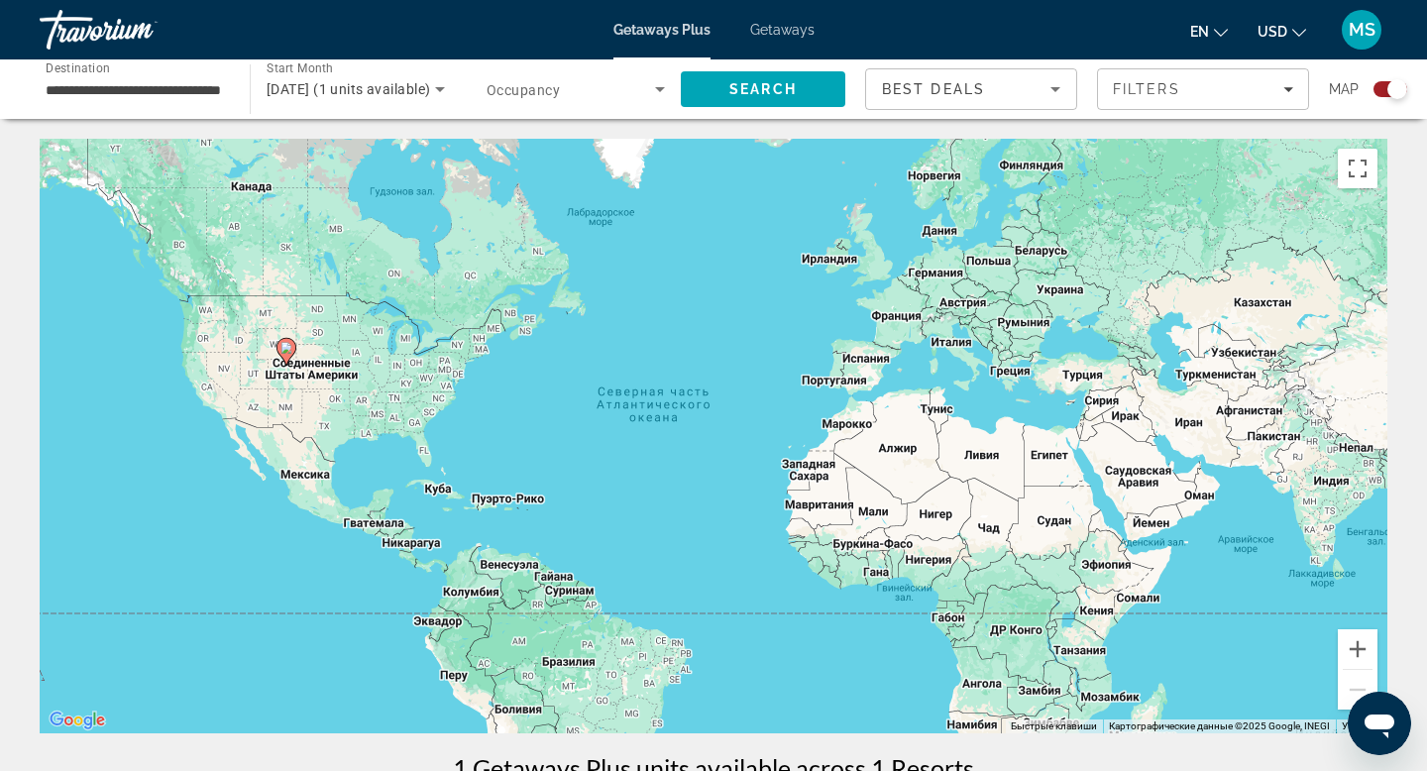
click at [782, 33] on span "Getaways" at bounding box center [782, 30] width 64 height 16
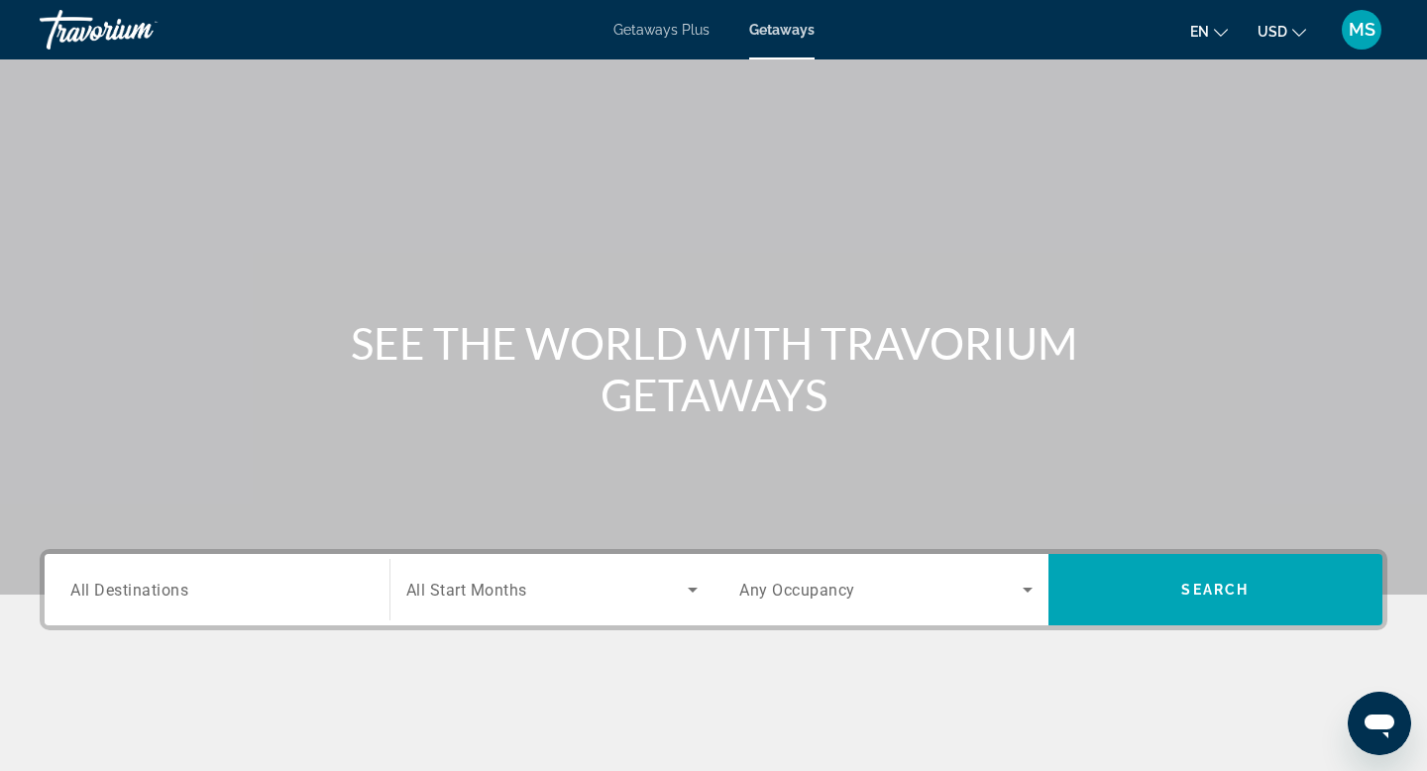
scroll to position [300, 0]
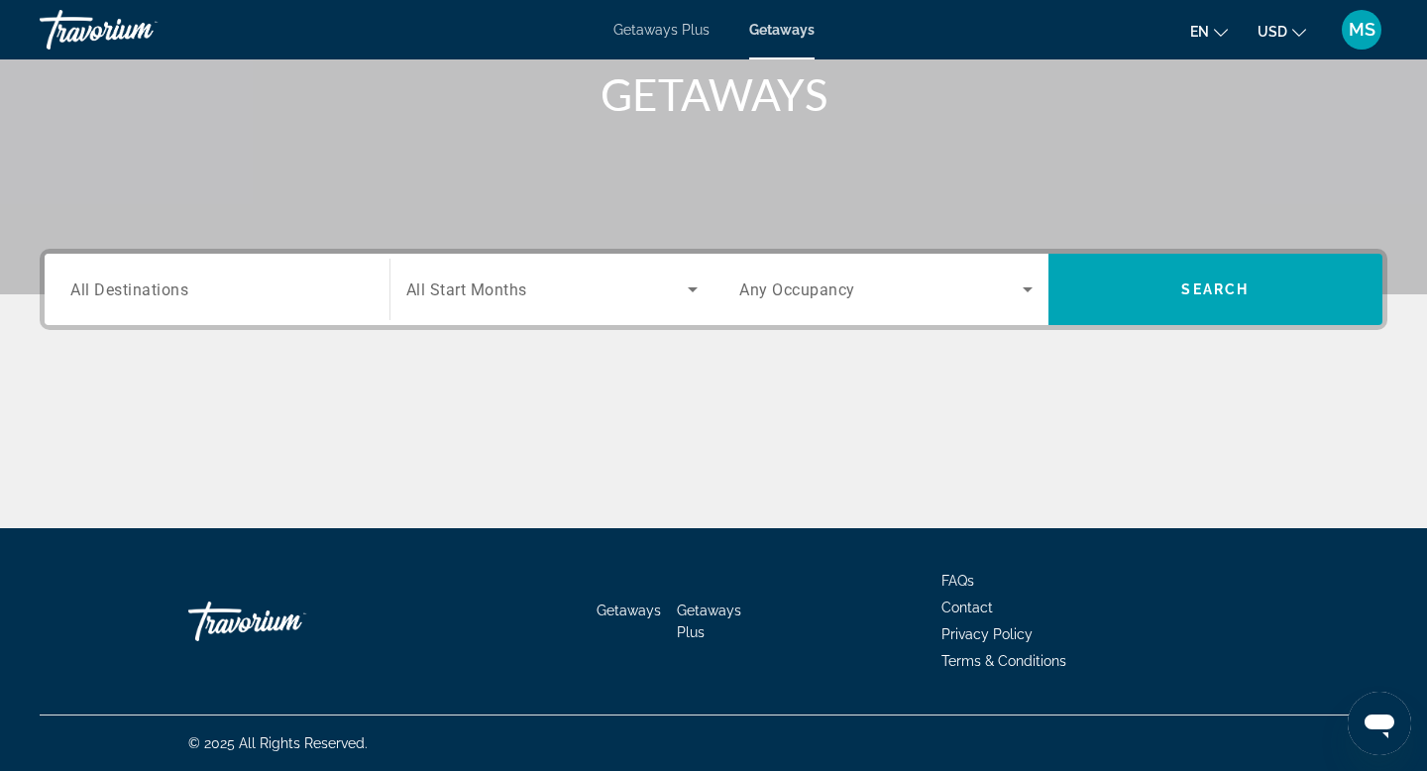
click at [276, 288] on input "Destination All Destinations" at bounding box center [216, 290] width 293 height 24
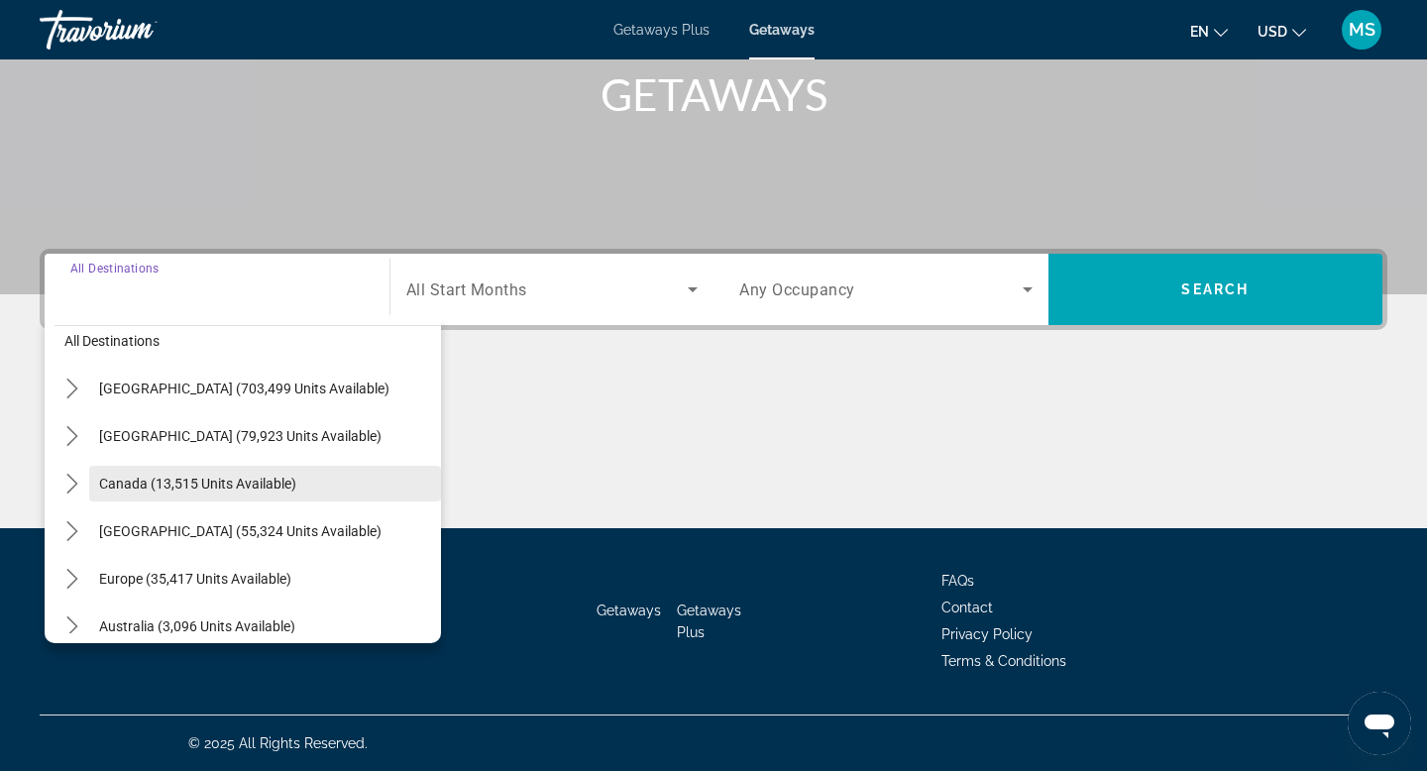
scroll to position [17, 0]
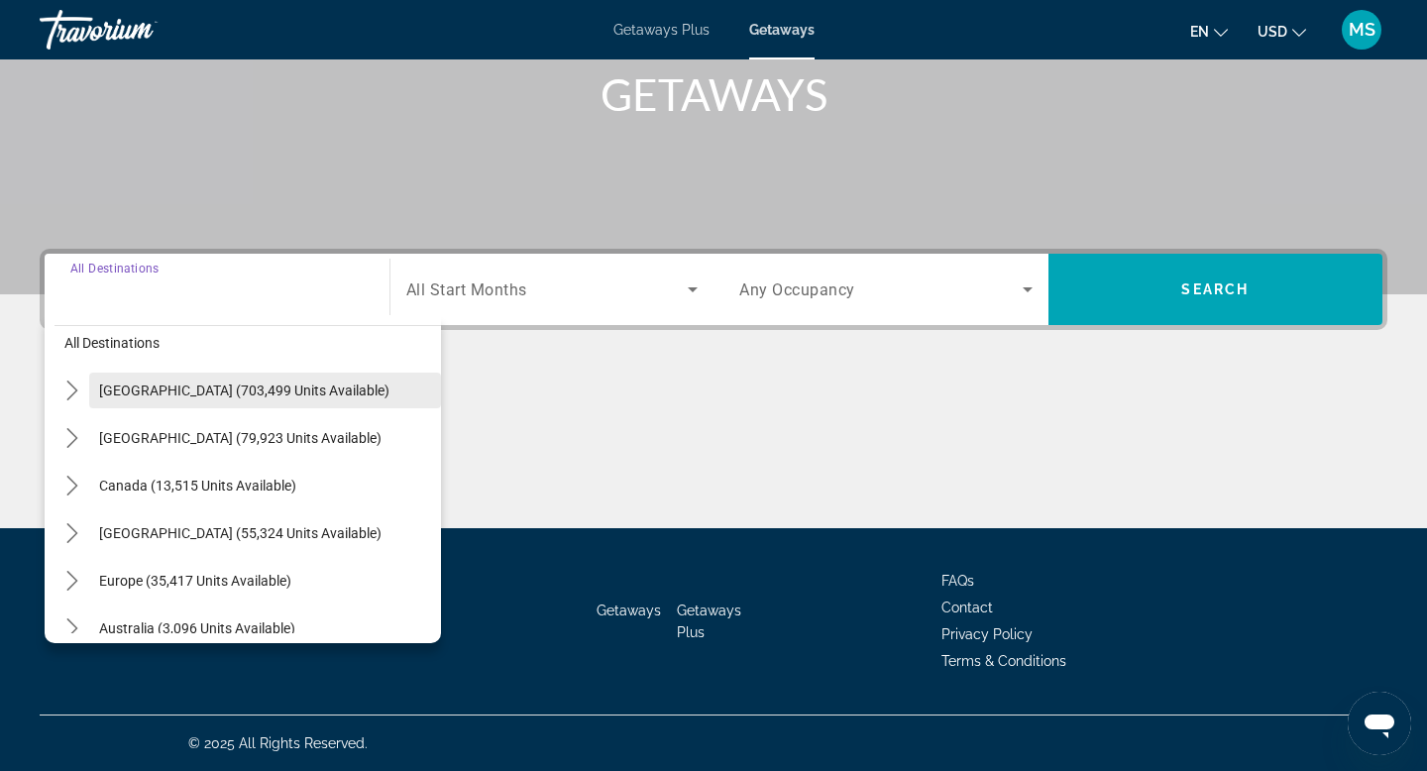
click at [208, 383] on span "[GEOGRAPHIC_DATA] (703,499 units available)" at bounding box center [244, 390] width 290 height 16
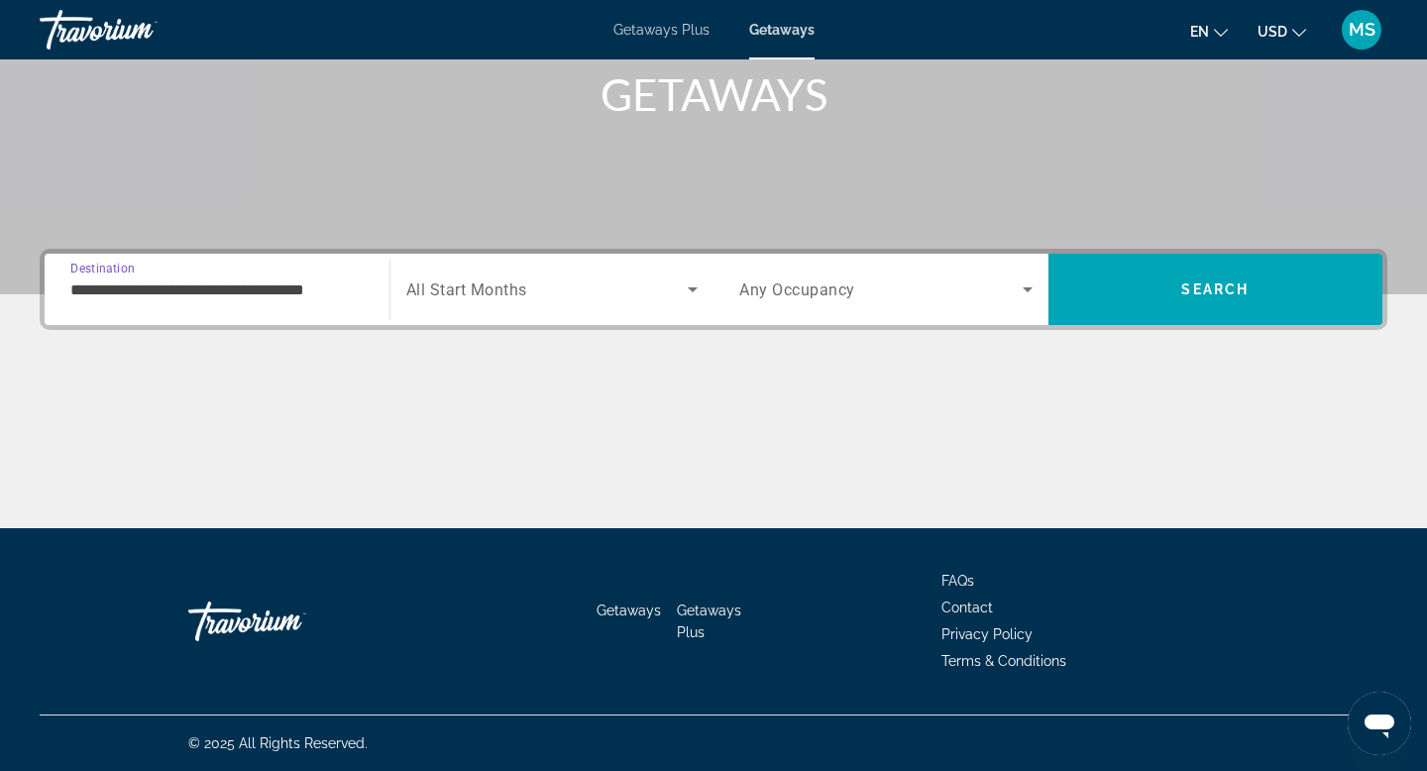
click at [211, 294] on input "**********" at bounding box center [216, 290] width 293 height 24
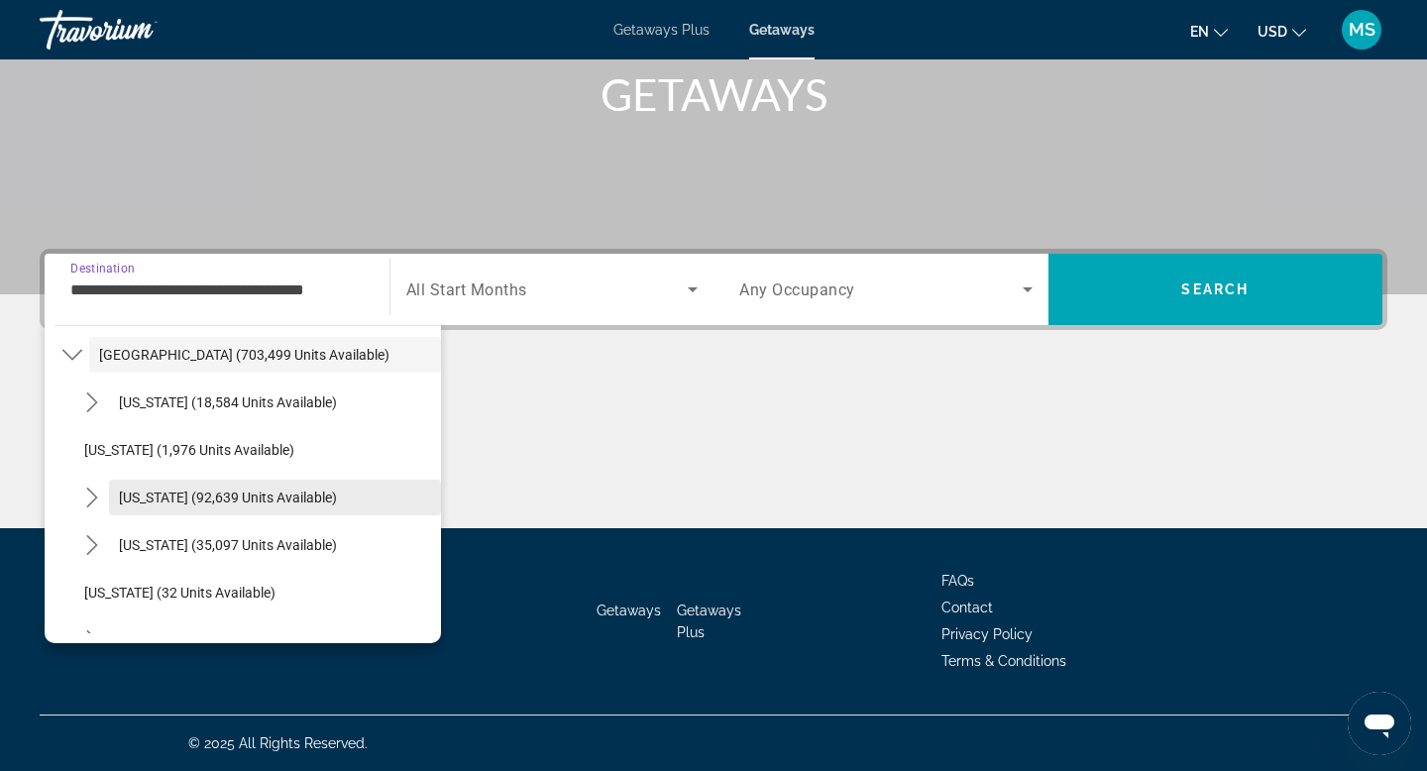
scroll to position [55, 0]
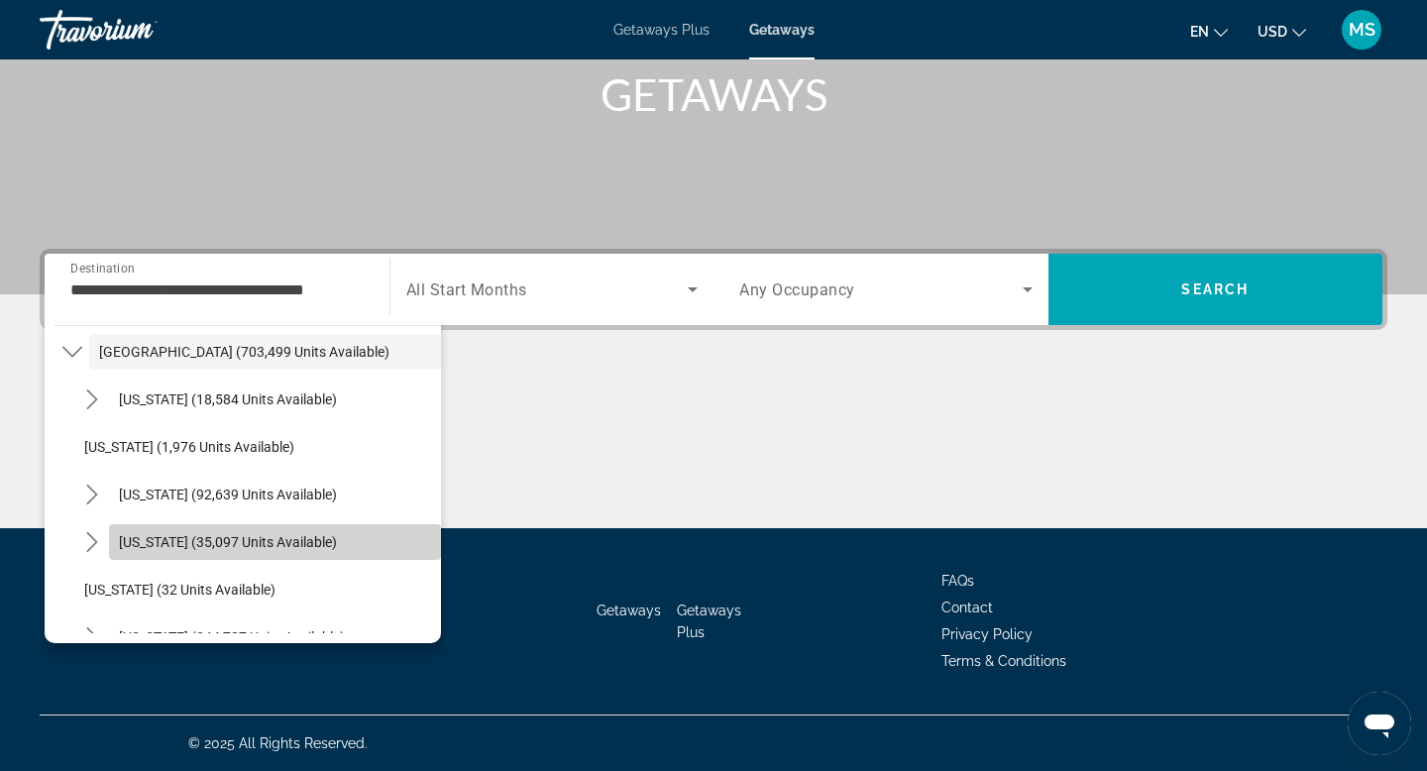
click at [166, 548] on span "[US_STATE] (35,097 units available)" at bounding box center [228, 542] width 218 height 16
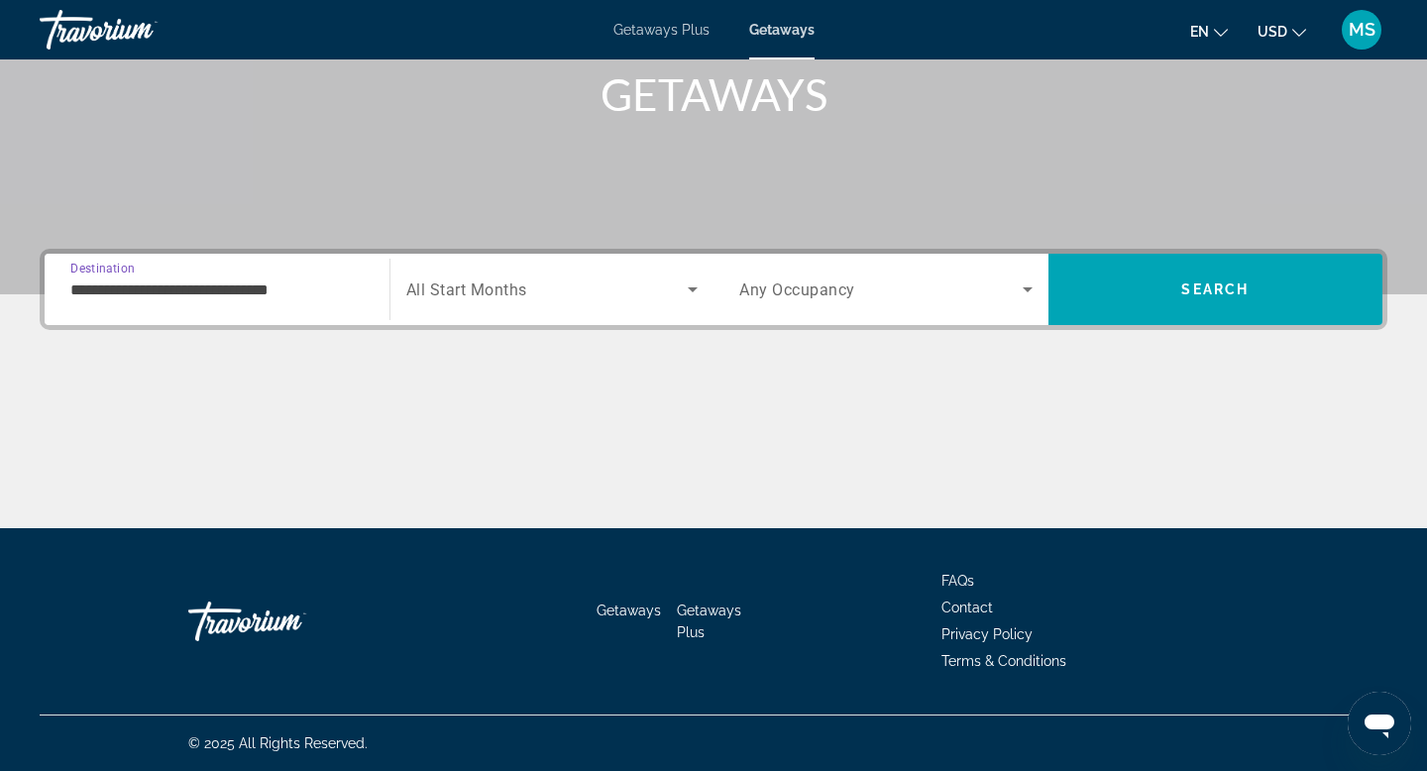
click at [166, 293] on input "**********" at bounding box center [216, 290] width 293 height 24
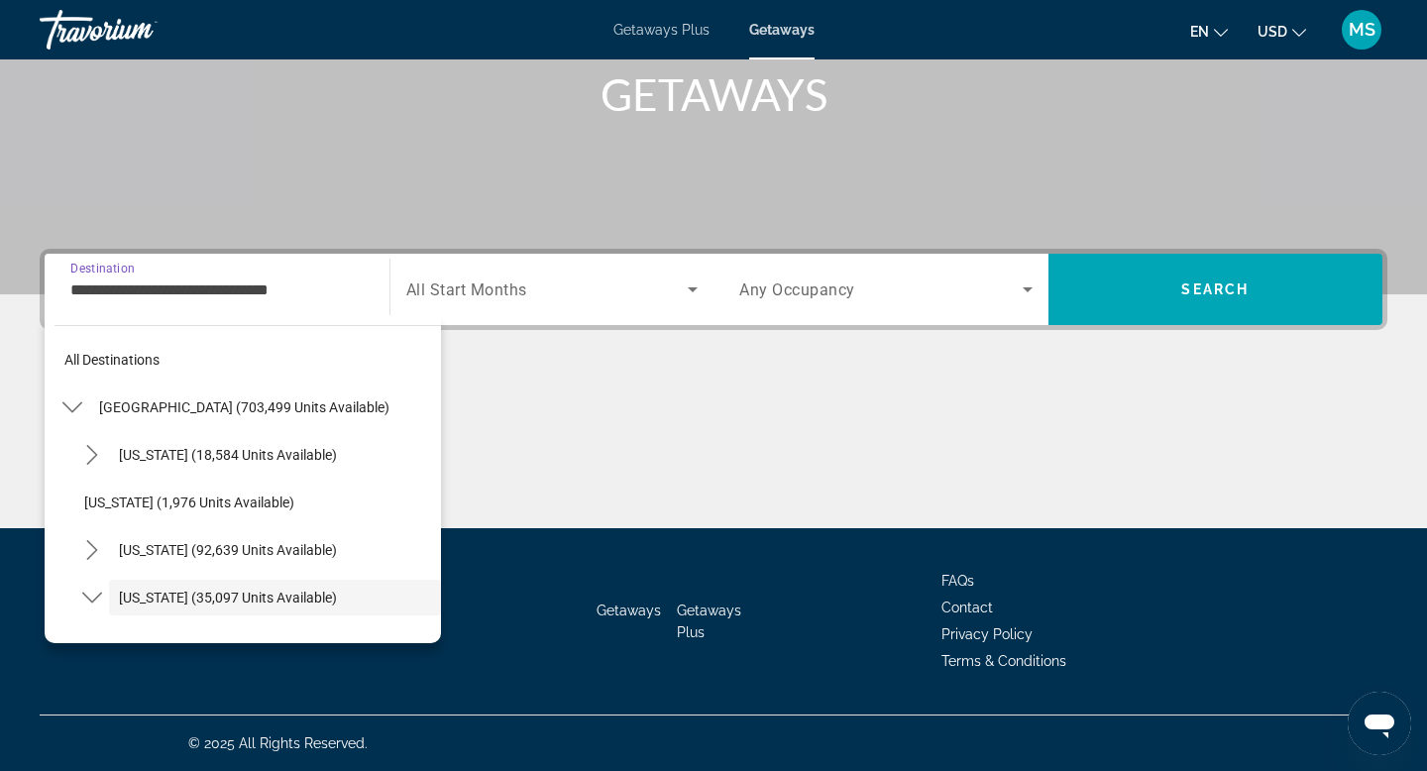
scroll to position [118, 0]
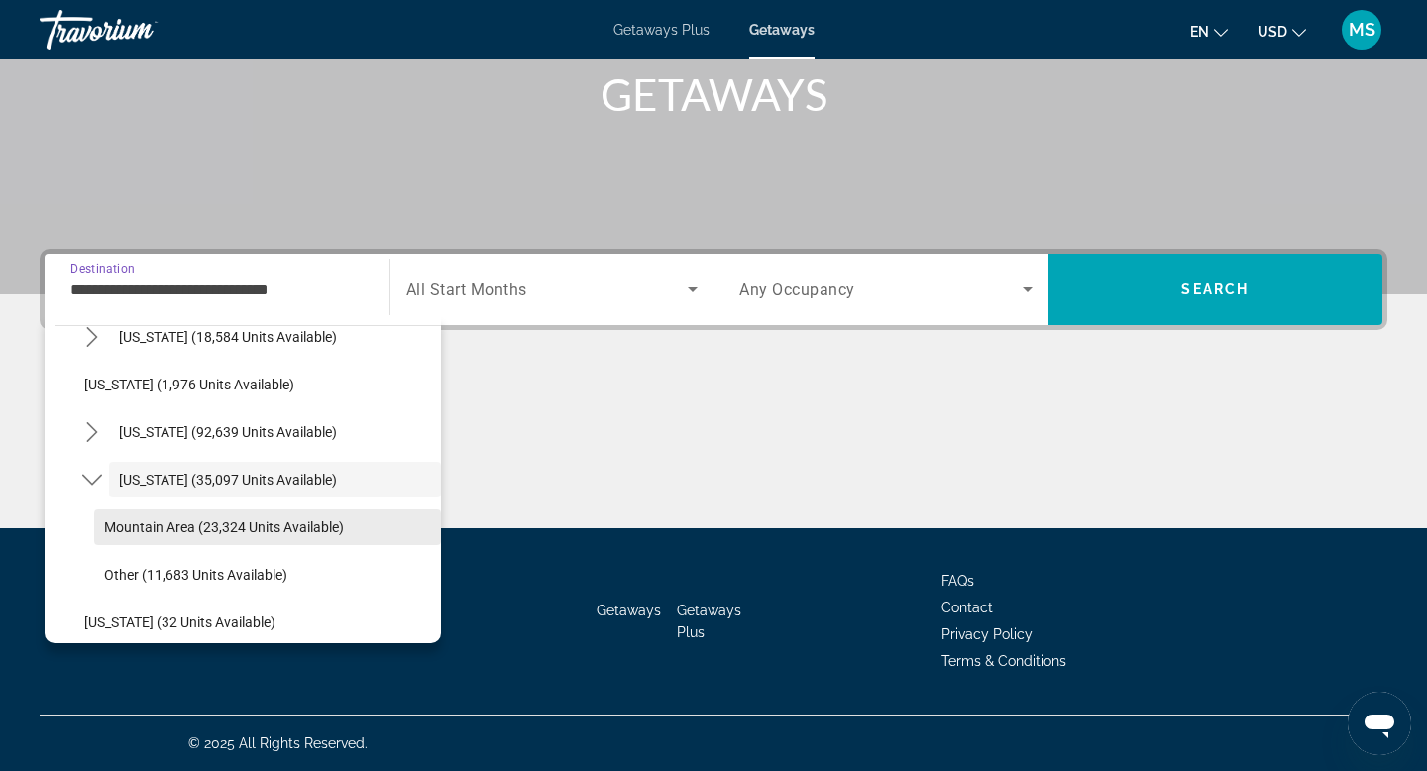
click at [131, 531] on span "Mountain Area (23,324 units available)" at bounding box center [224, 527] width 240 height 16
type input "**********"
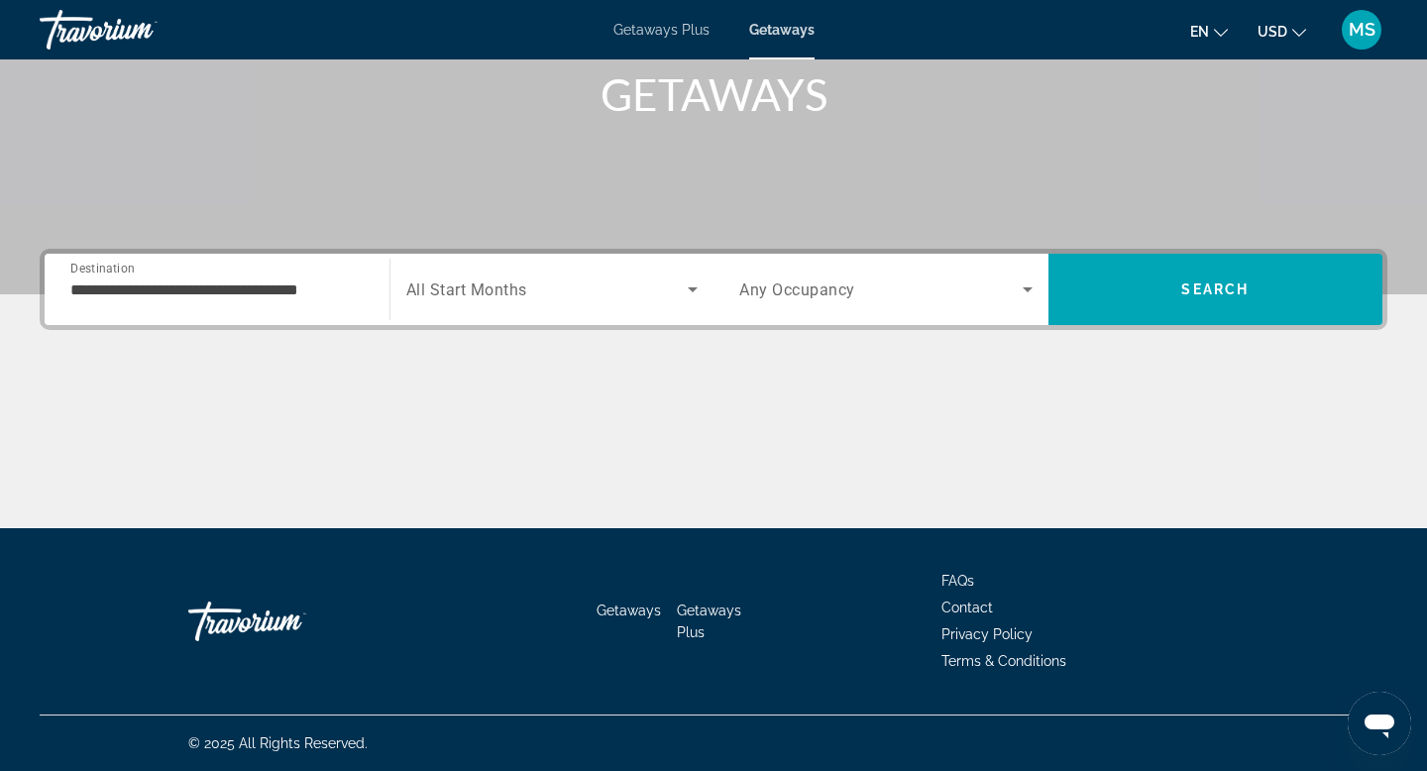
click at [483, 290] on span "All Start Months" at bounding box center [466, 289] width 121 height 19
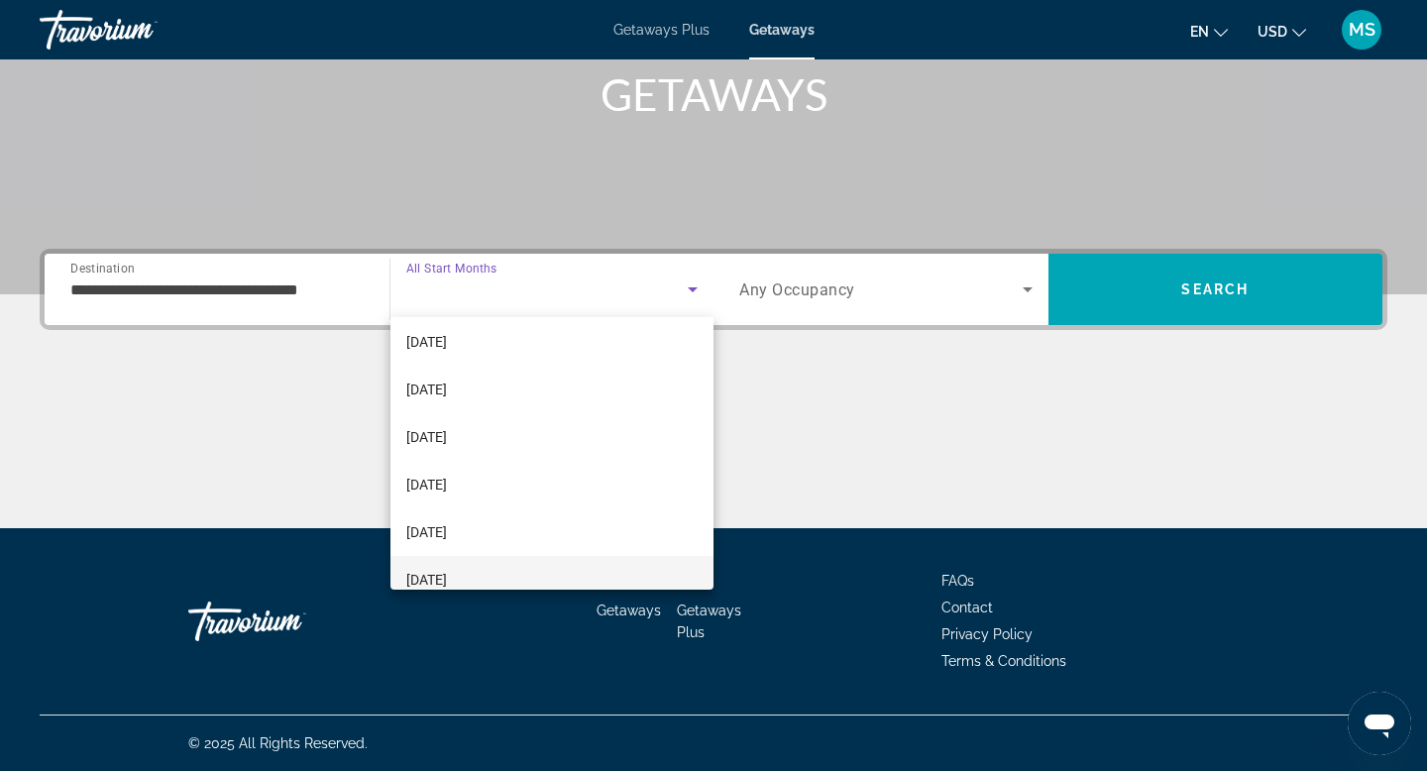
scroll to position [89, 0]
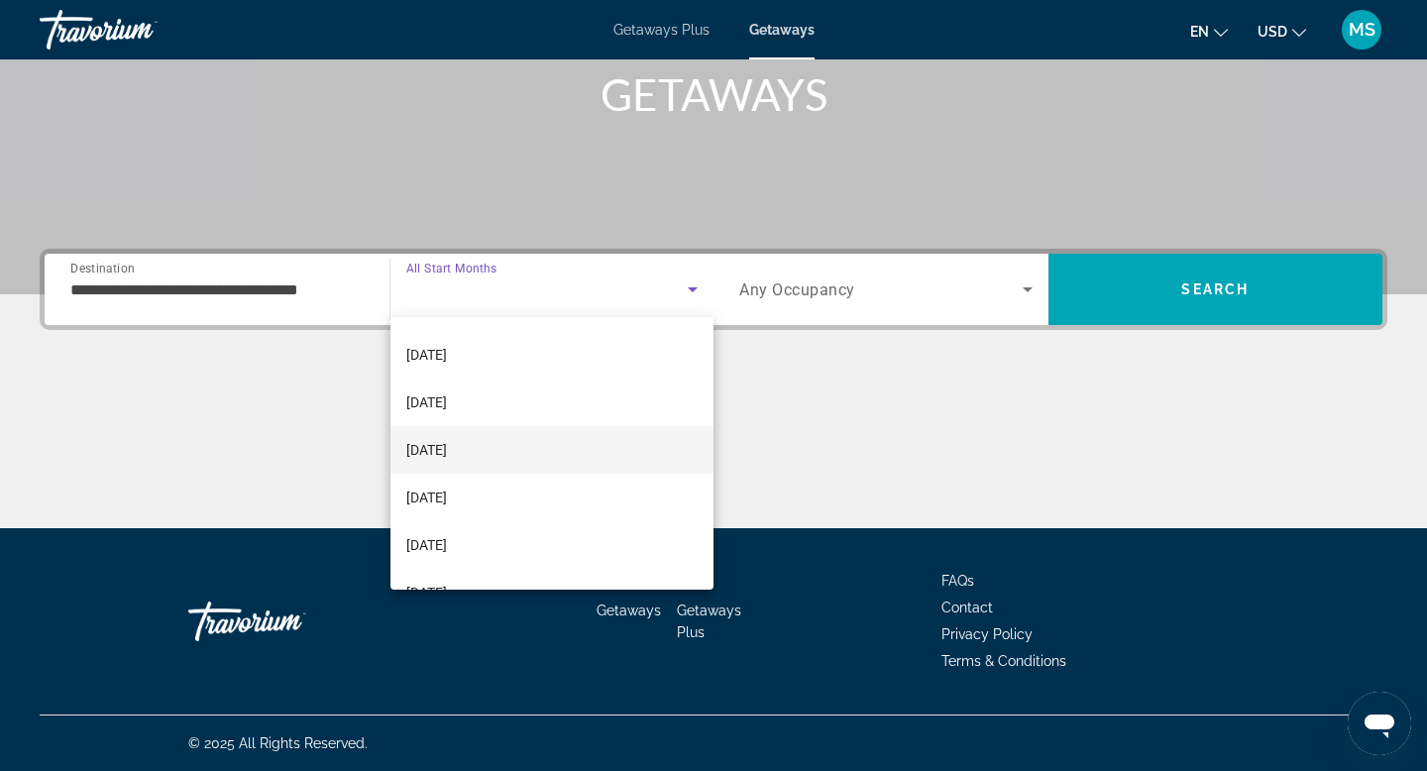
click at [447, 454] on span "[DATE]" at bounding box center [426, 450] width 41 height 24
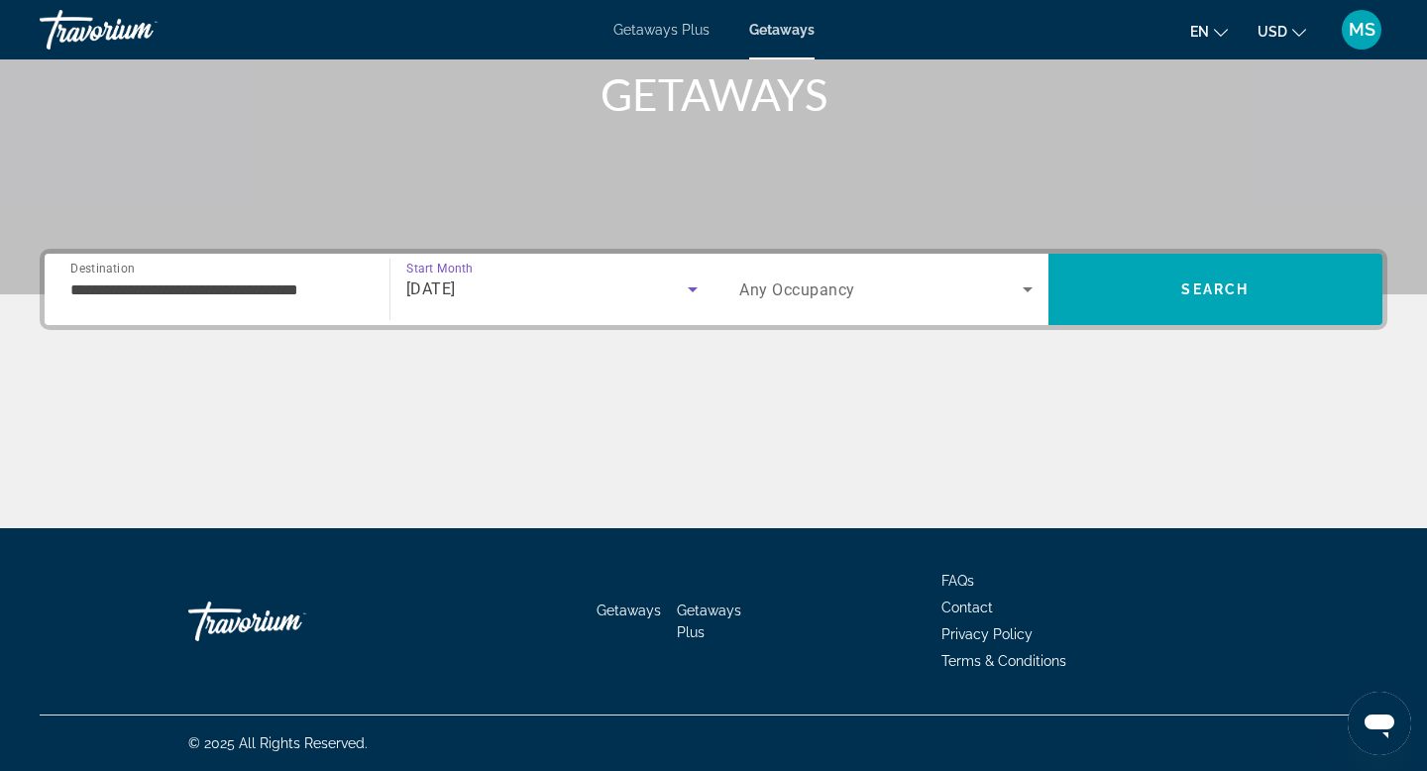
click at [858, 290] on span "Search widget" at bounding box center [880, 289] width 283 height 24
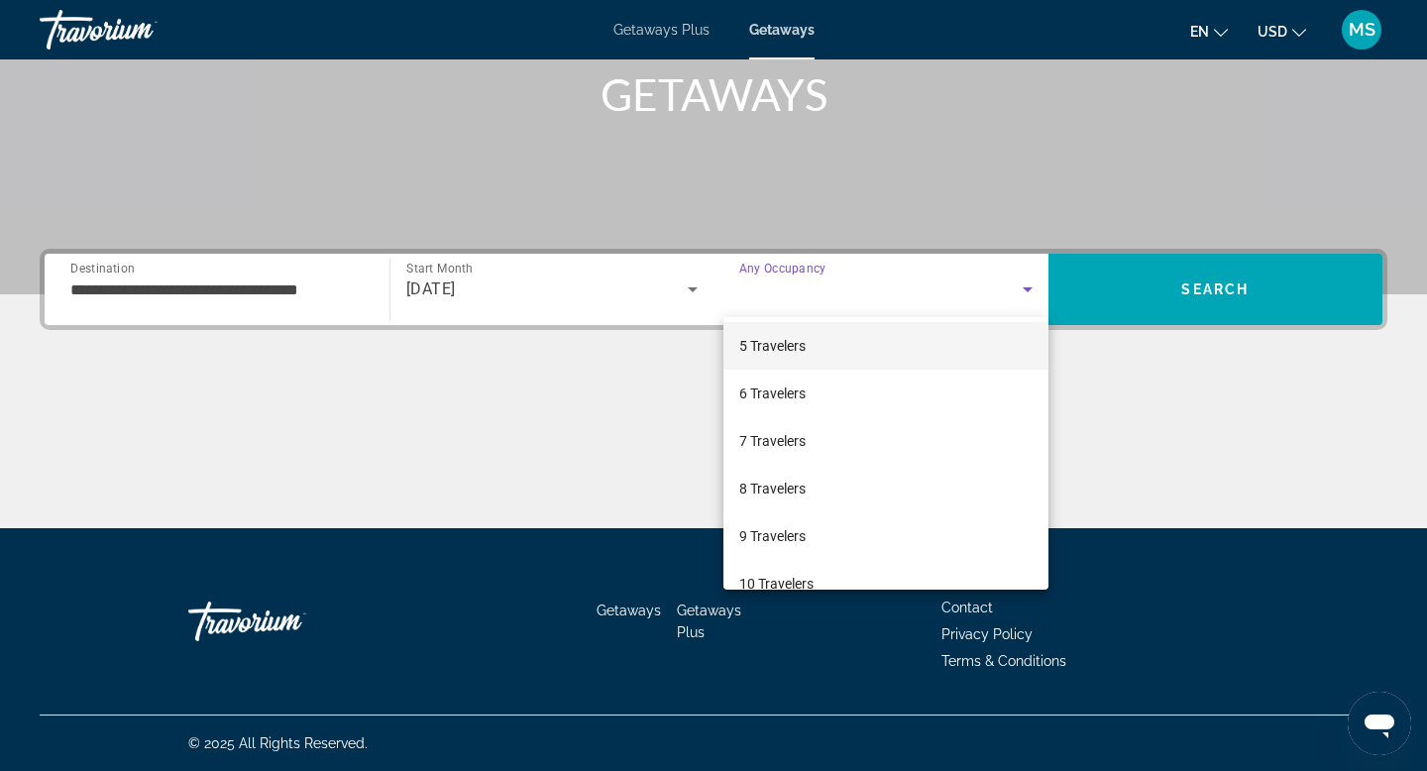
scroll to position [199, 0]
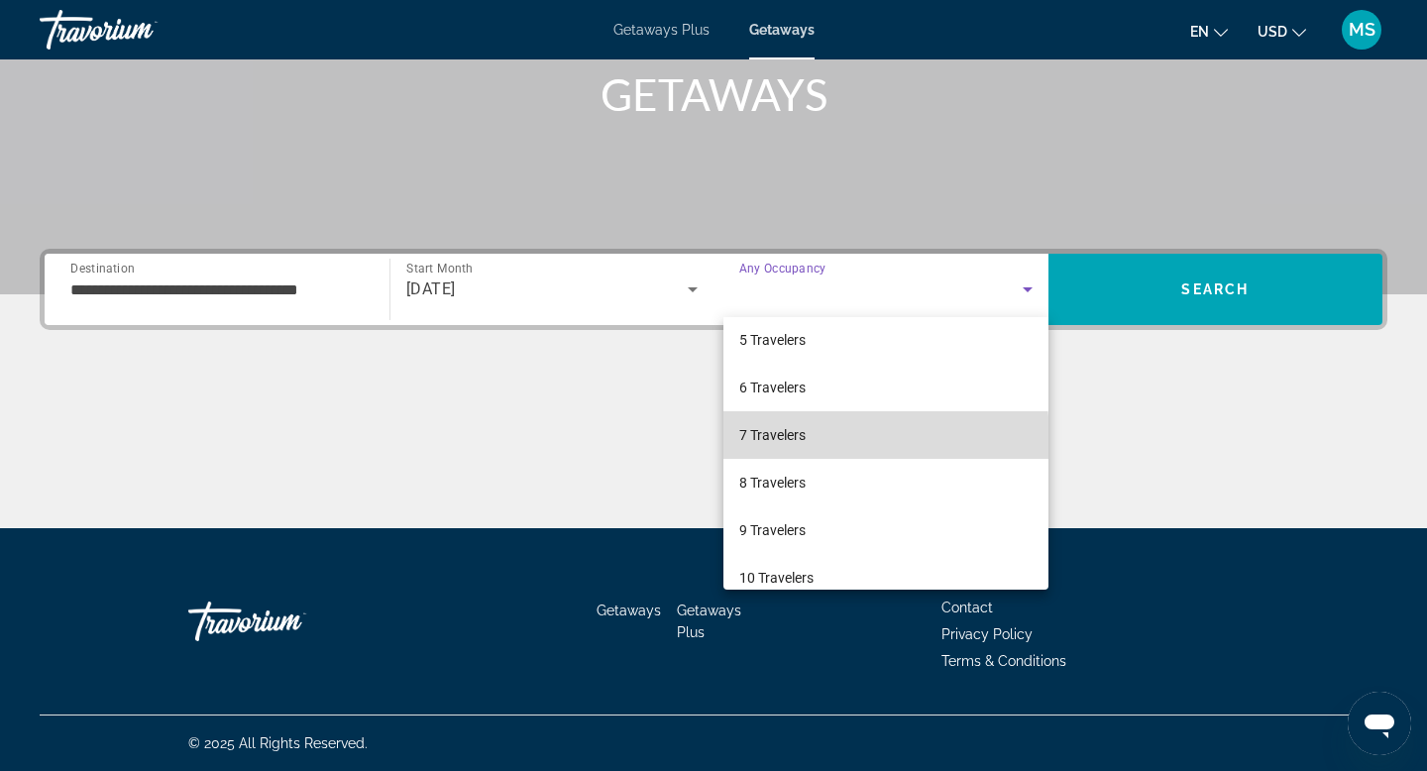
click at [782, 440] on span "7 Travelers" at bounding box center [772, 435] width 66 height 24
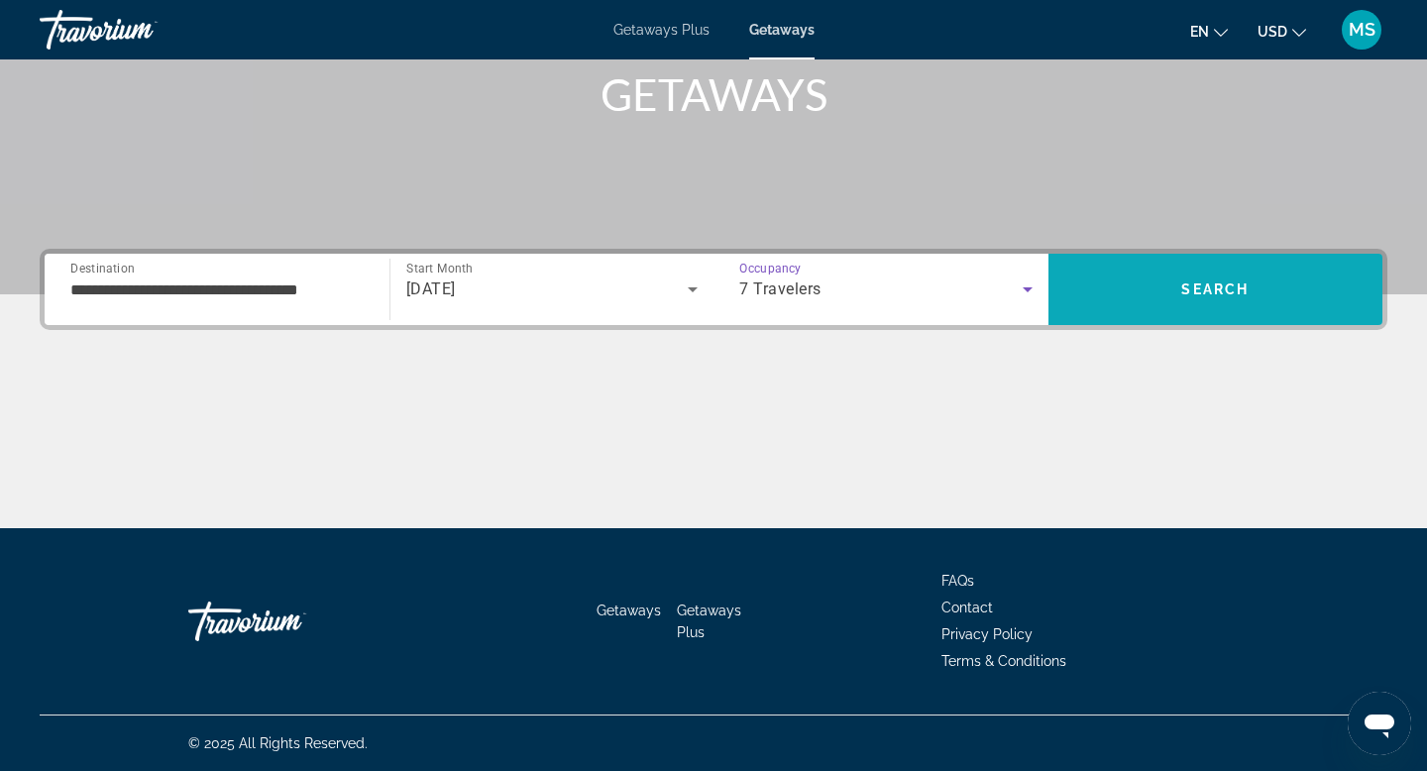
click at [1261, 271] on span "Search" at bounding box center [1215, 290] width 335 height 48
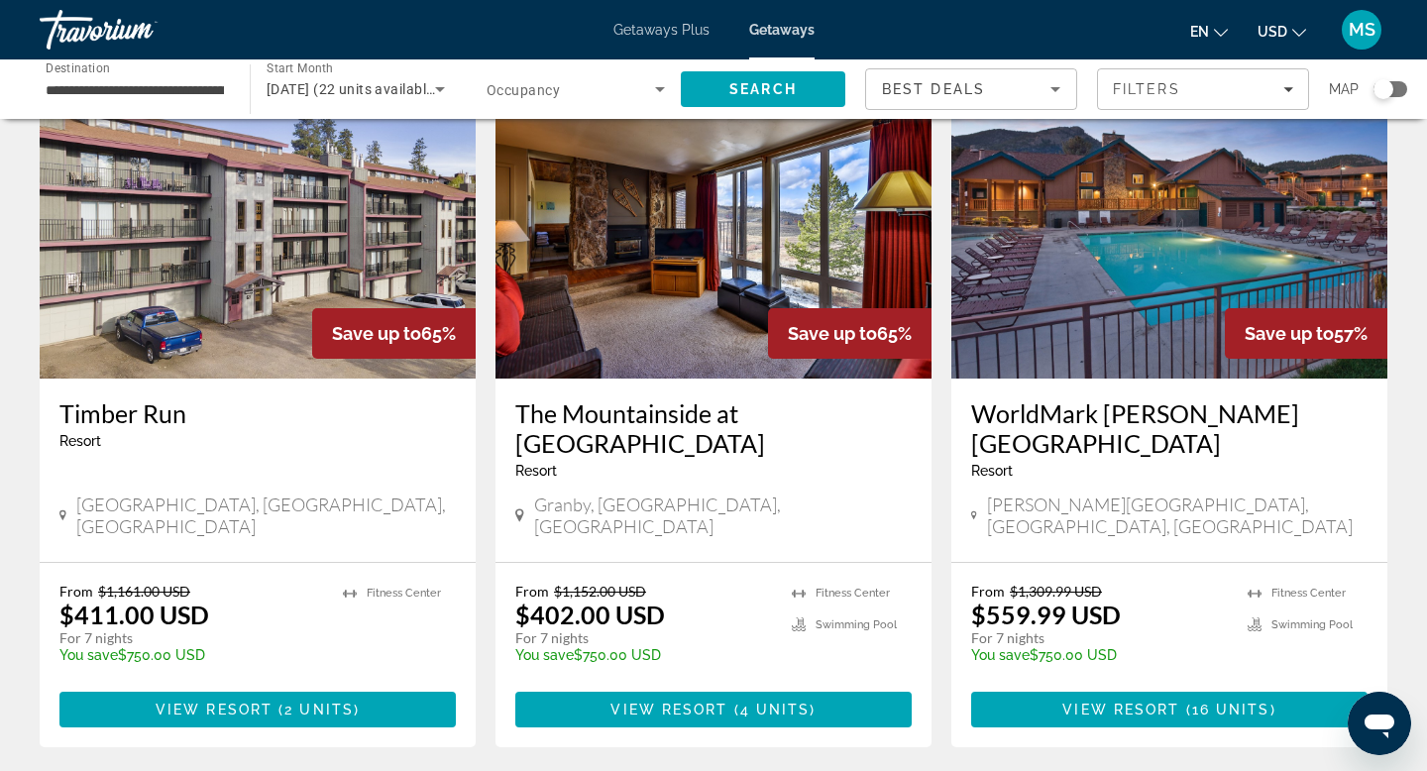
scroll to position [126, 0]
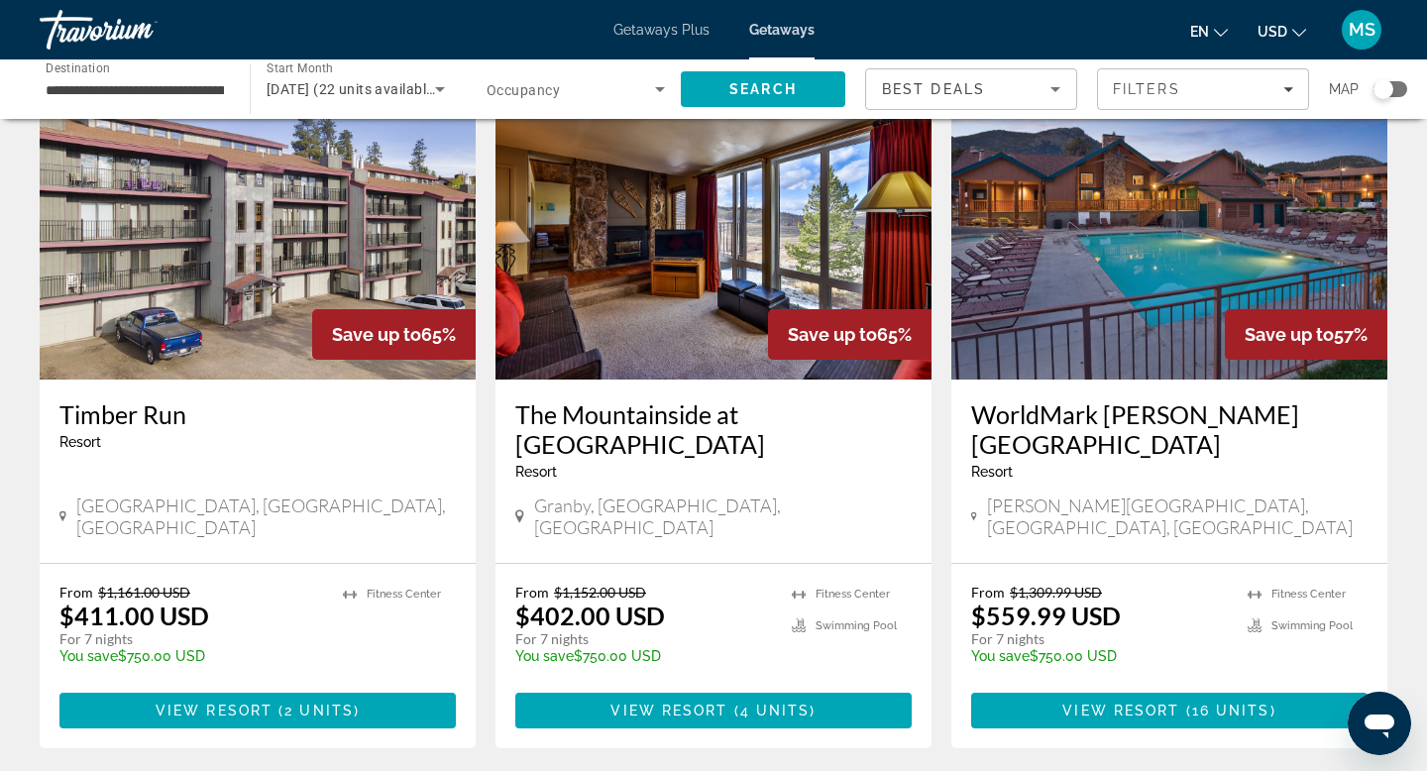
click at [1130, 464] on div "Resort - This is an adults only resort" at bounding box center [1169, 472] width 396 height 16
click at [1040, 424] on h3 "WorldMark [PERSON_NAME][GEOGRAPHIC_DATA]" at bounding box center [1169, 428] width 396 height 59
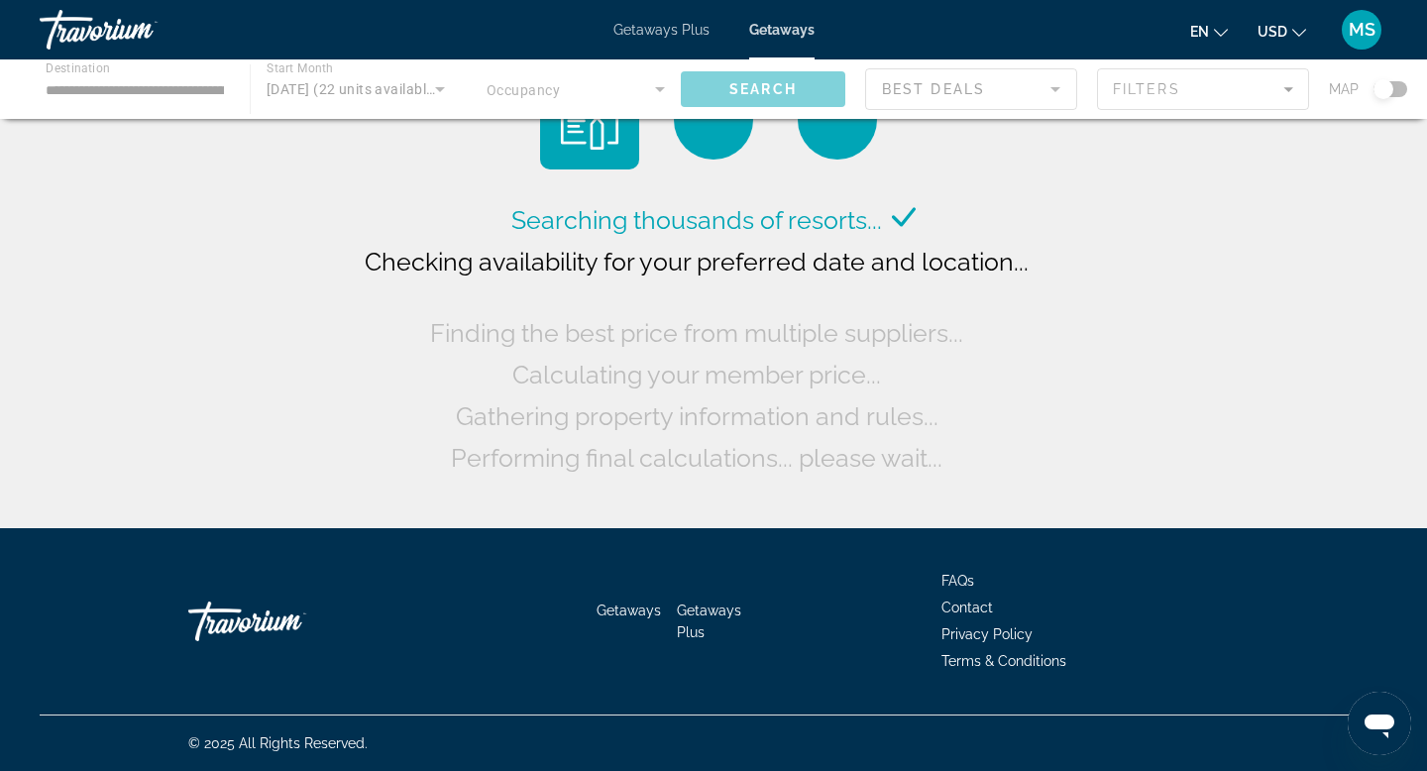
click at [284, 81] on div "Main content" at bounding box center [713, 88] width 1427 height 59
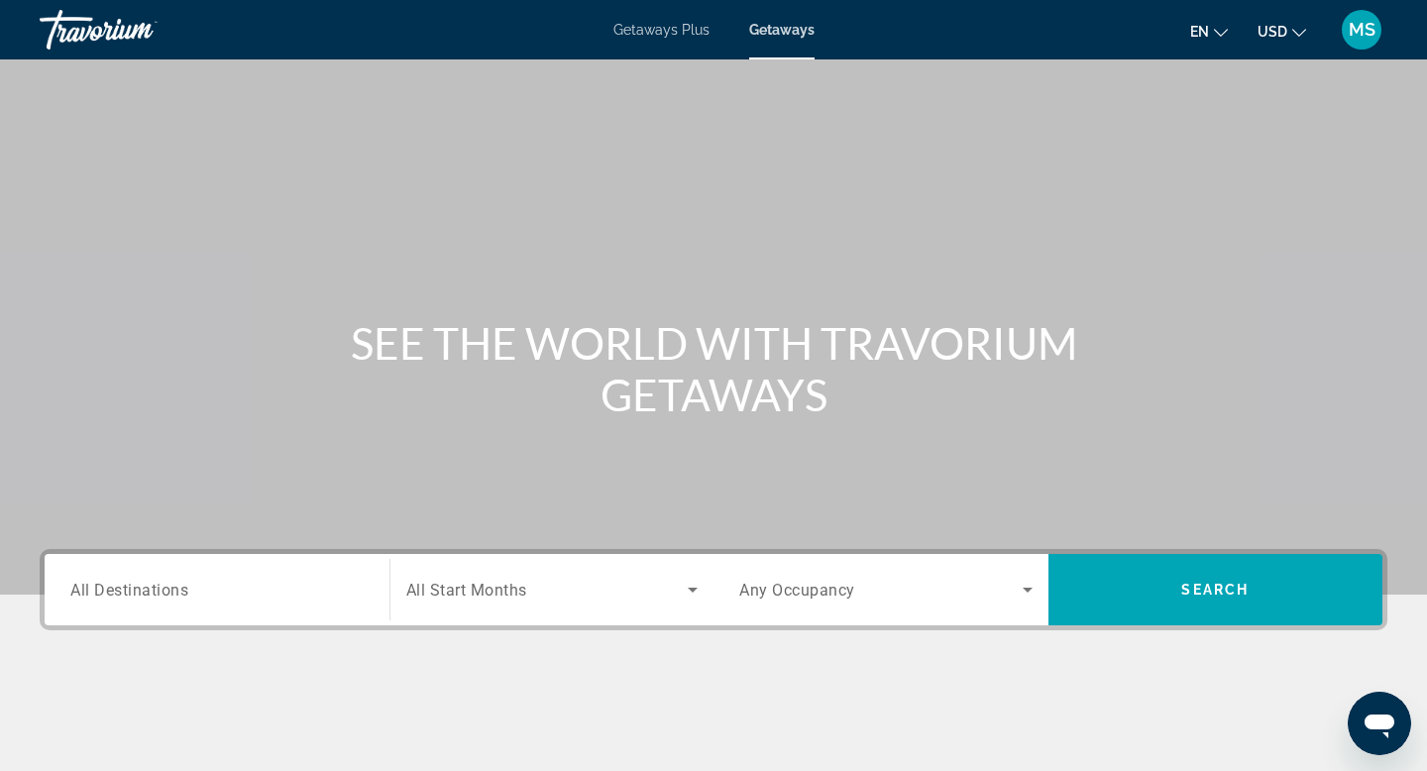
scroll to position [300, 0]
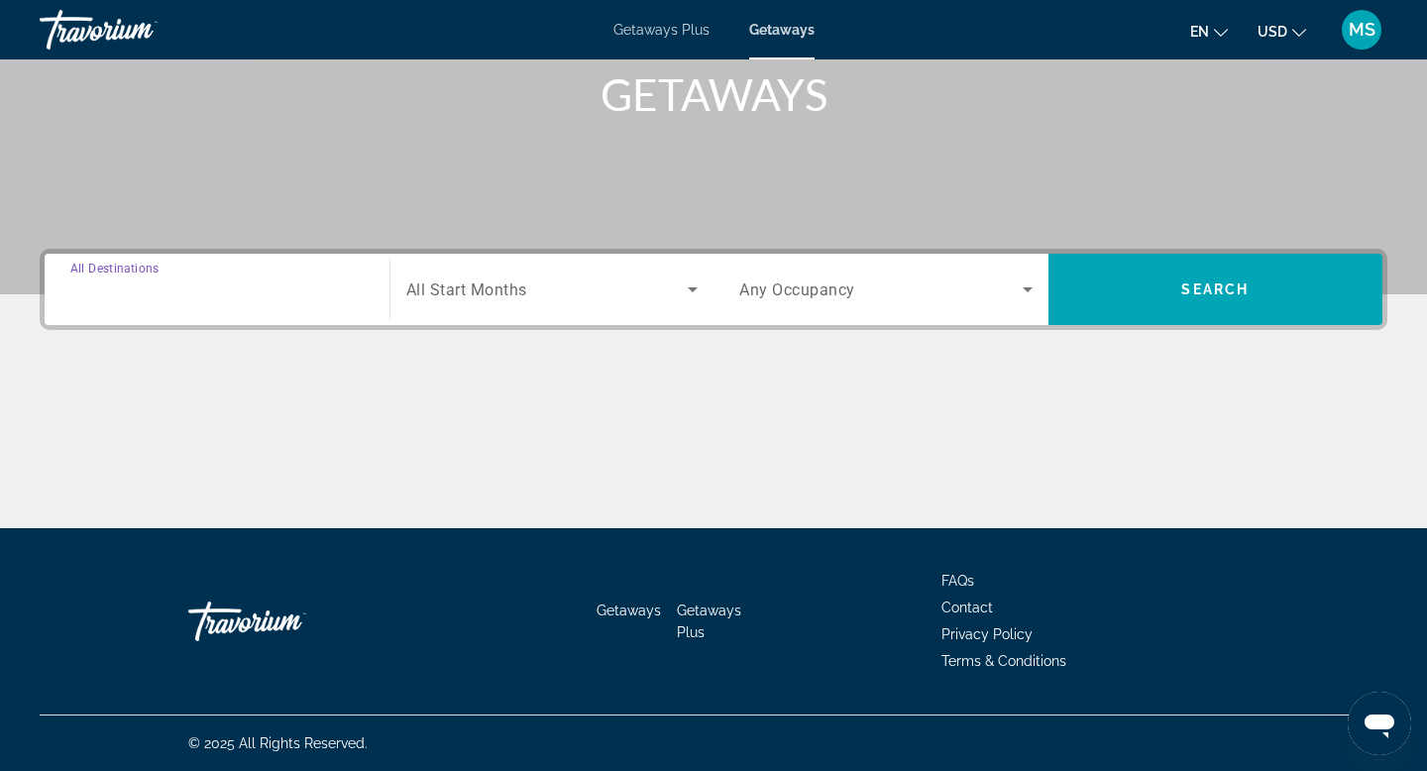
click at [194, 288] on input "Destination All Destinations" at bounding box center [216, 290] width 293 height 24
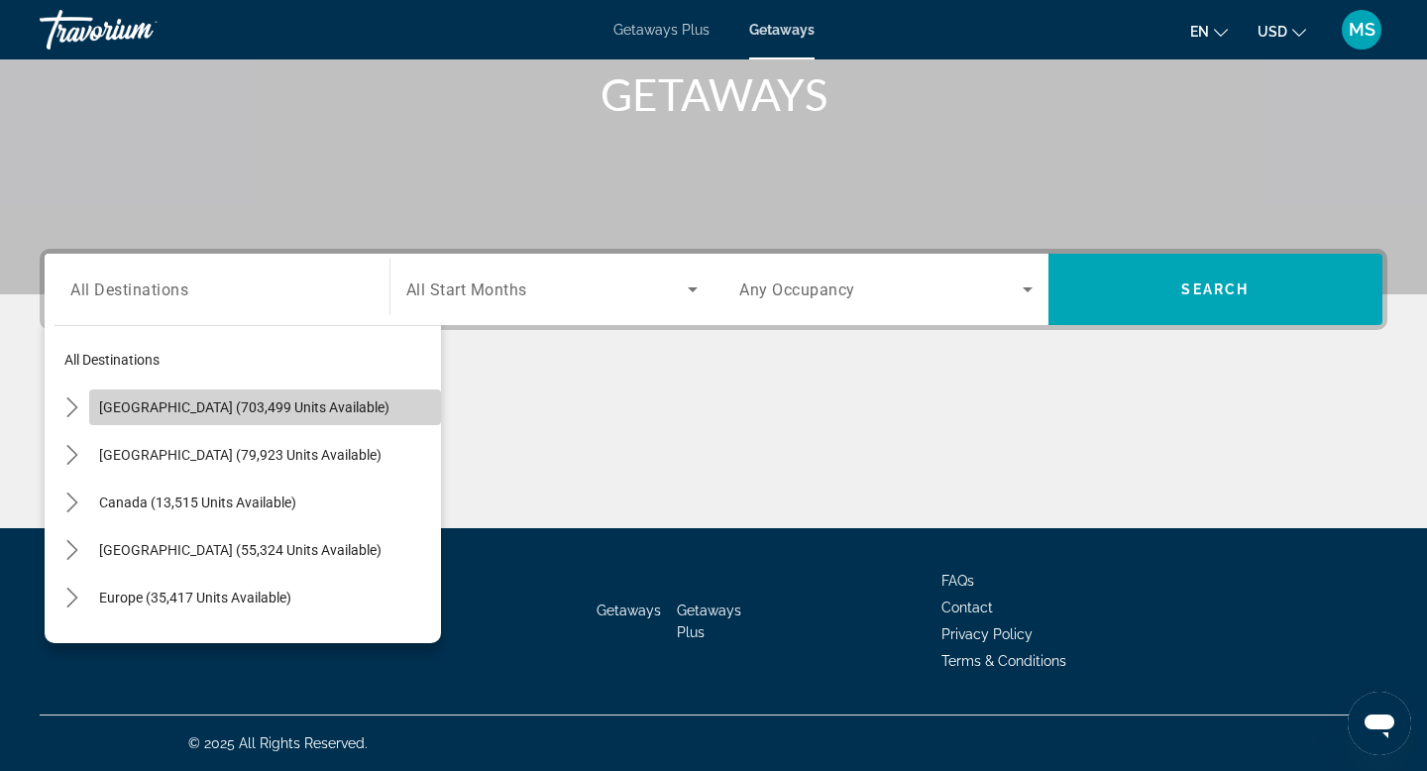
click at [154, 408] on span "[GEOGRAPHIC_DATA] (703,499 units available)" at bounding box center [244, 407] width 290 height 16
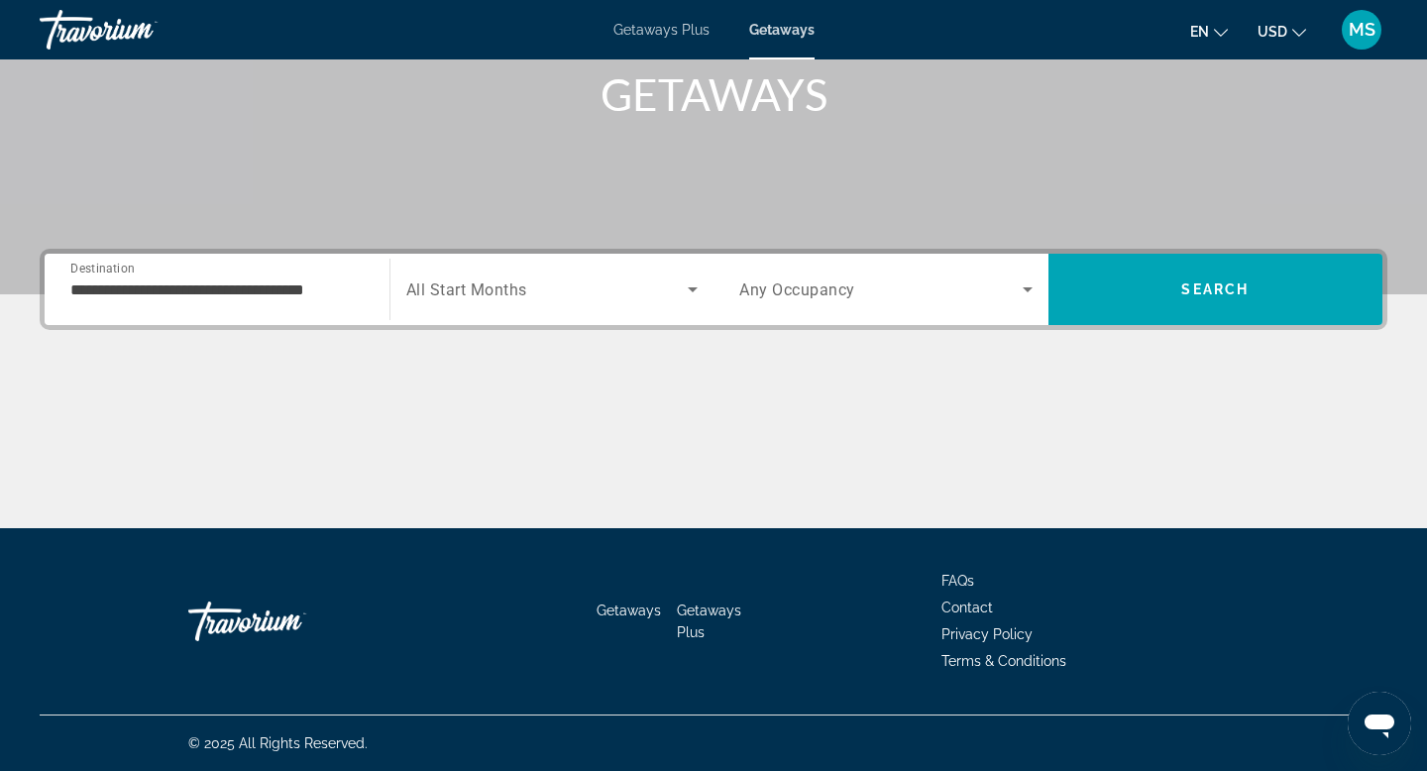
click at [531, 273] on div "Search widget" at bounding box center [552, 289] width 292 height 55
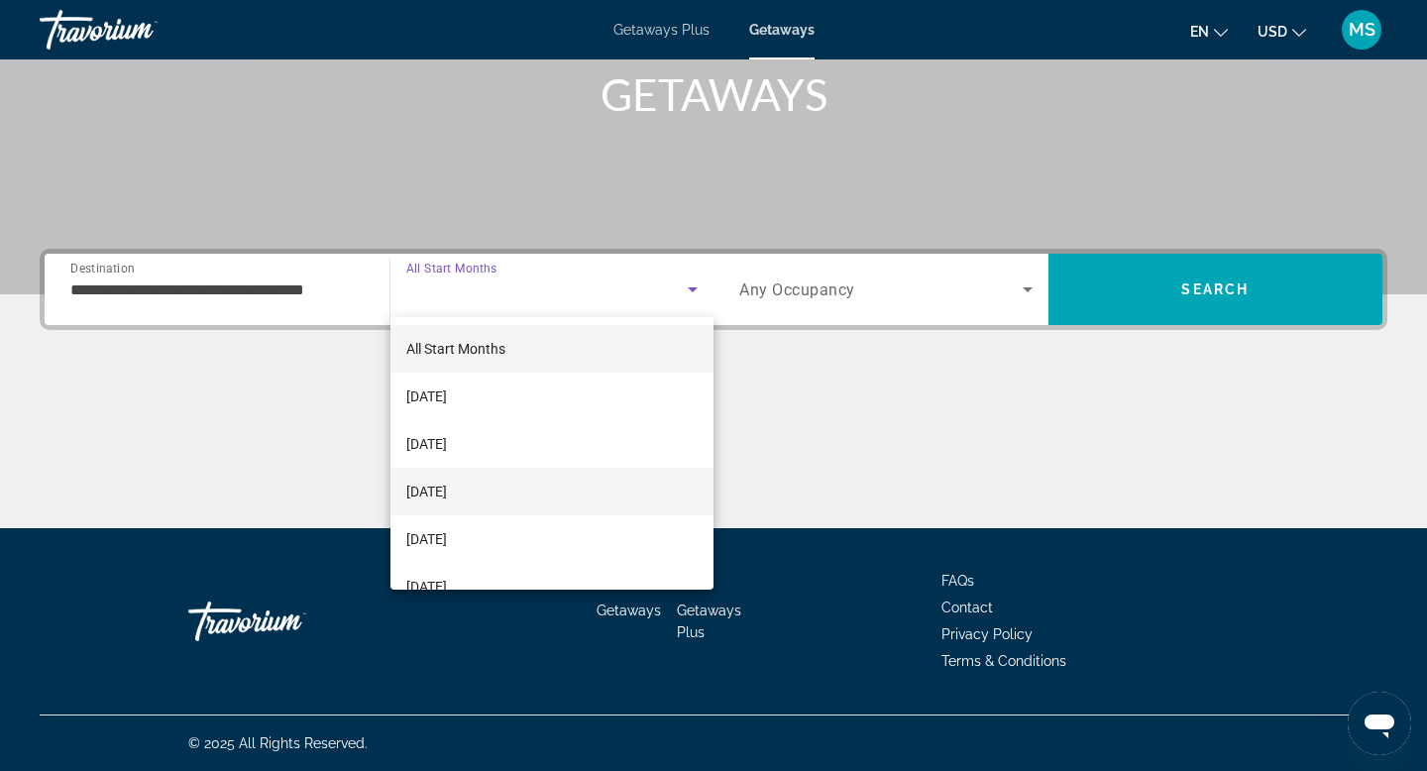
click at [447, 496] on span "[DATE]" at bounding box center [426, 492] width 41 height 24
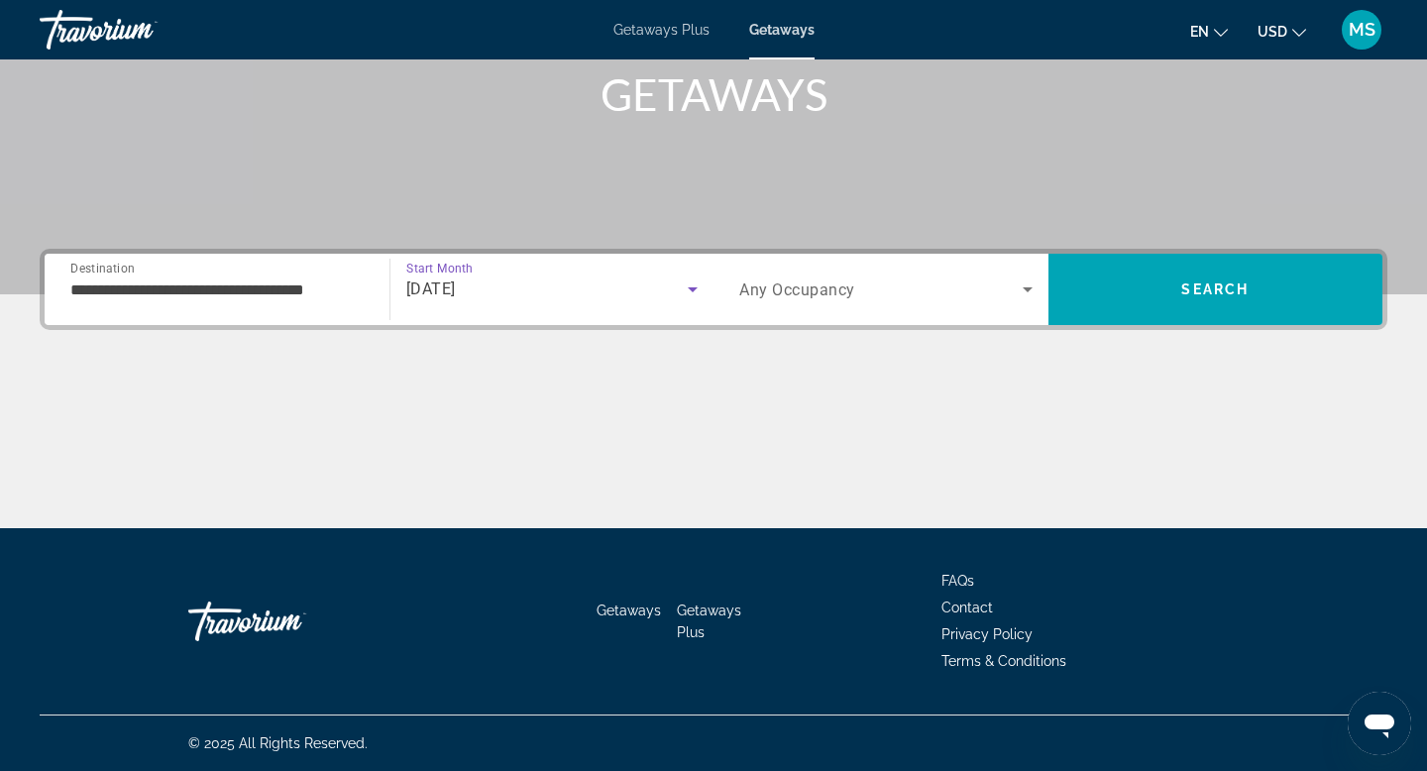
click at [121, 294] on input "**********" at bounding box center [216, 290] width 293 height 24
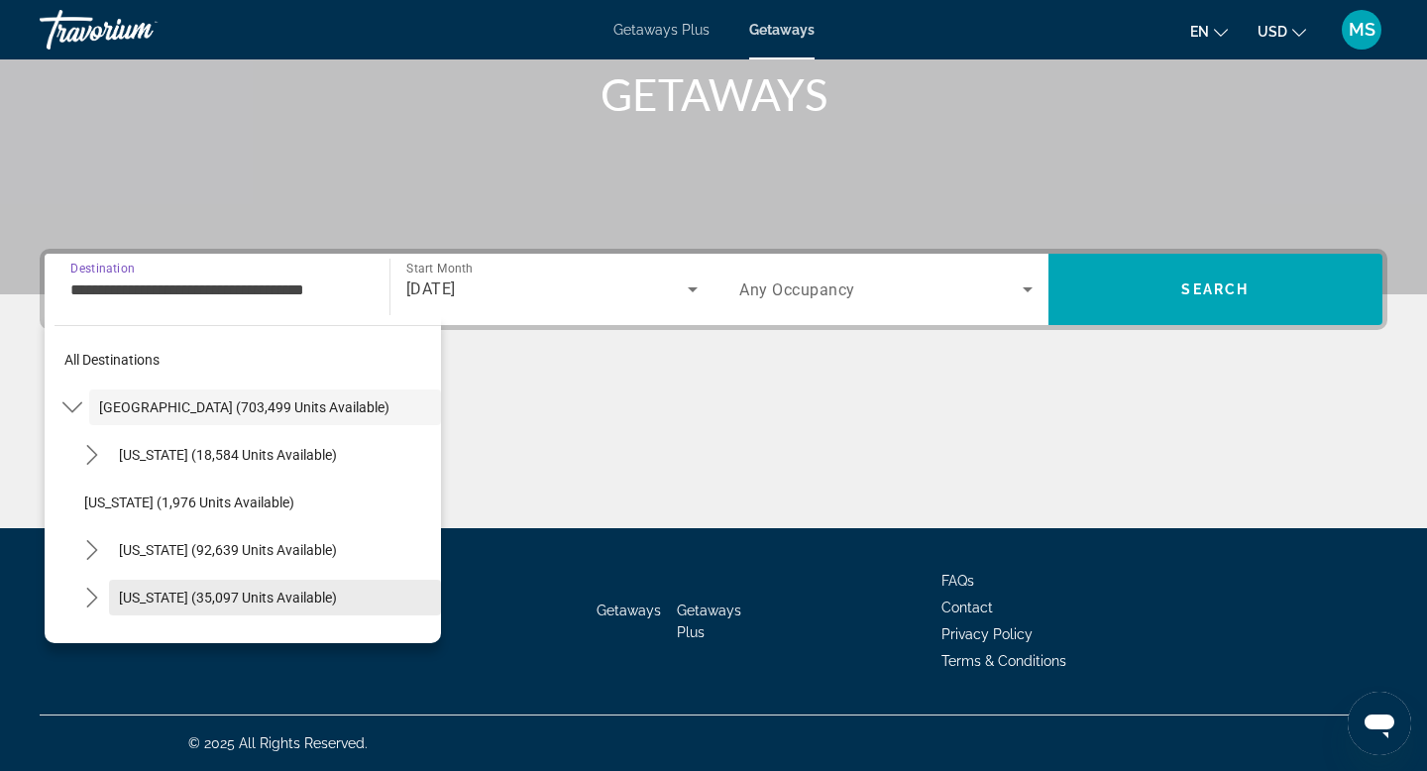
click at [151, 594] on span "[US_STATE] (35,097 units available)" at bounding box center [228, 598] width 218 height 16
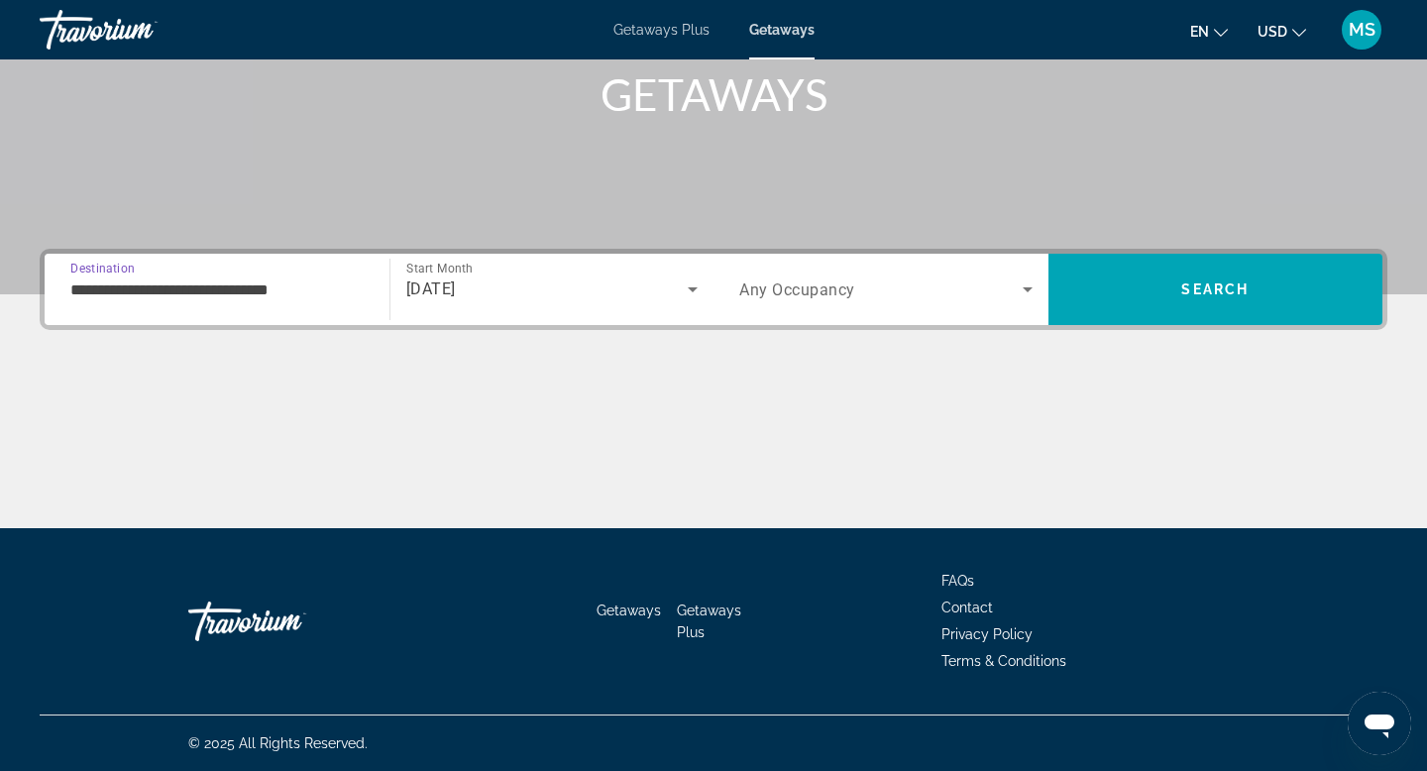
click at [172, 286] on input "**********" at bounding box center [216, 290] width 293 height 24
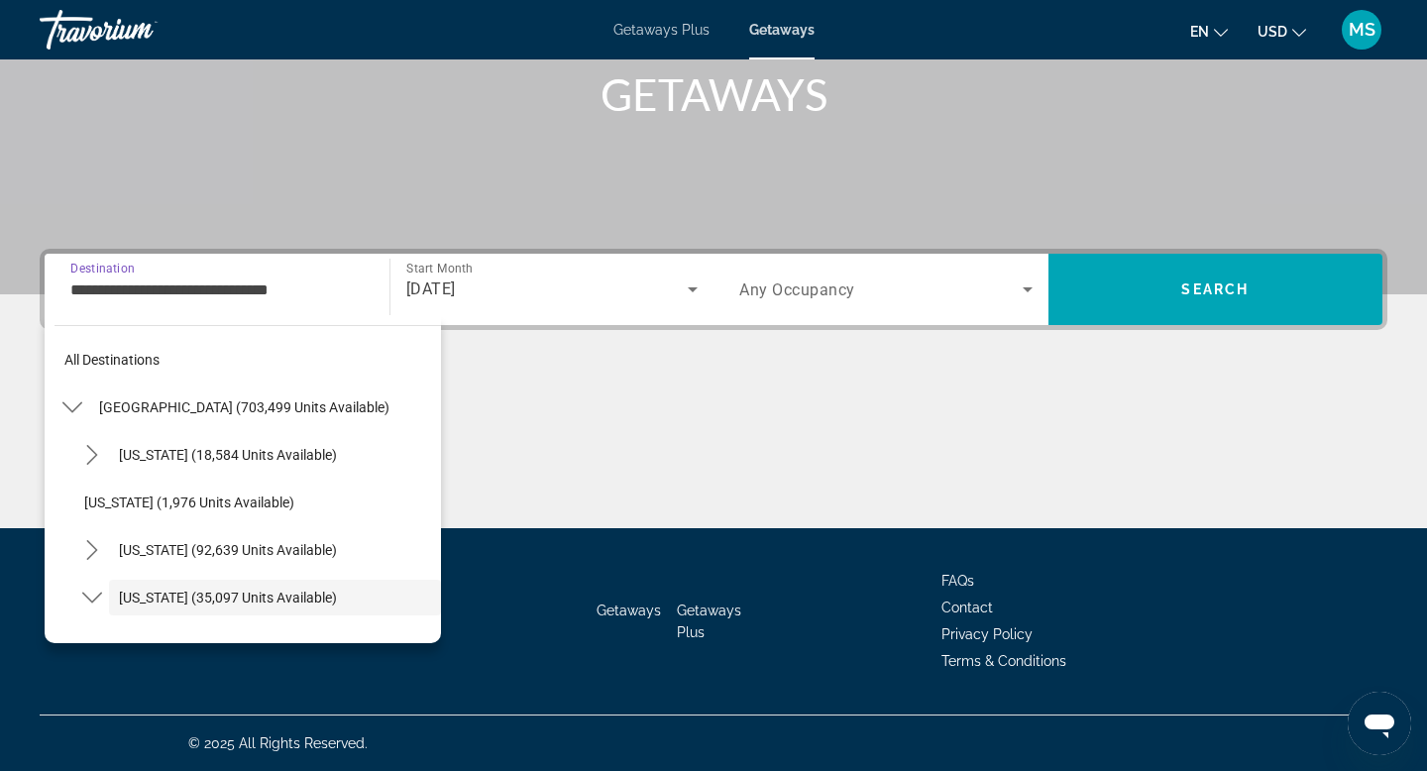
scroll to position [118, 0]
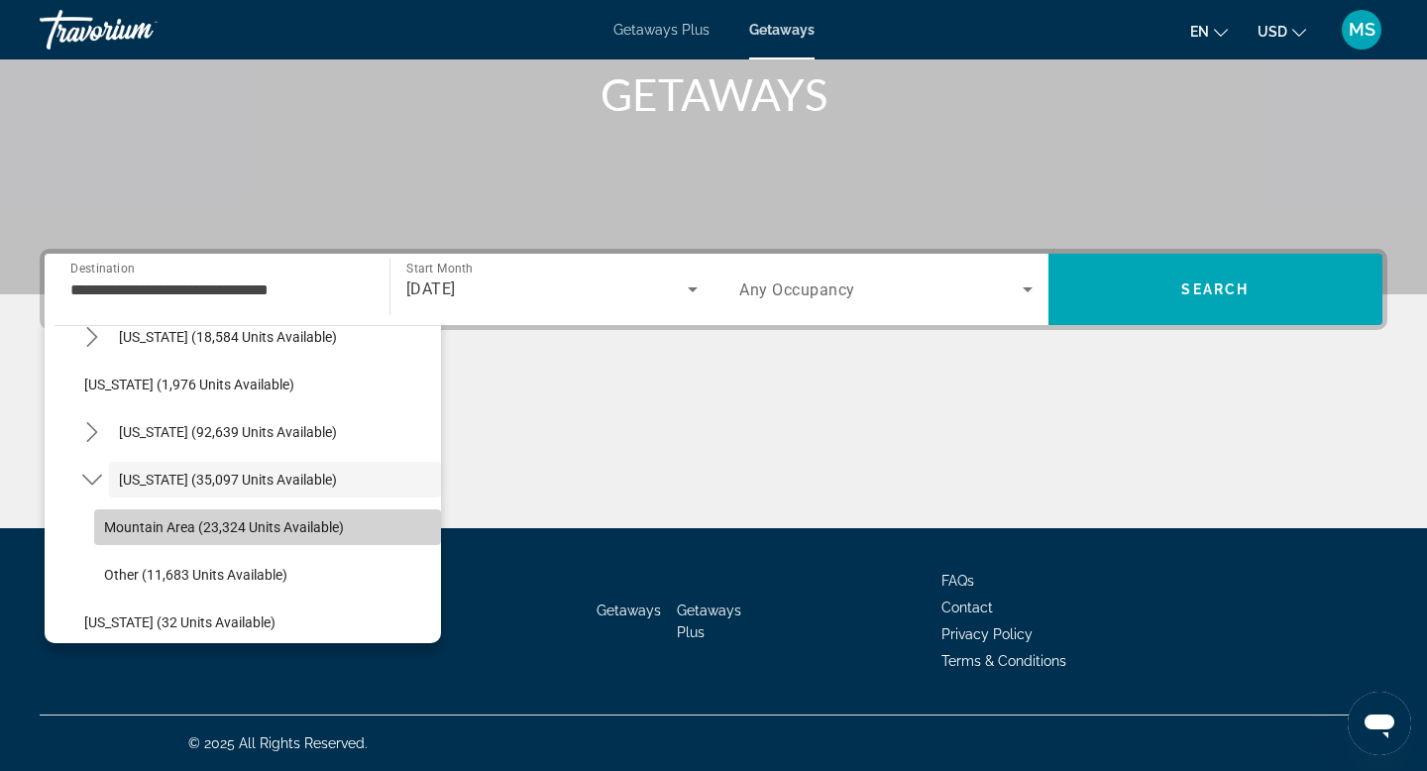
click at [207, 520] on span "Mountain Area (23,324 units available)" at bounding box center [224, 527] width 240 height 16
type input "**********"
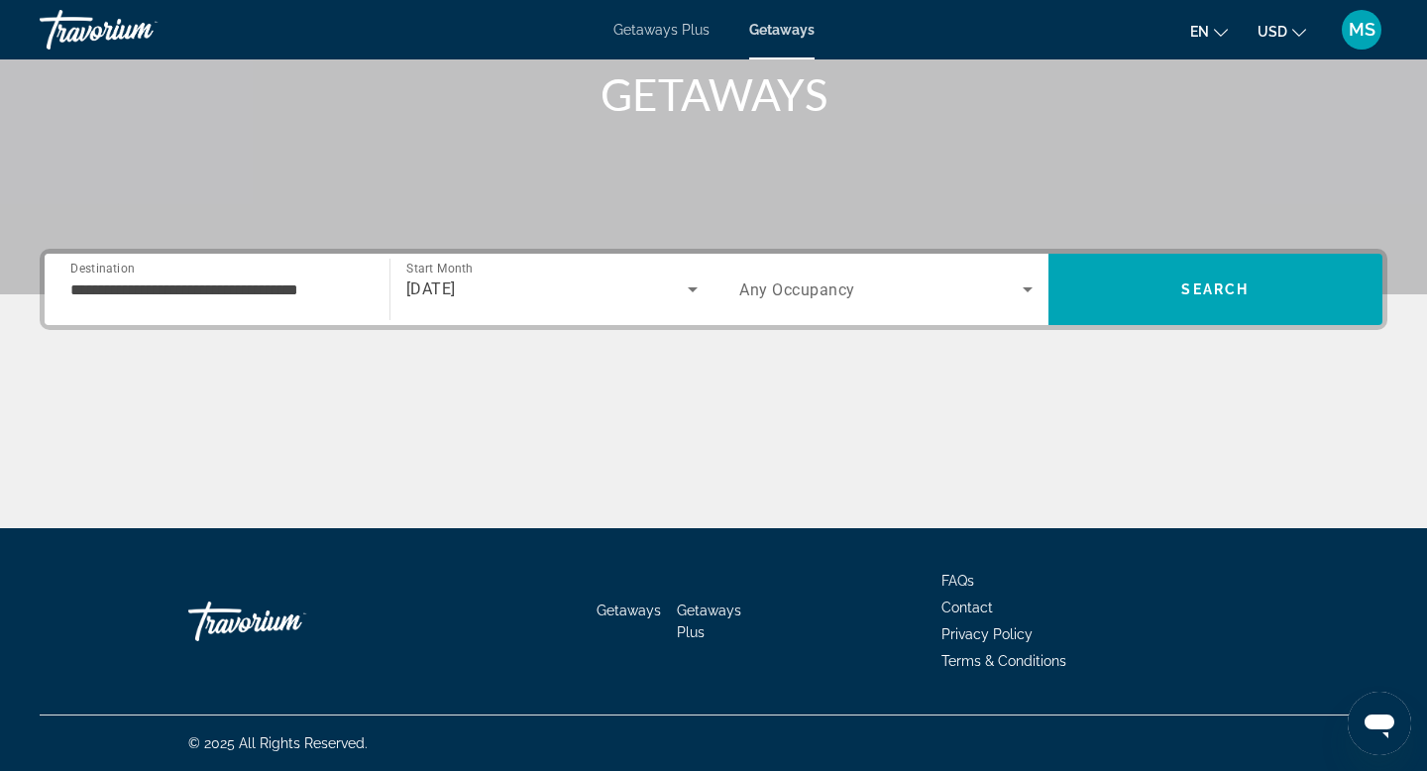
click at [871, 273] on div "Search widget" at bounding box center [885, 289] width 293 height 55
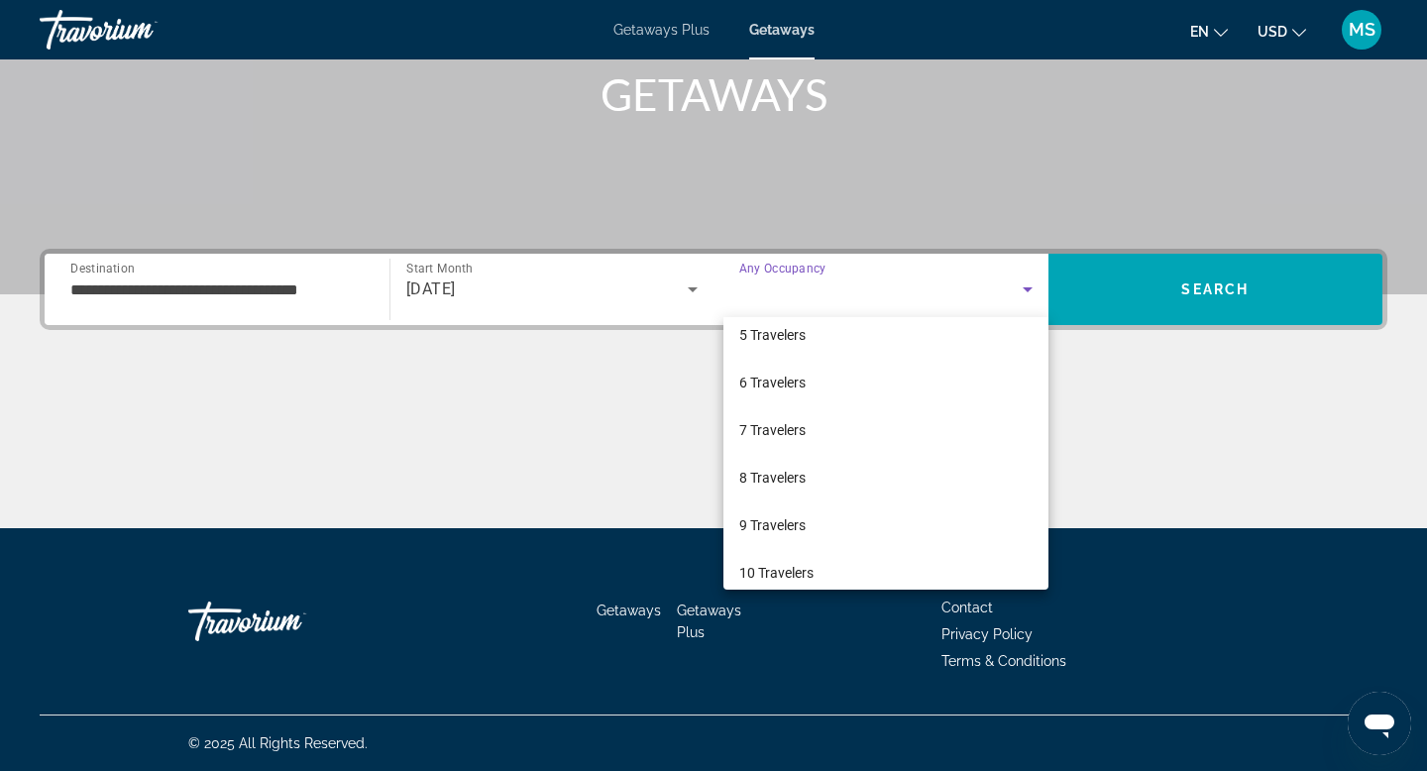
scroll to position [210, 0]
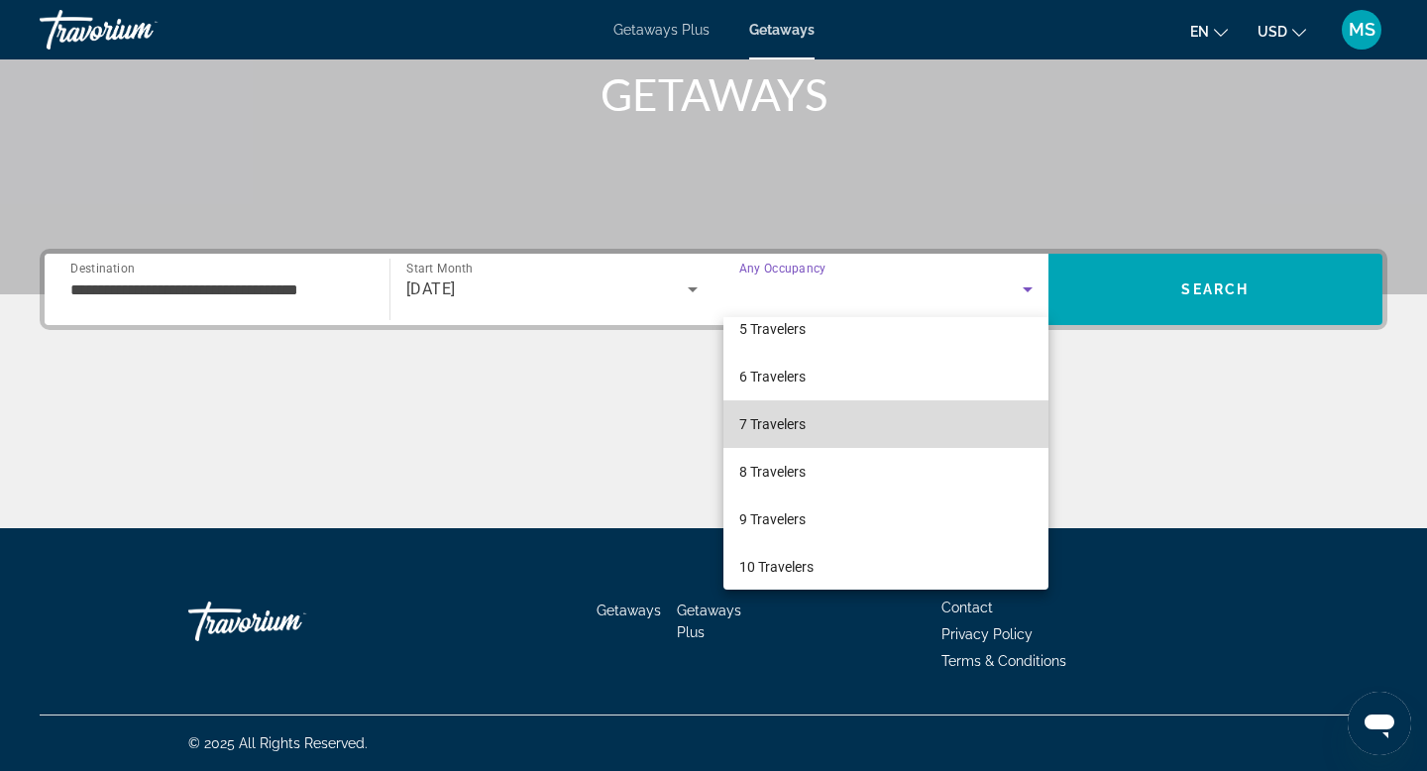
click at [779, 423] on span "7 Travelers" at bounding box center [772, 424] width 66 height 24
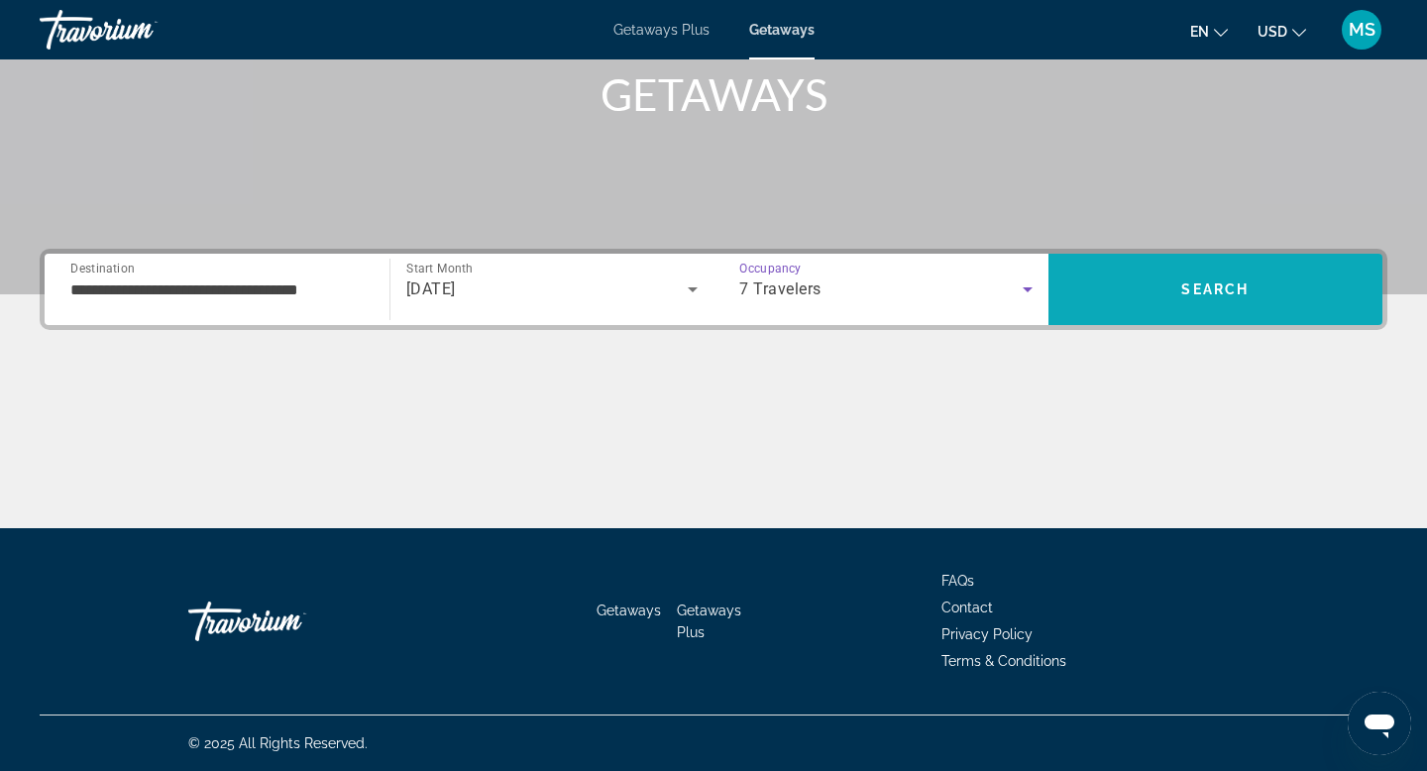
click at [1198, 302] on span "Search" at bounding box center [1215, 290] width 335 height 48
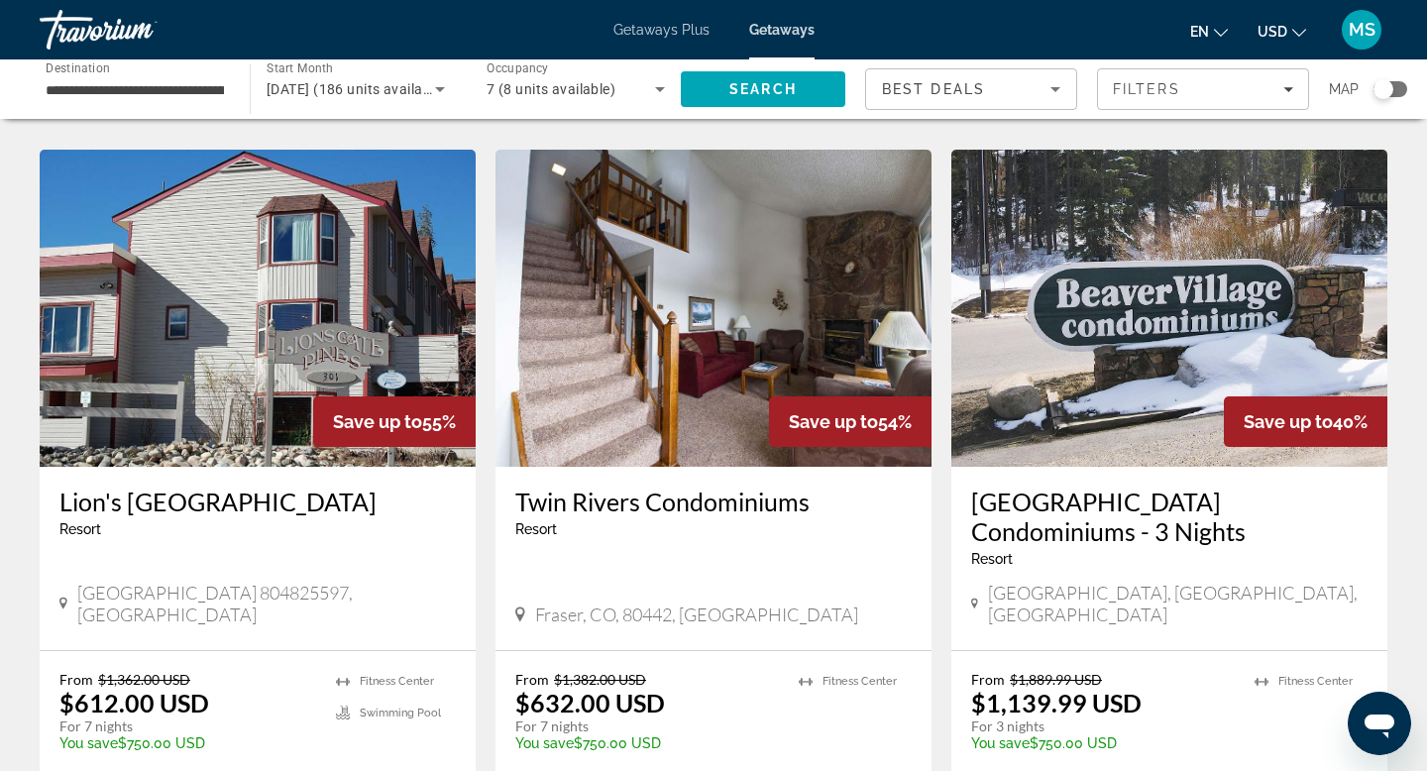
scroll to position [820, 0]
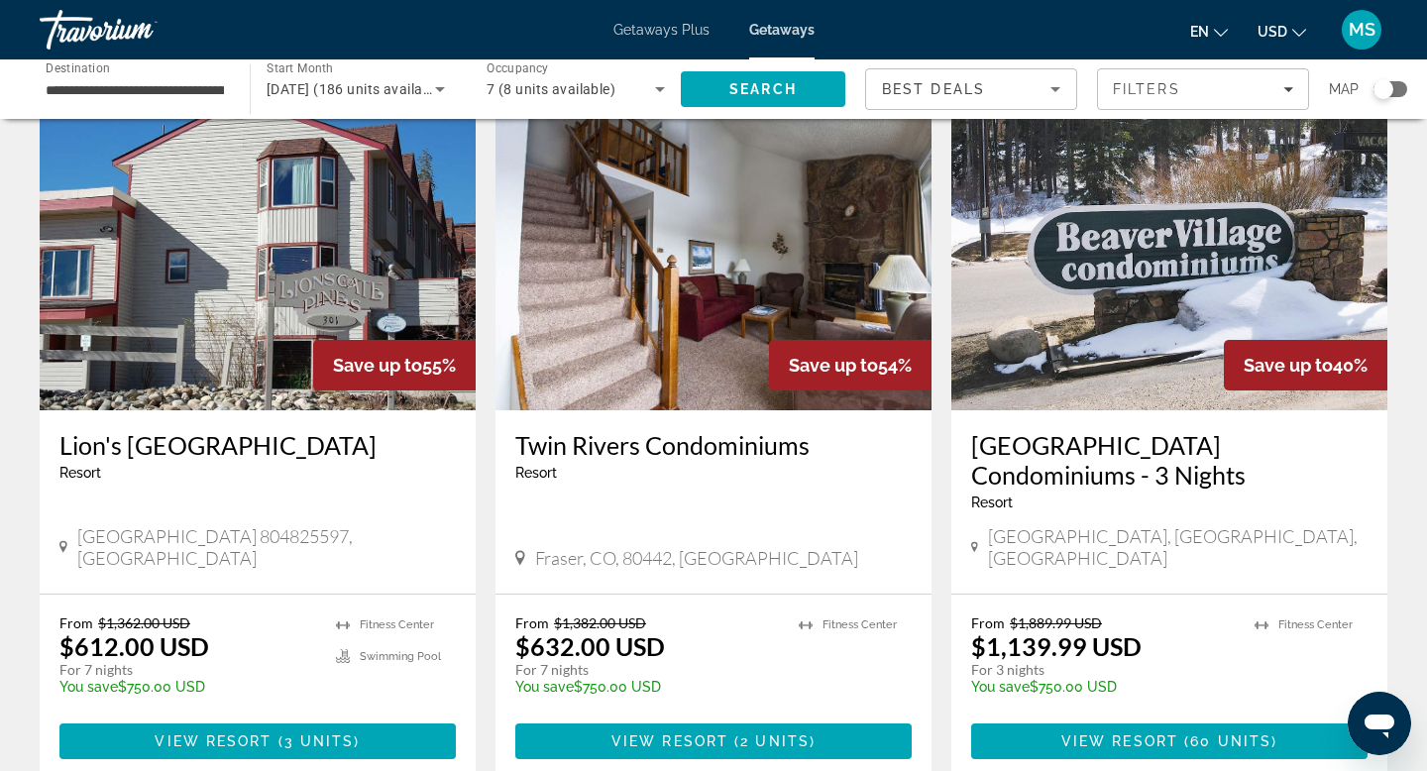
click at [678, 430] on h3 "Twin Rivers Condominiums" at bounding box center [713, 445] width 396 height 30
